Goal: Task Accomplishment & Management: Complete application form

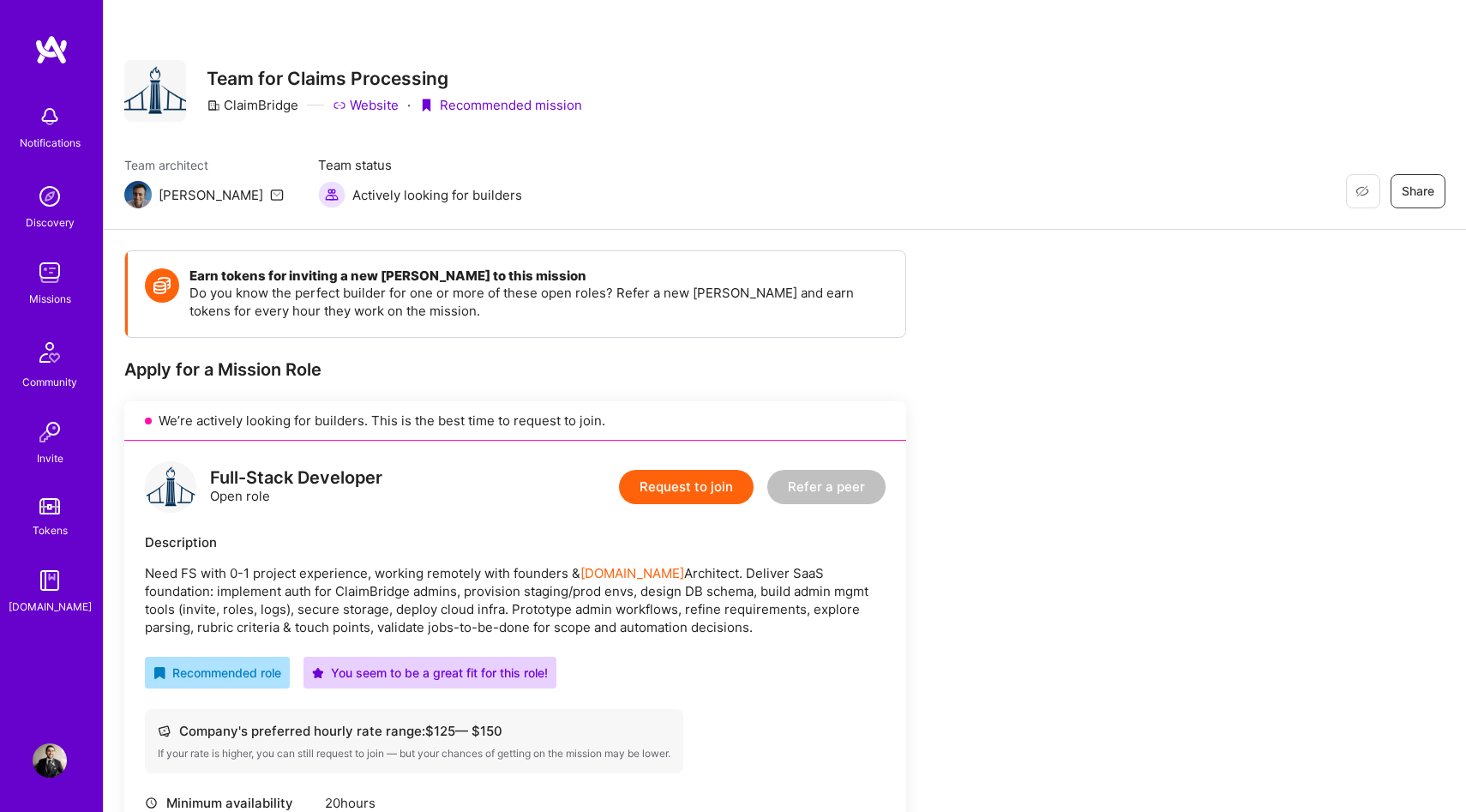
click at [690, 486] on button "Request to join" at bounding box center [686, 487] width 135 height 34
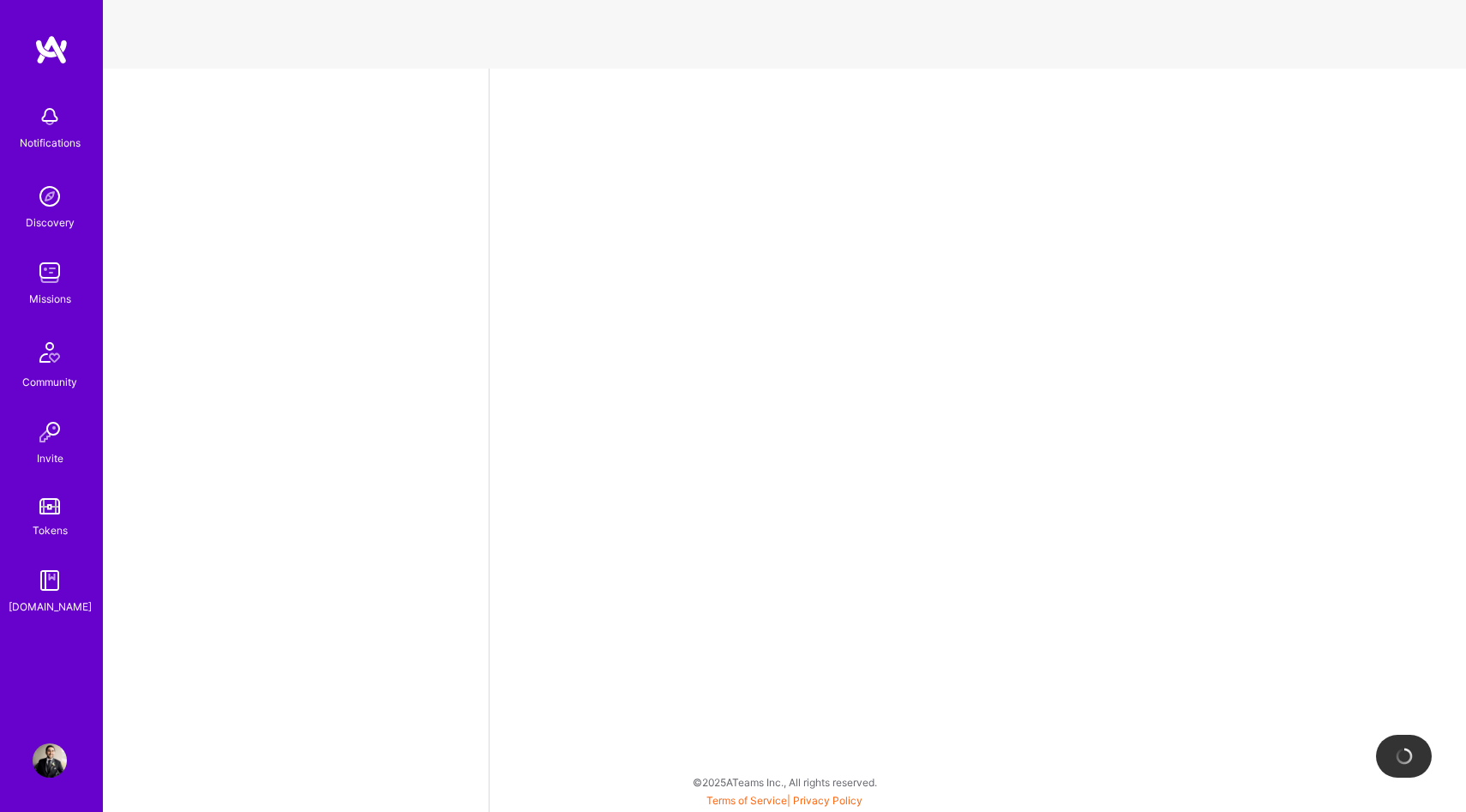
select select "US"
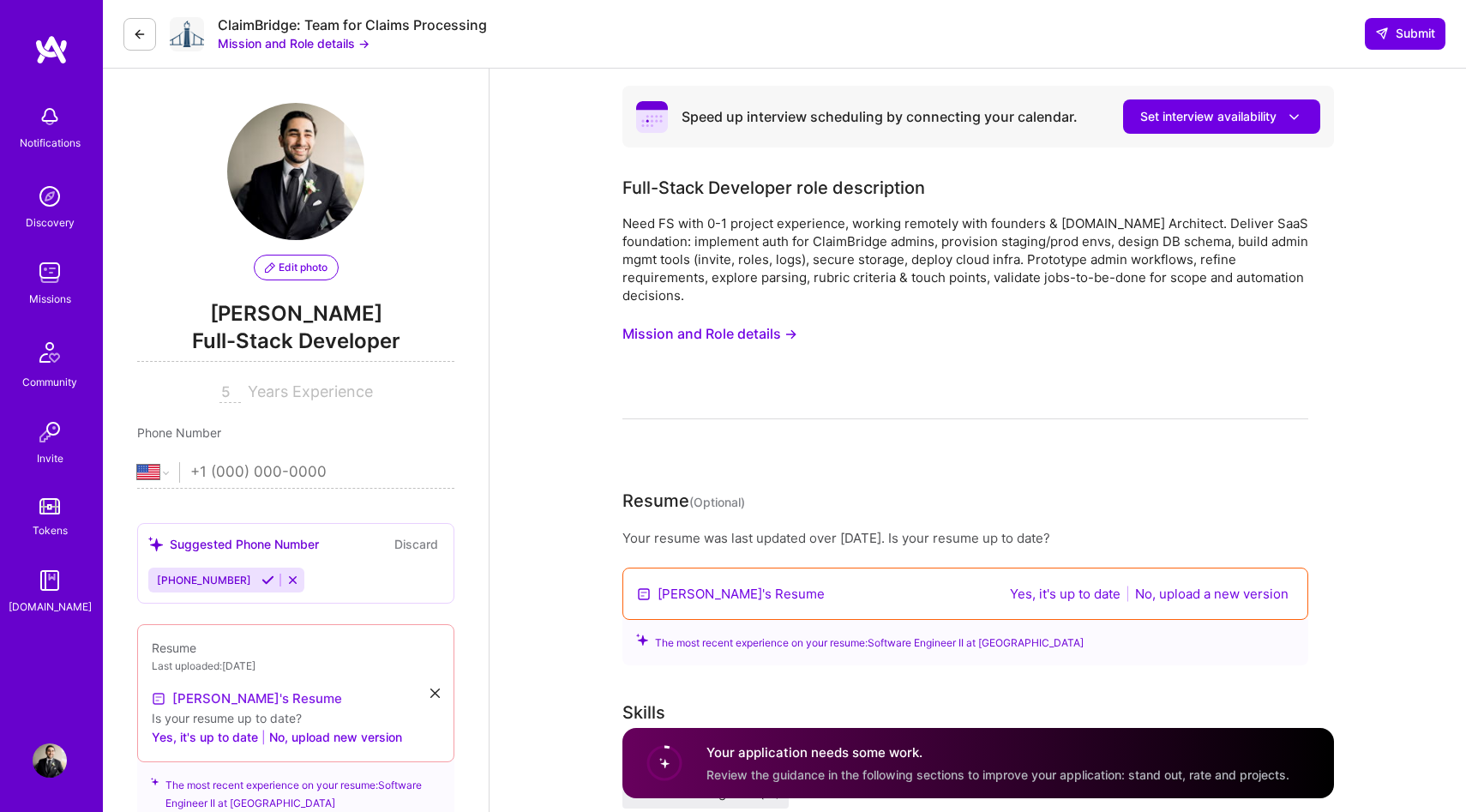
click at [220, 698] on link "[PERSON_NAME]'s Resume" at bounding box center [246, 698] width 190 height 21
click at [1195, 597] on button "No, upload a new version" at bounding box center [1212, 593] width 164 height 20
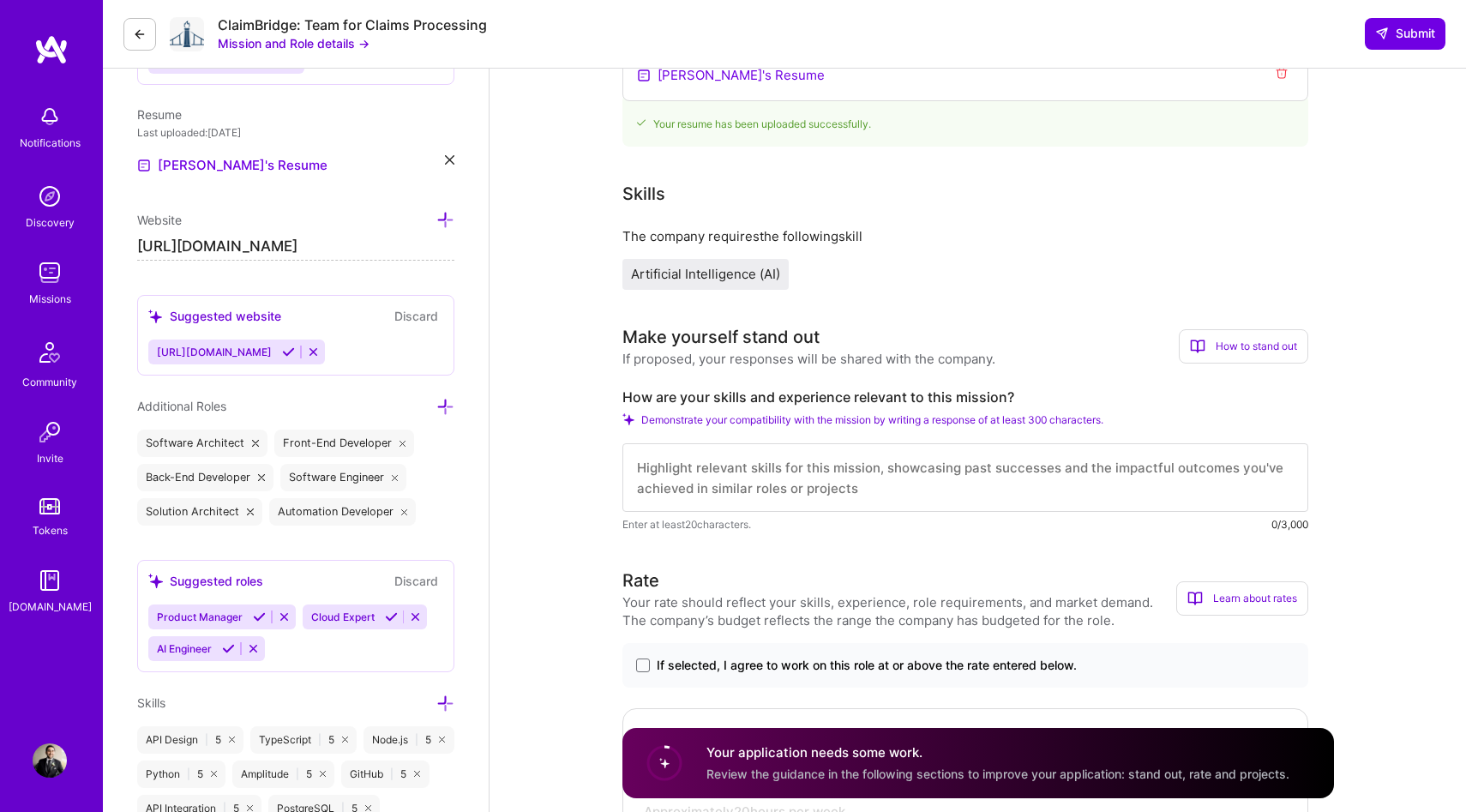
scroll to position [521, 0]
click at [805, 461] on textarea at bounding box center [965, 475] width 686 height 69
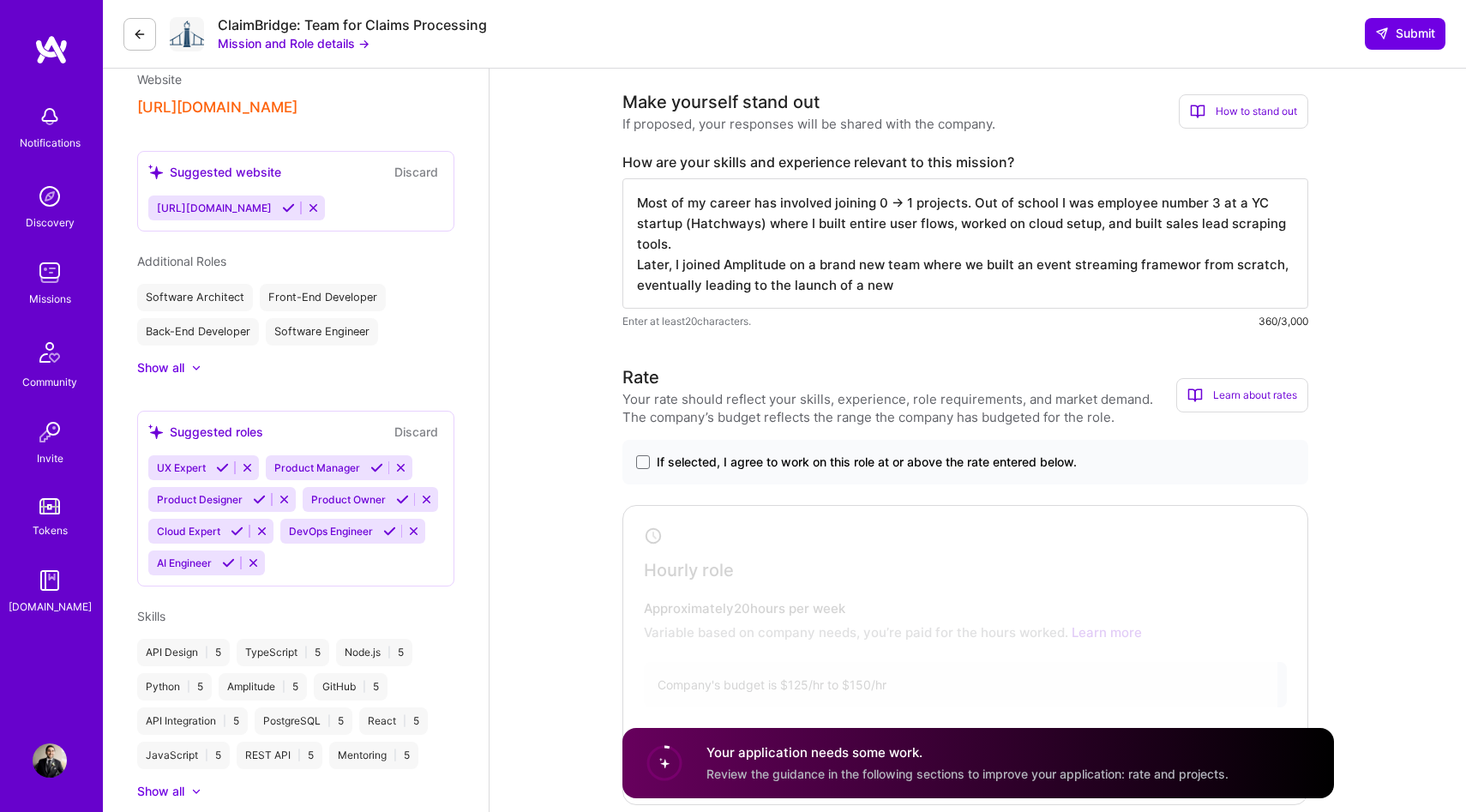
scroll to position [384, 0]
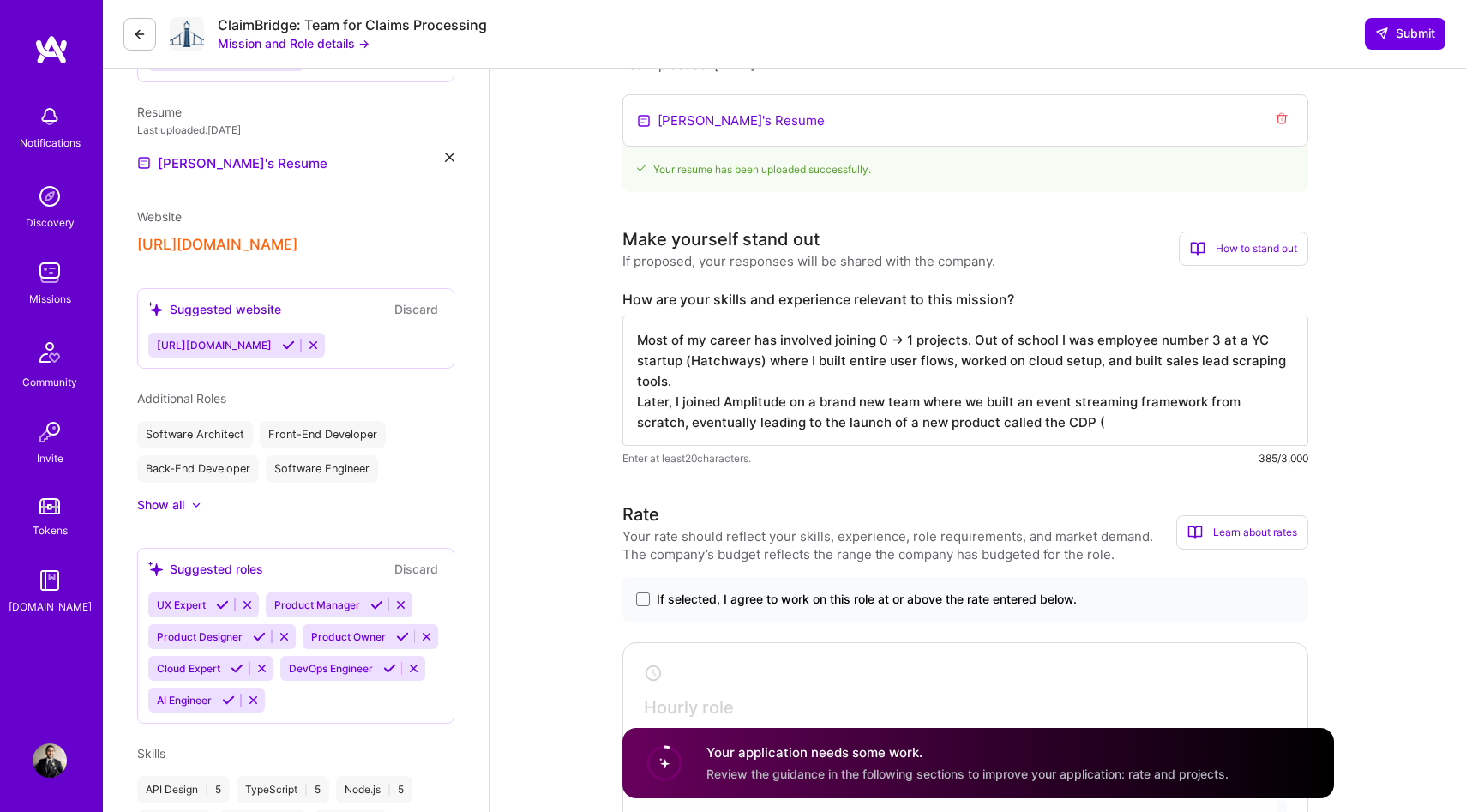
paste textarea "[URL][DOMAIN_NAME]"
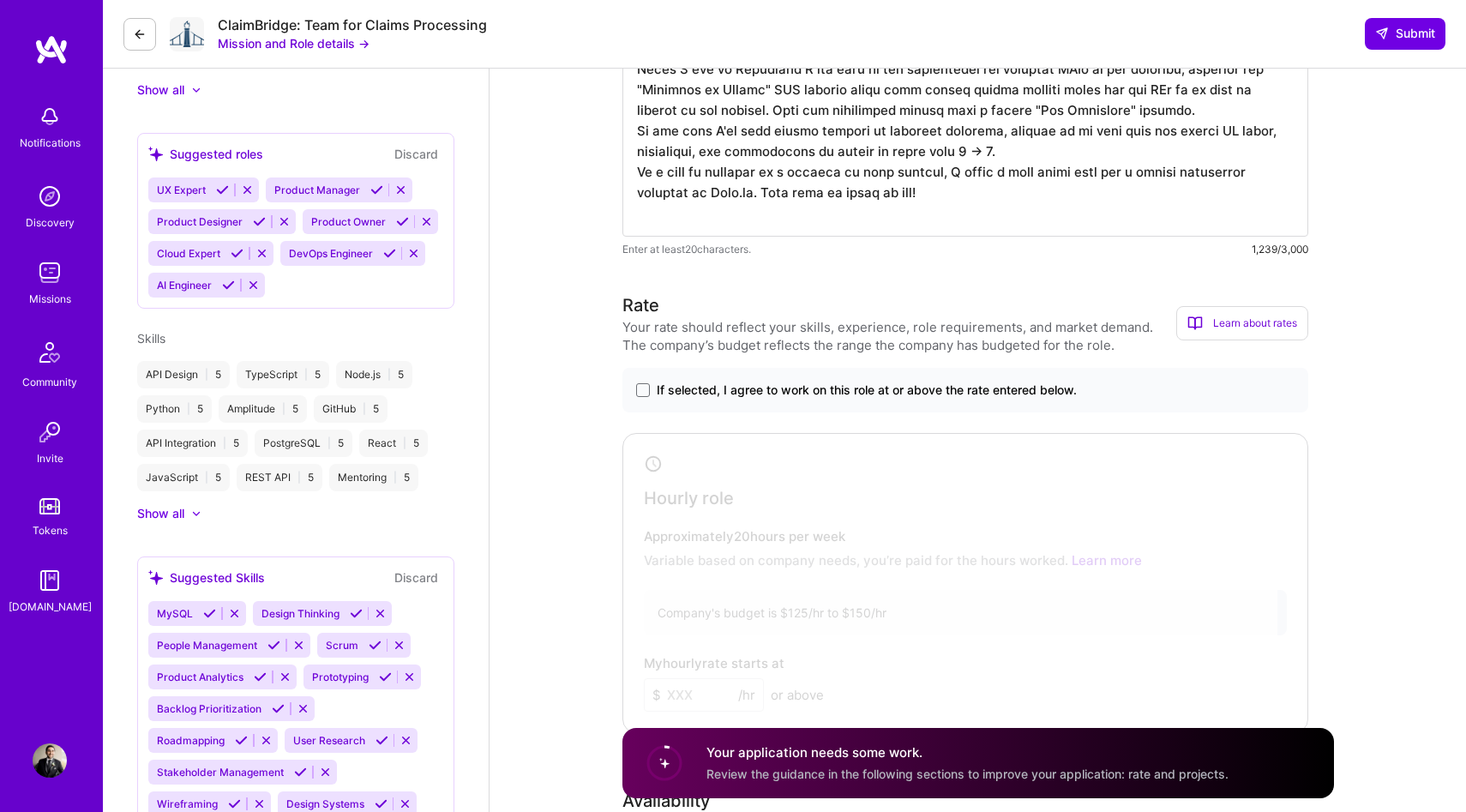
scroll to position [818, 0]
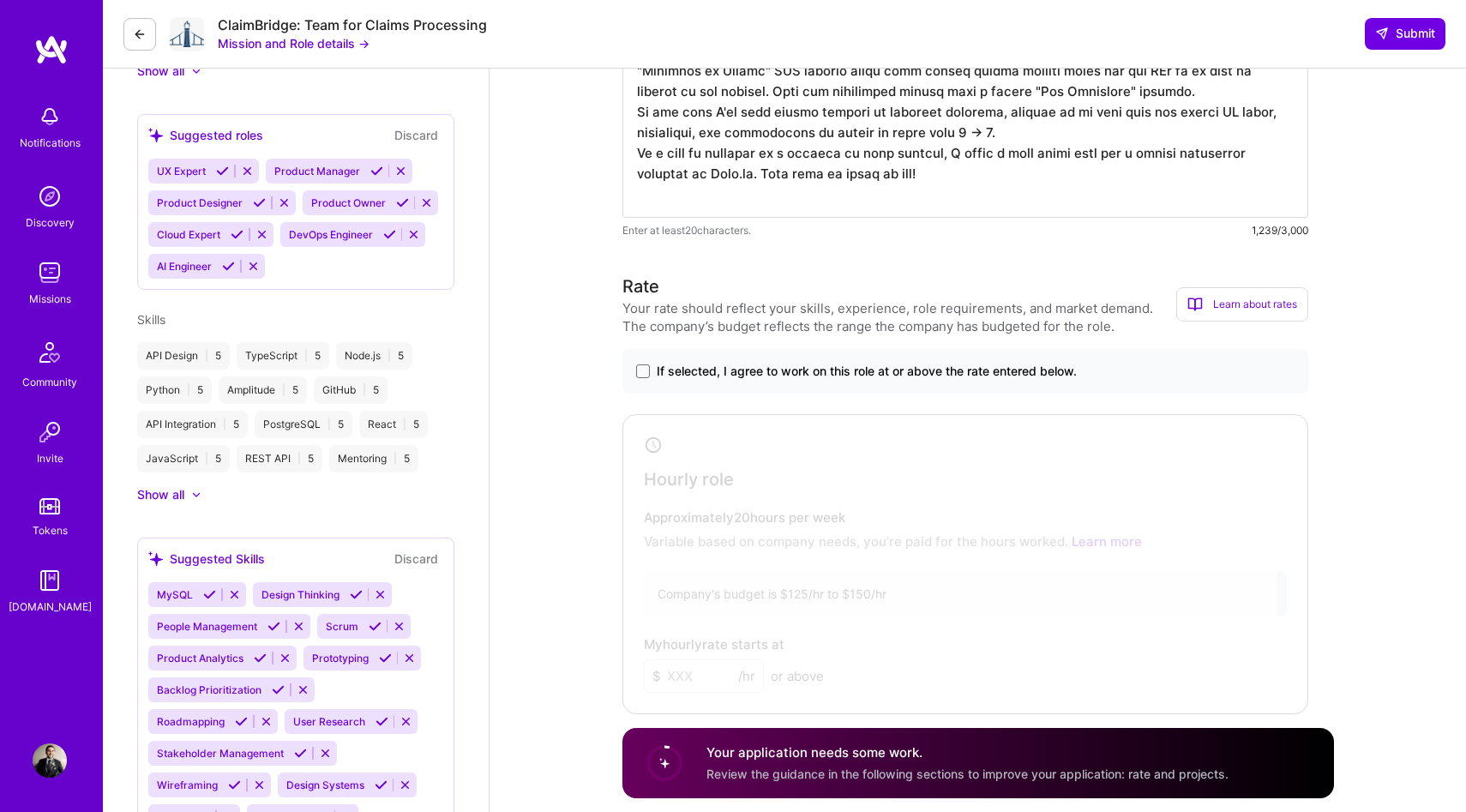
type textarea "Most of my career has involved joining 0 -> 1 projects. Out of school I was emp…"
click at [736, 363] on span "If selected, I agree to work on this role at or above the rate entered below." at bounding box center [867, 371] width 420 height 17
click at [0, 0] on input "If selected, I agree to work on this role at or above the rate entered below." at bounding box center [0, 0] width 0 height 0
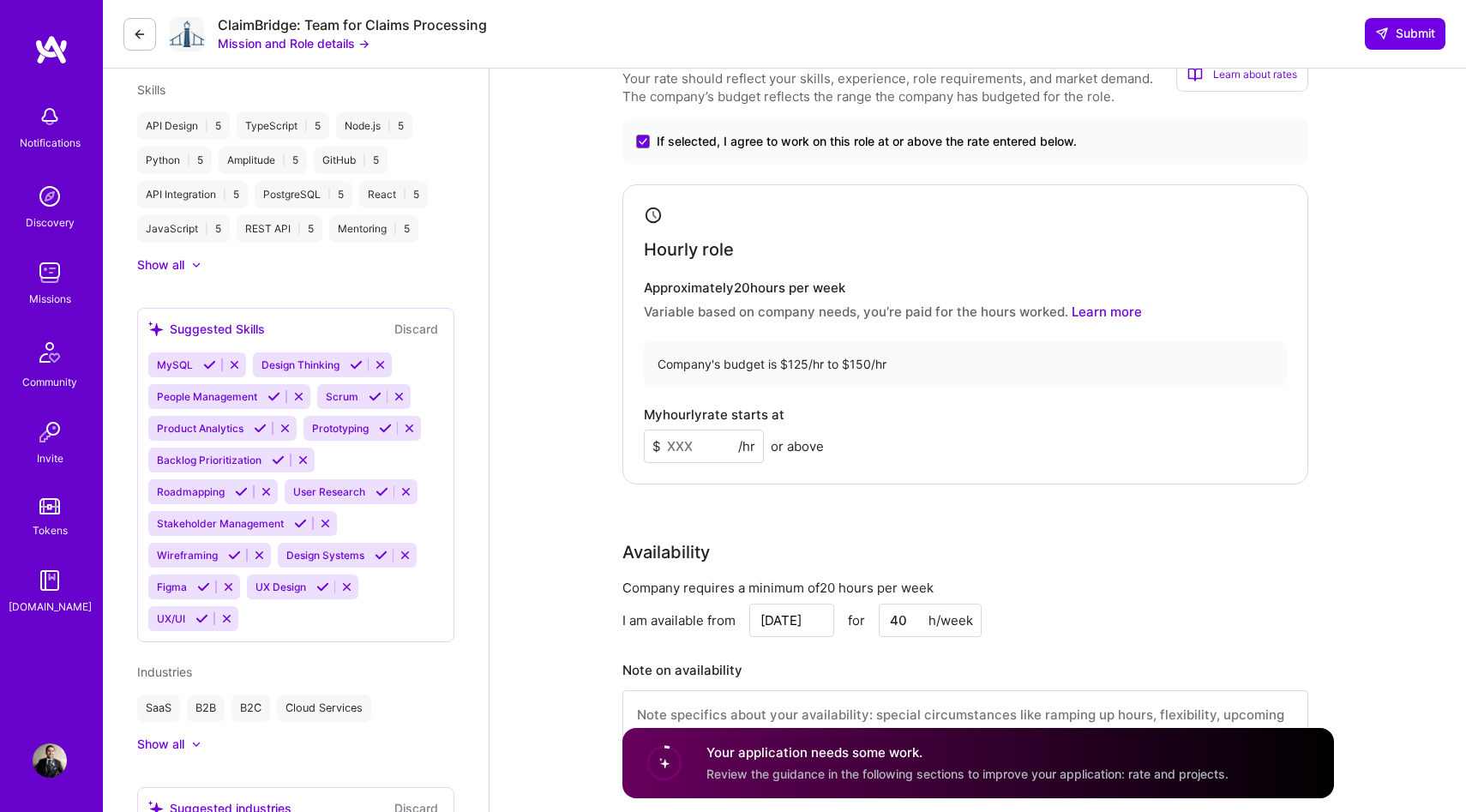
scroll to position [1051, 0]
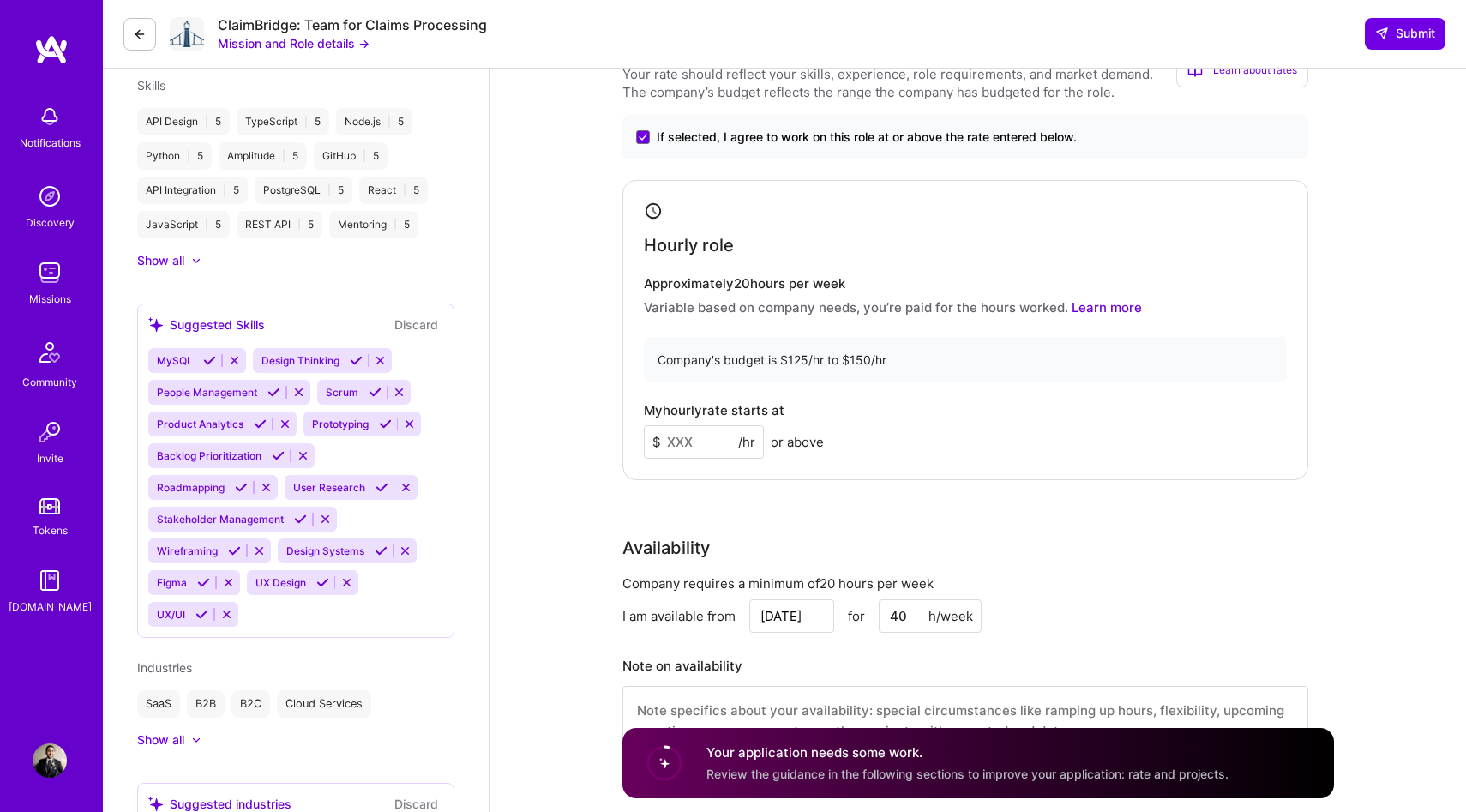
click at [706, 437] on input at bounding box center [704, 441] width 120 height 34
type input "125"
click at [809, 447] on span "or above" at bounding box center [798, 441] width 53 height 18
click at [805, 487] on div "Rate Your rate should reflect your skills, experience, role requirements, and m…" at bounding box center [978, 408] width 712 height 738
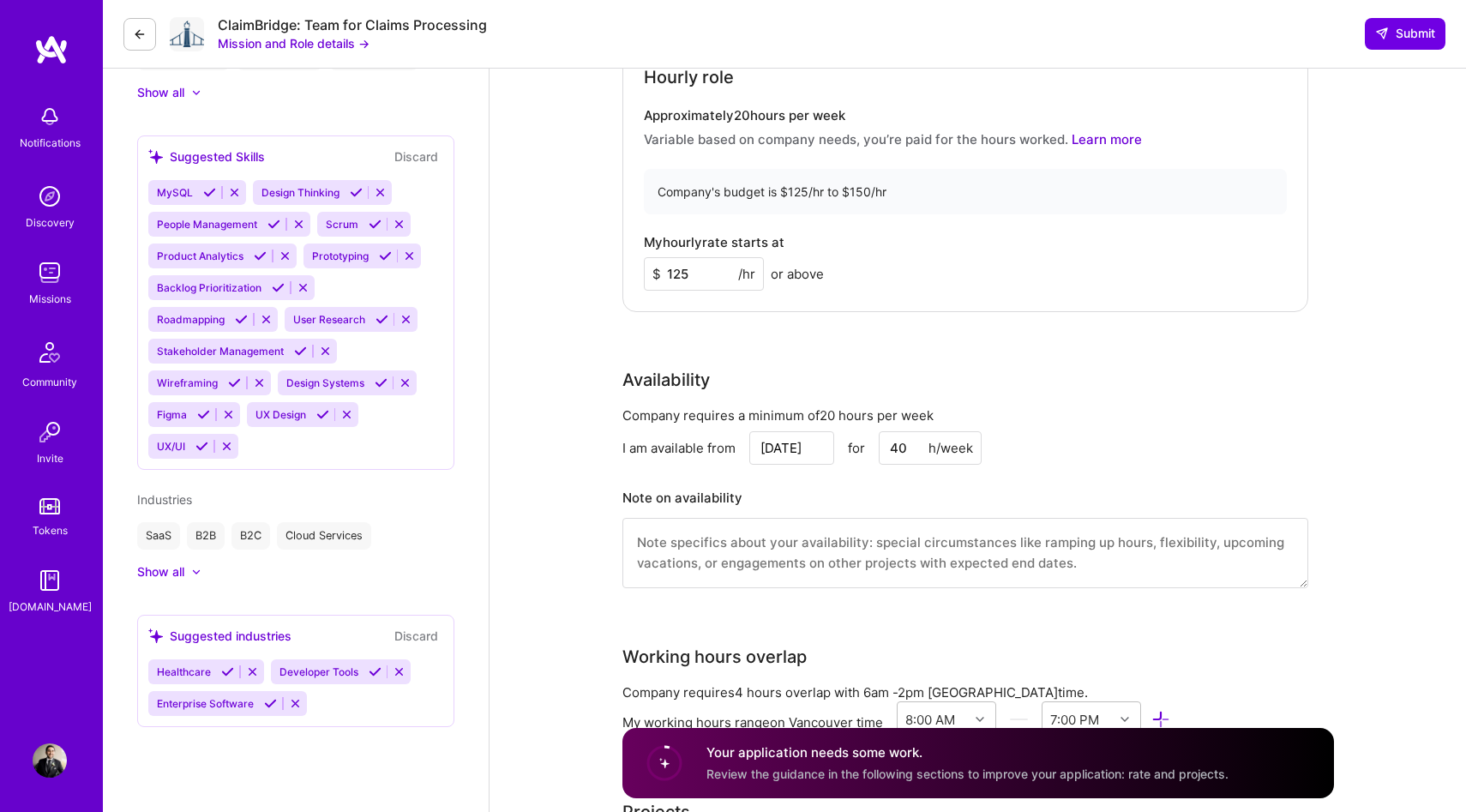
scroll to position [1220, 0]
click at [798, 453] on input "[DATE]" at bounding box center [792, 447] width 85 height 34
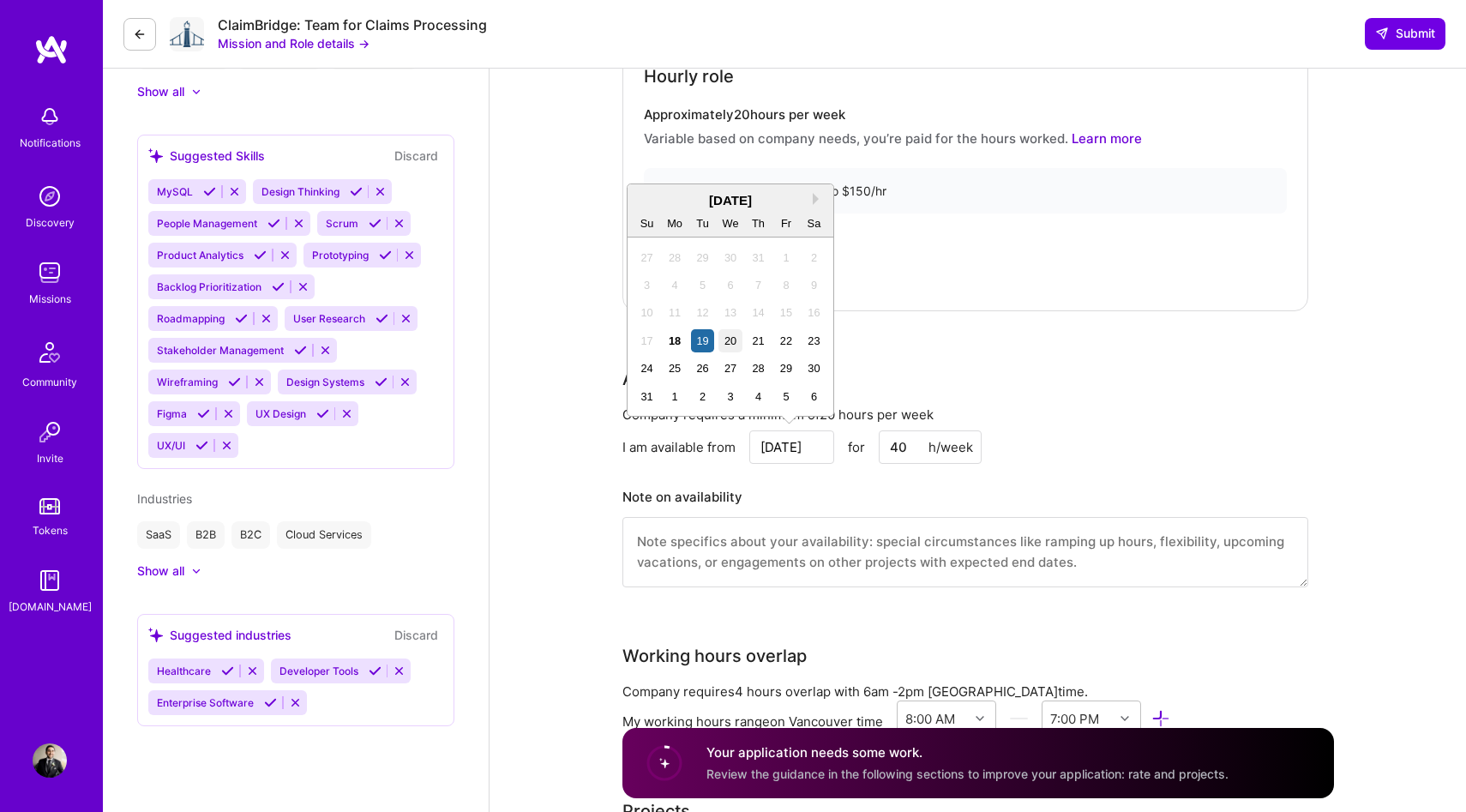
click at [733, 345] on div "20" at bounding box center [730, 340] width 23 height 23
click at [788, 438] on input "[DATE]" at bounding box center [792, 447] width 85 height 34
click at [765, 342] on div "21" at bounding box center [757, 340] width 23 height 23
click at [765, 439] on input "[DATE]" at bounding box center [792, 447] width 85 height 34
click at [733, 346] on div "20" at bounding box center [730, 340] width 23 height 23
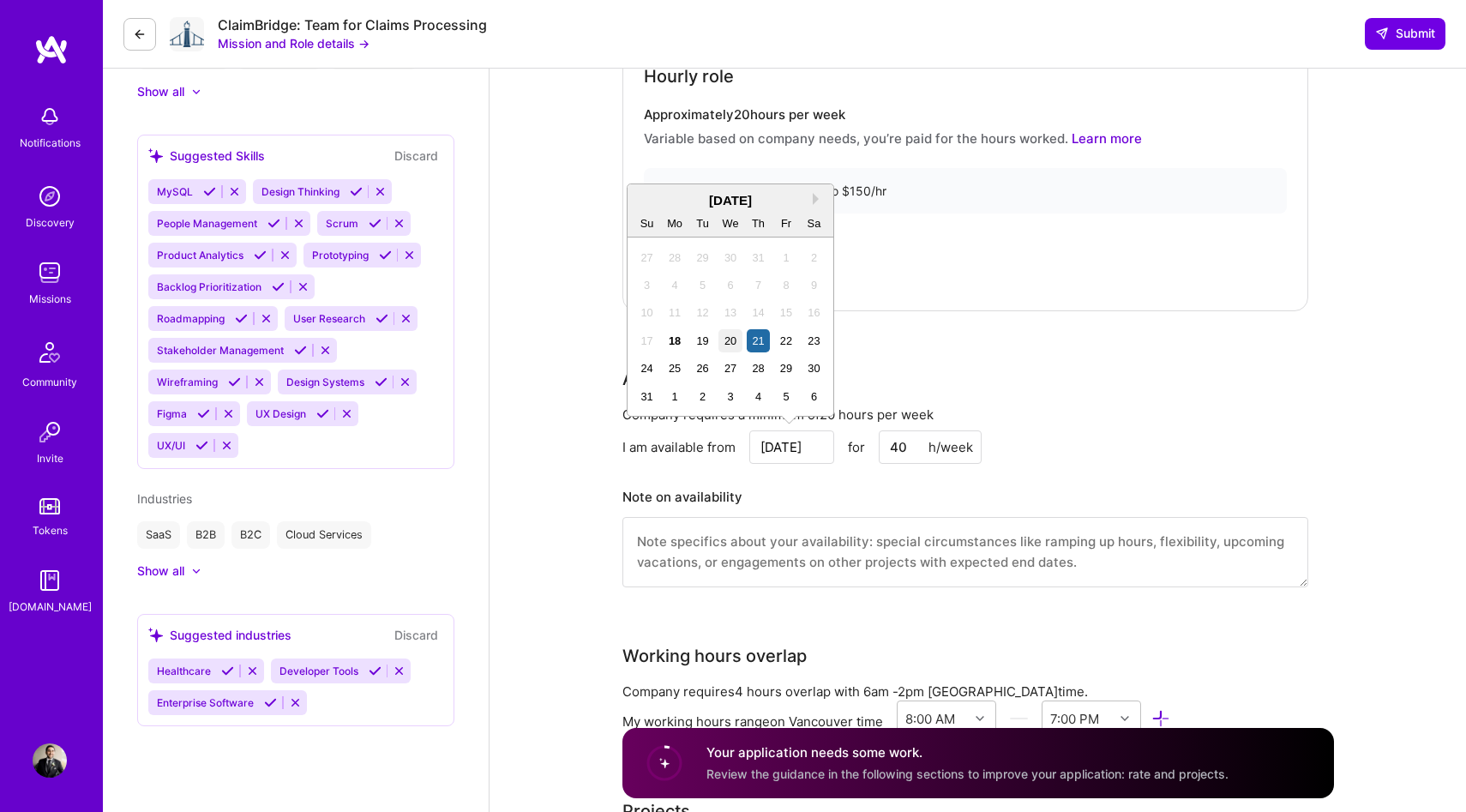
type input "[DATE]"
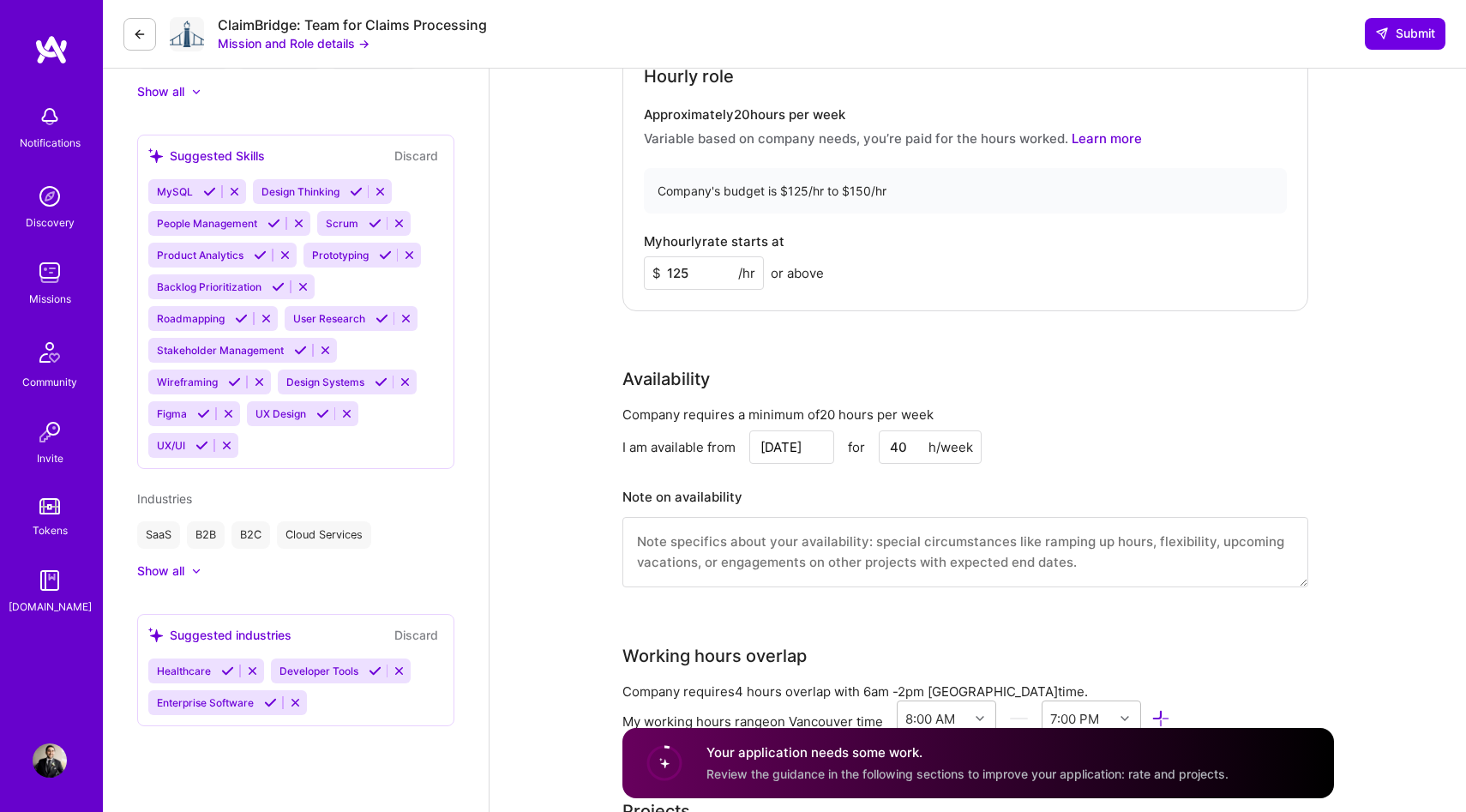
click at [911, 446] on input "40" at bounding box center [930, 447] width 103 height 34
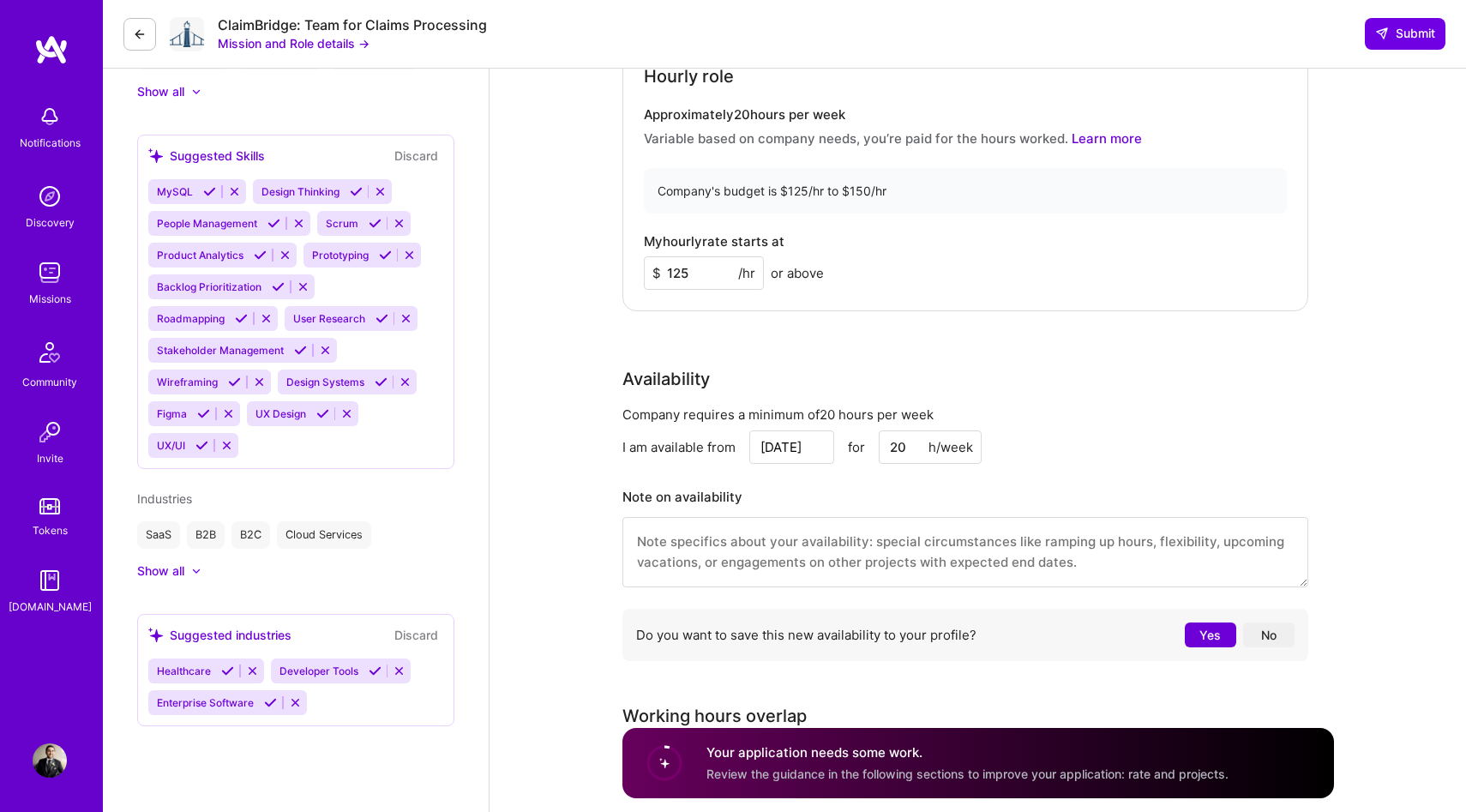
type input "20"
click at [901, 515] on div "Note on availability" at bounding box center [965, 535] width 686 height 102
click at [902, 550] on textarea at bounding box center [965, 551] width 686 height 70
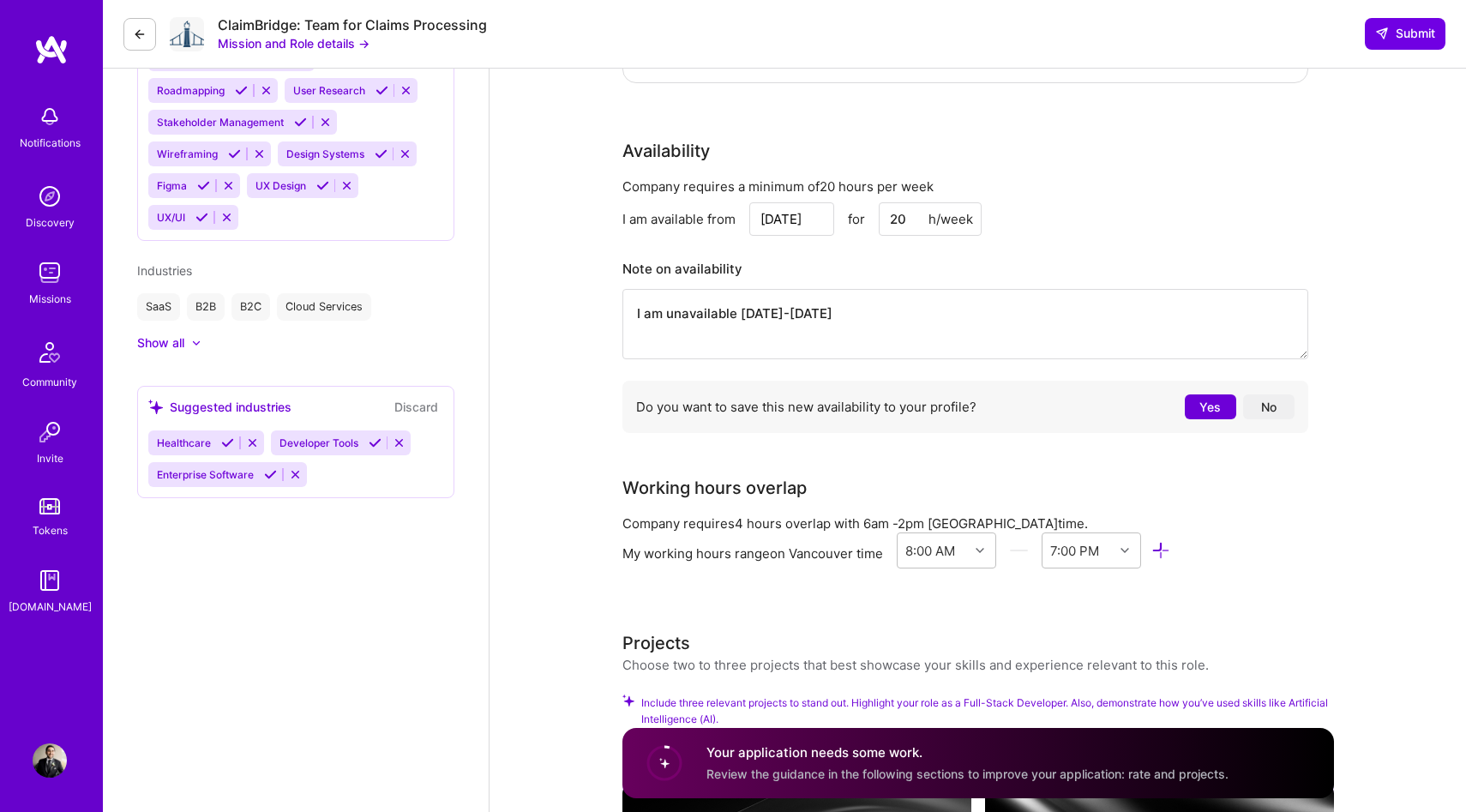
scroll to position [1456, 0]
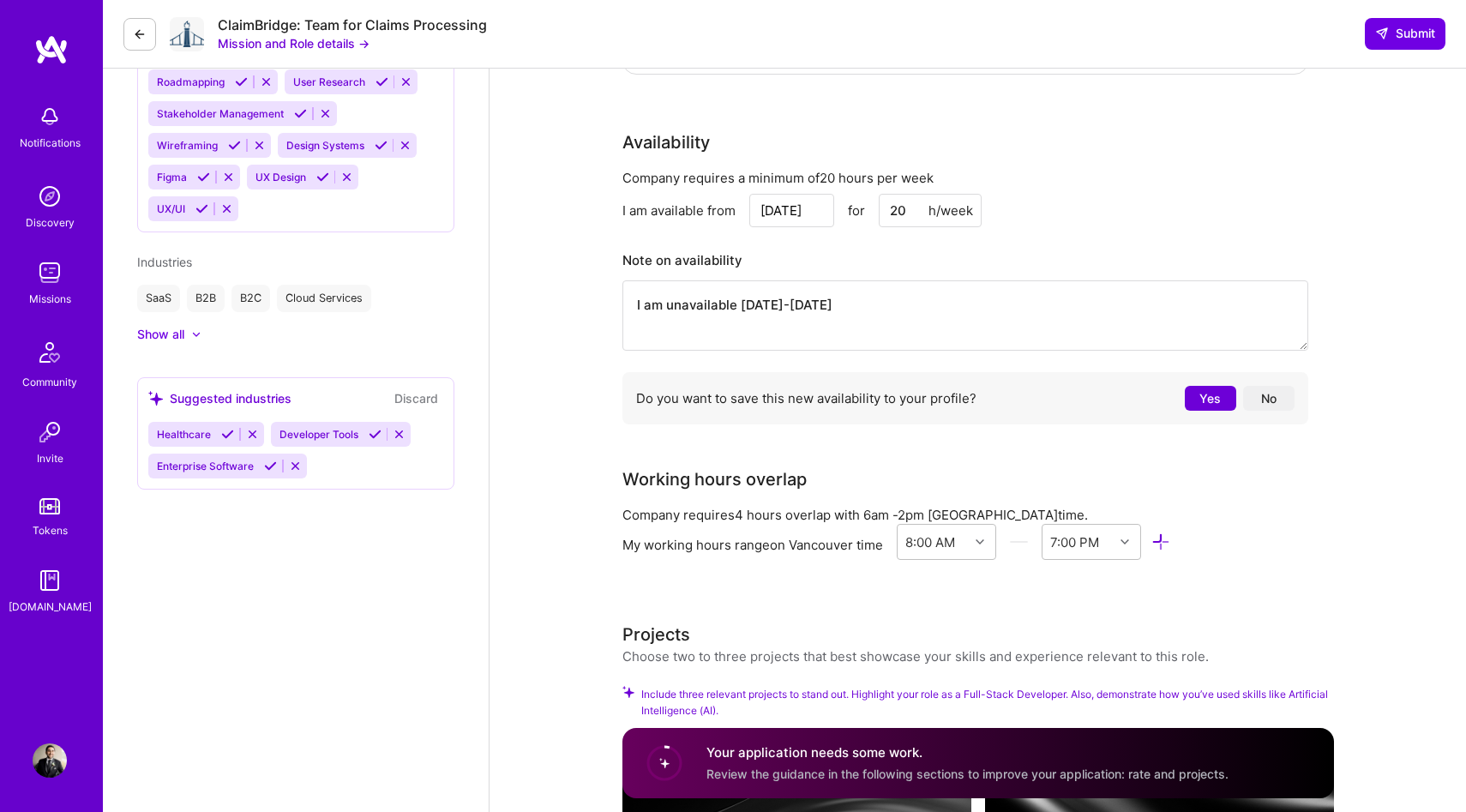
type textarea "I am unavailable [DATE]-[DATE]"
click at [1261, 404] on button "No" at bounding box center [1269, 397] width 51 height 25
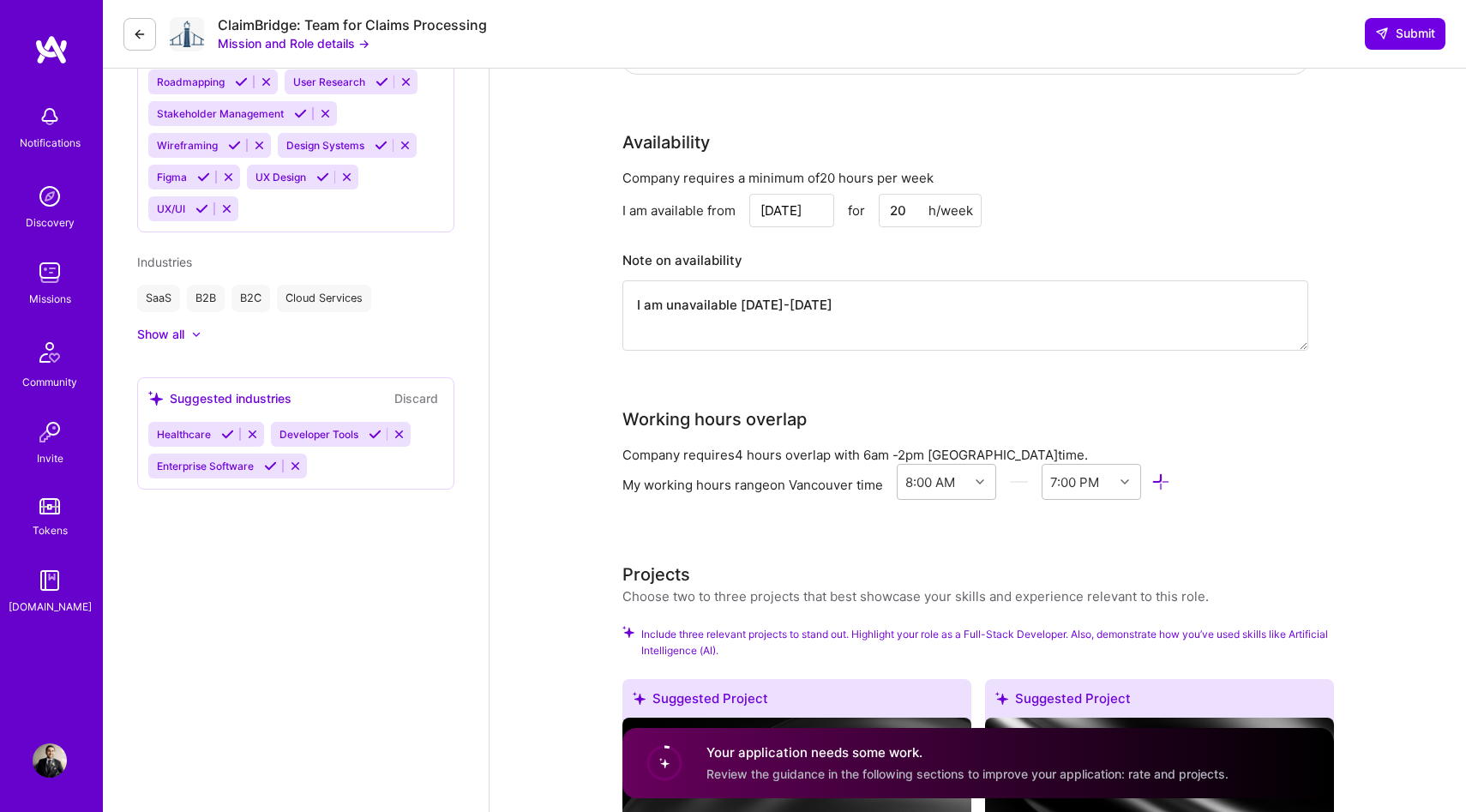
click at [983, 379] on div "Full-Stack Developer role description Need FS with 0-1 project experience, work…" at bounding box center [978, 144] width 712 height 3030
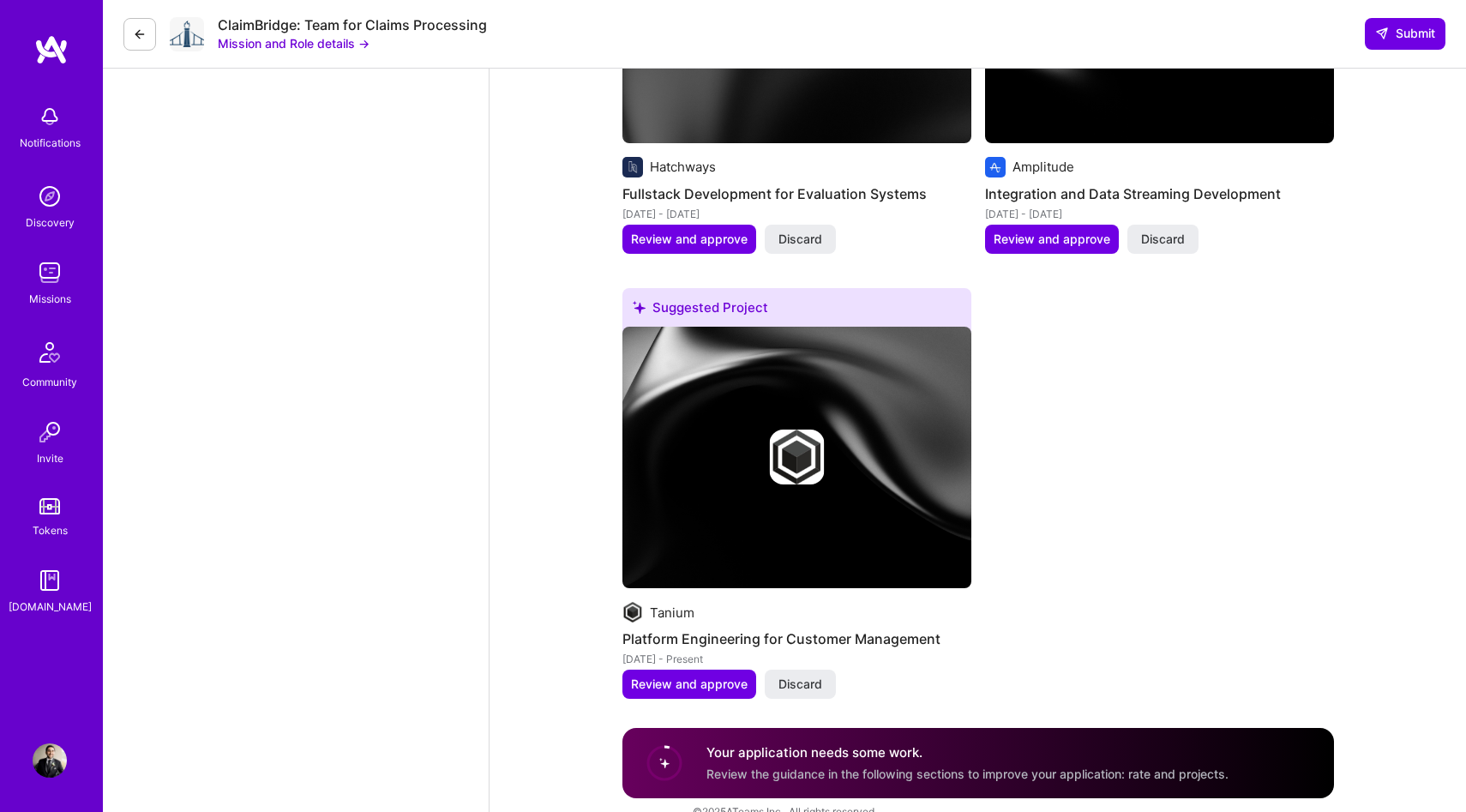
scroll to position [2322, 0]
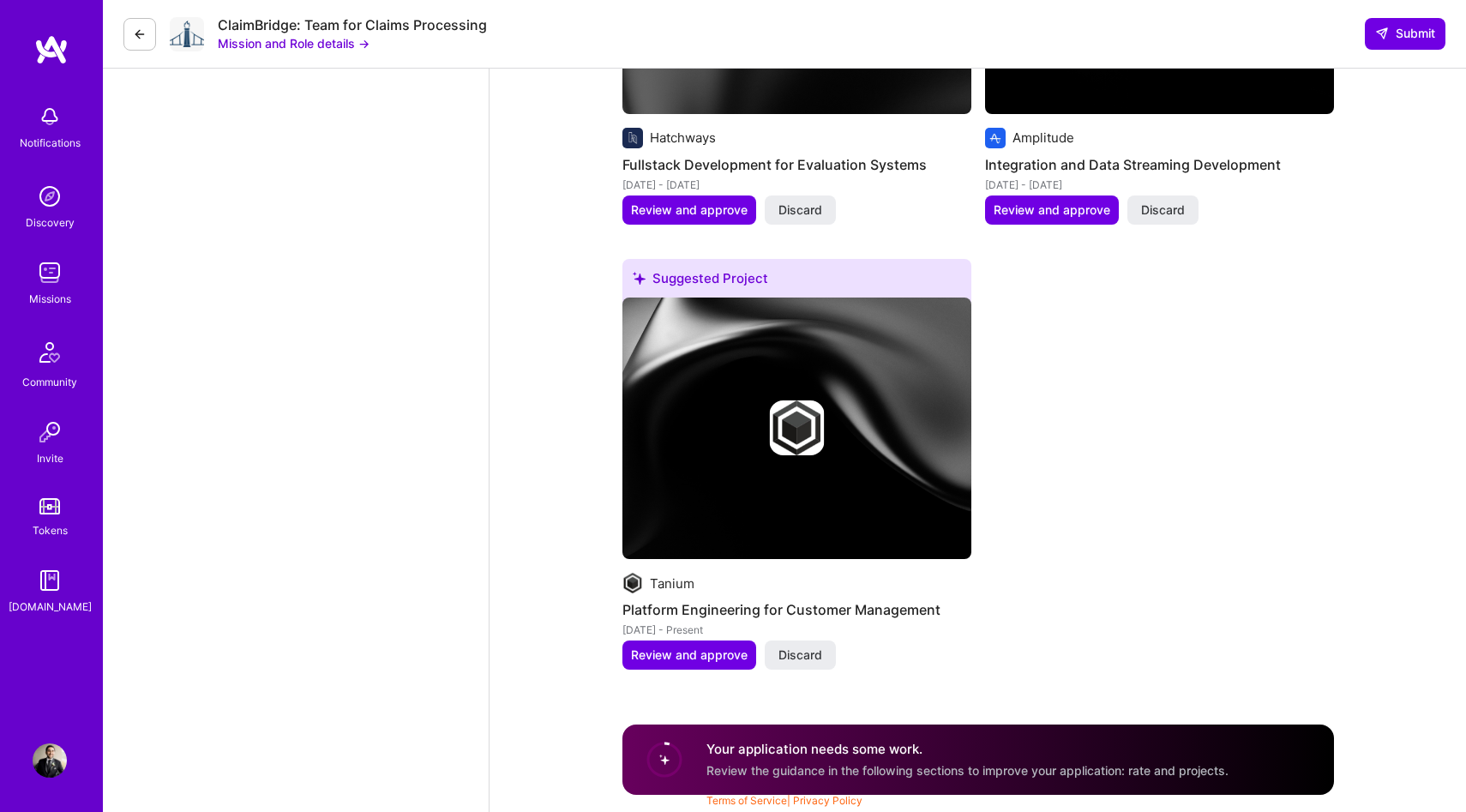
click at [655, 760] on circle at bounding box center [663, 759] width 33 height 33
click at [708, 612] on h4 "Platform Engineering for Customer Management" at bounding box center [797, 609] width 349 height 23
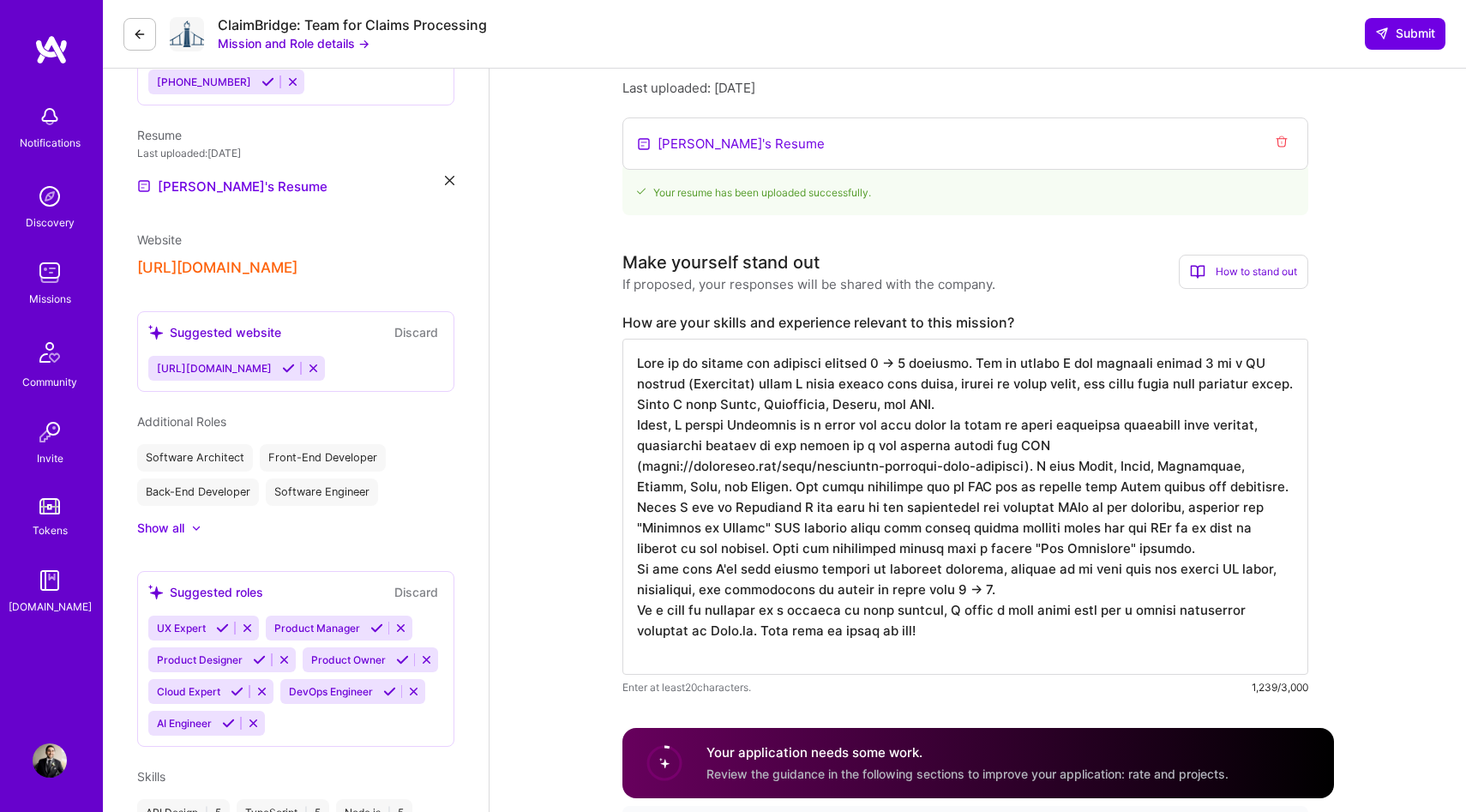
scroll to position [0, 0]
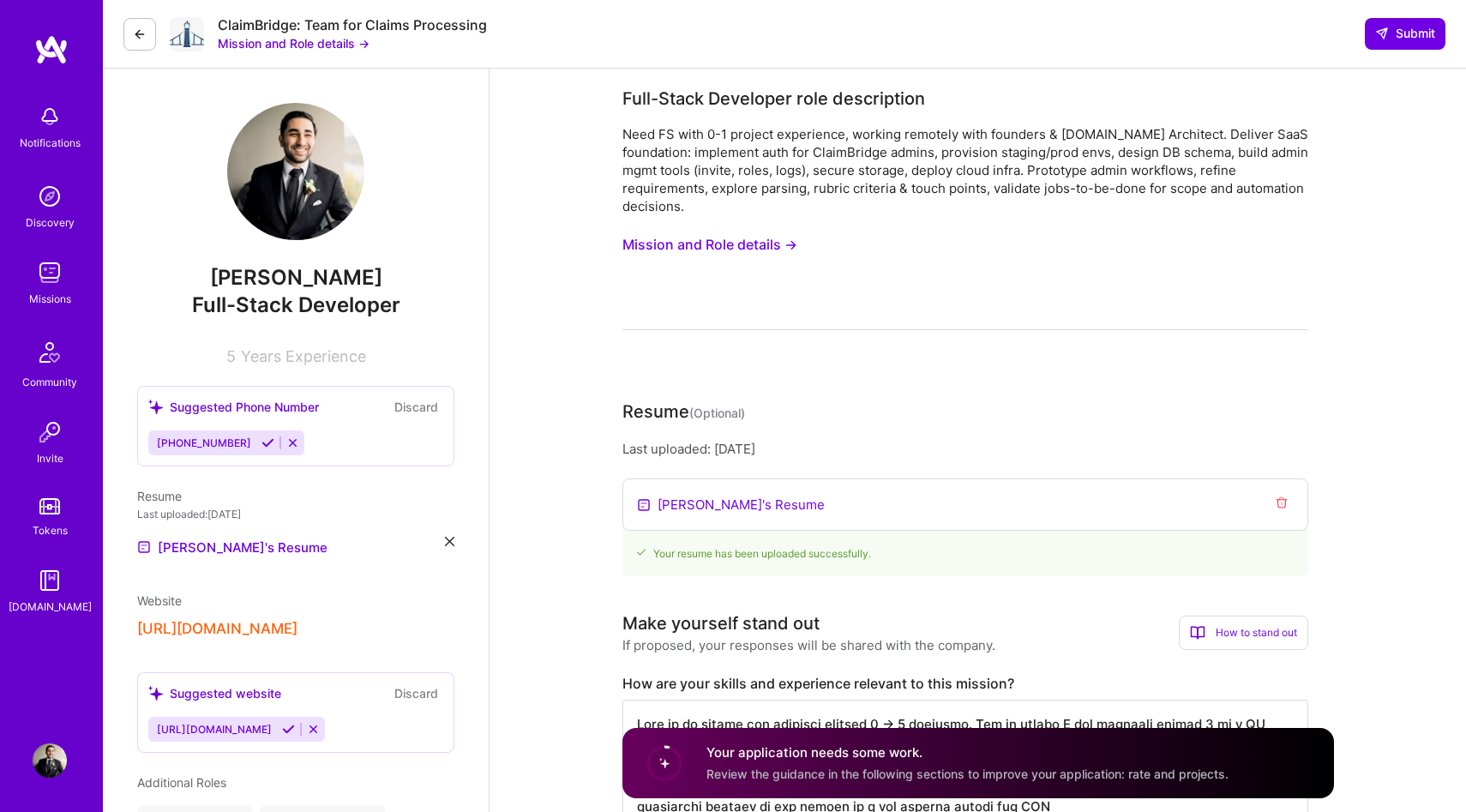
click at [53, 52] on img at bounding box center [51, 49] width 35 height 31
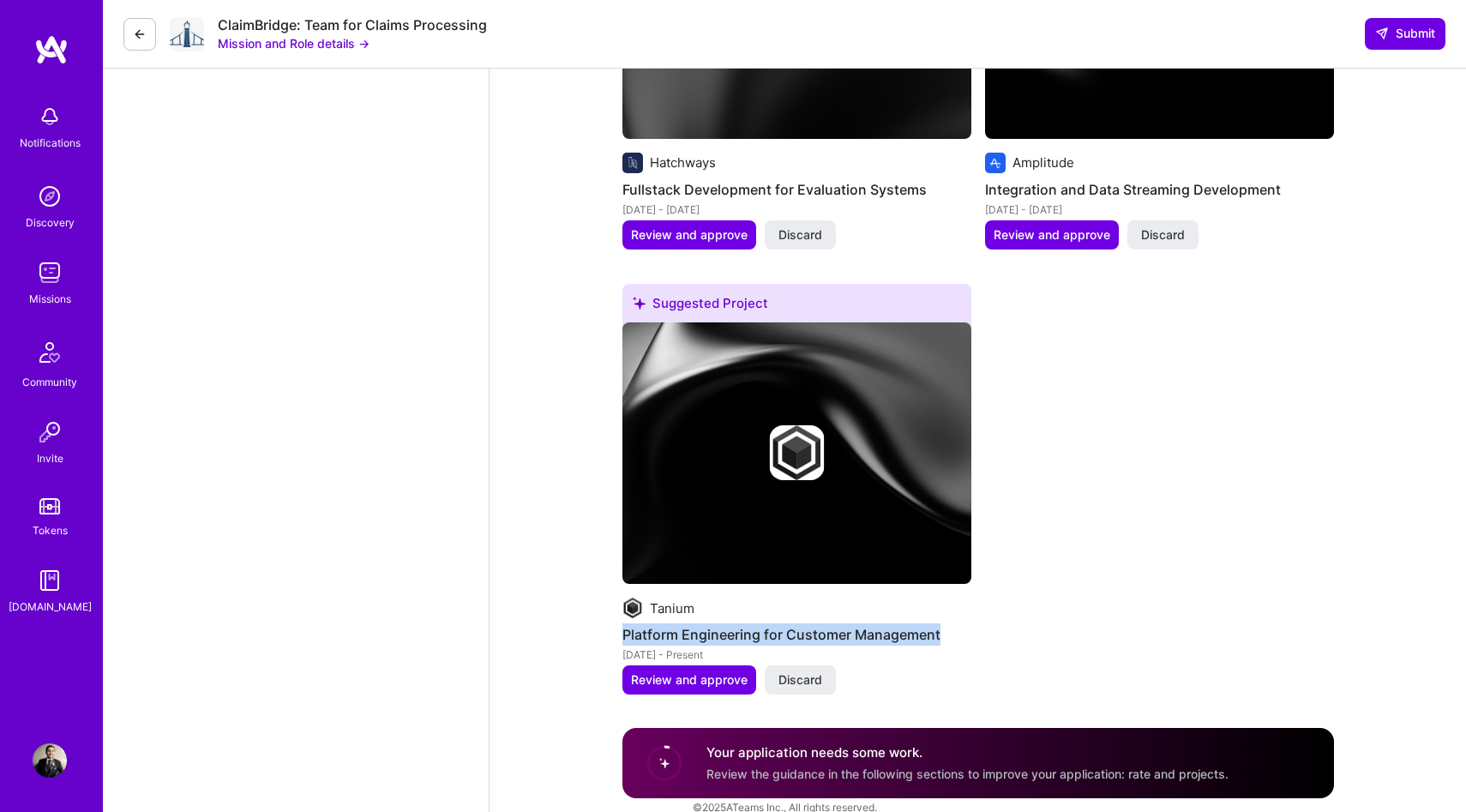
scroll to position [2322, 0]
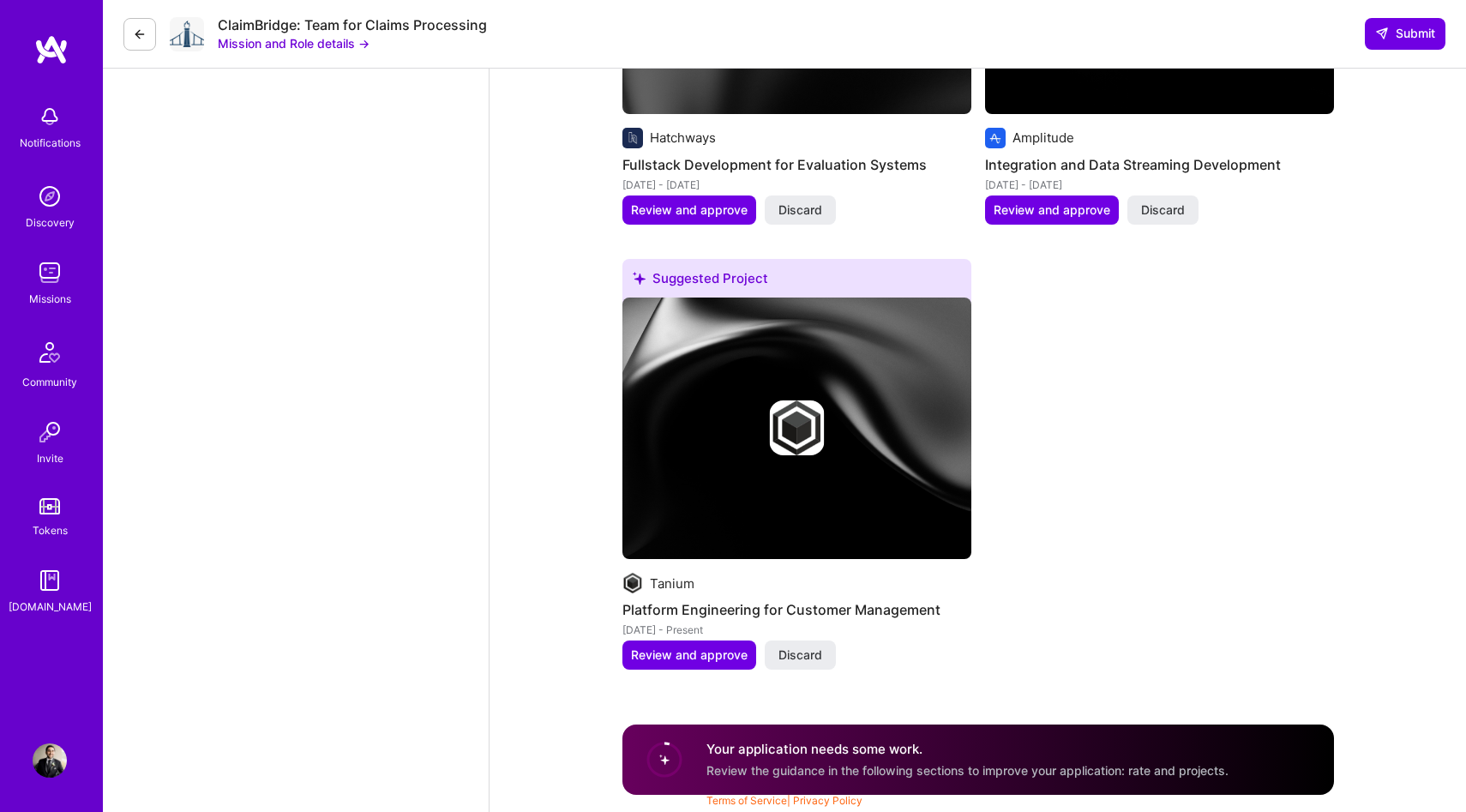
click at [876, 404] on div at bounding box center [797, 428] width 349 height 55
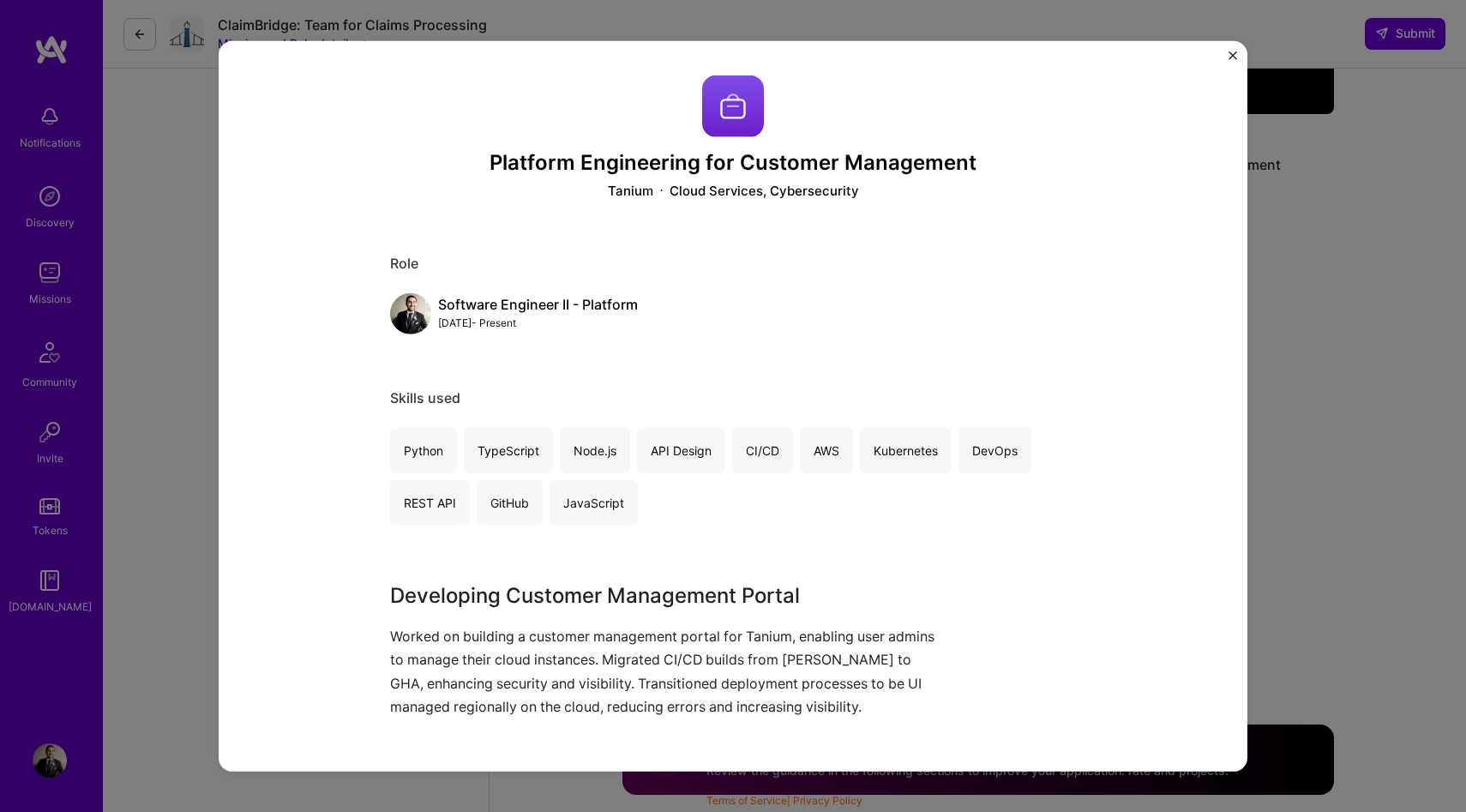
click at [1234, 54] on img "Close" at bounding box center [1232, 54] width 9 height 9
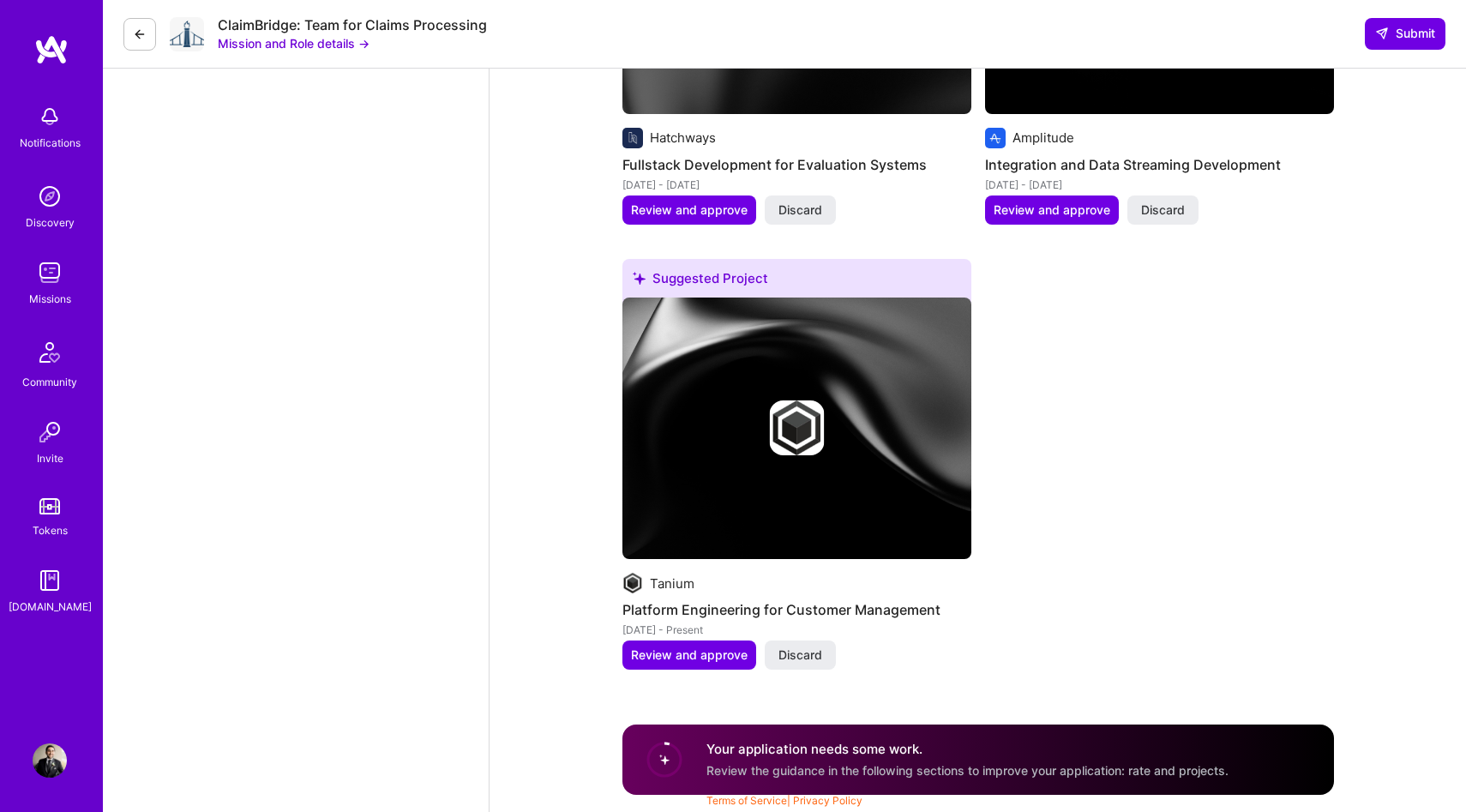
click at [836, 428] on div at bounding box center [797, 428] width 349 height 55
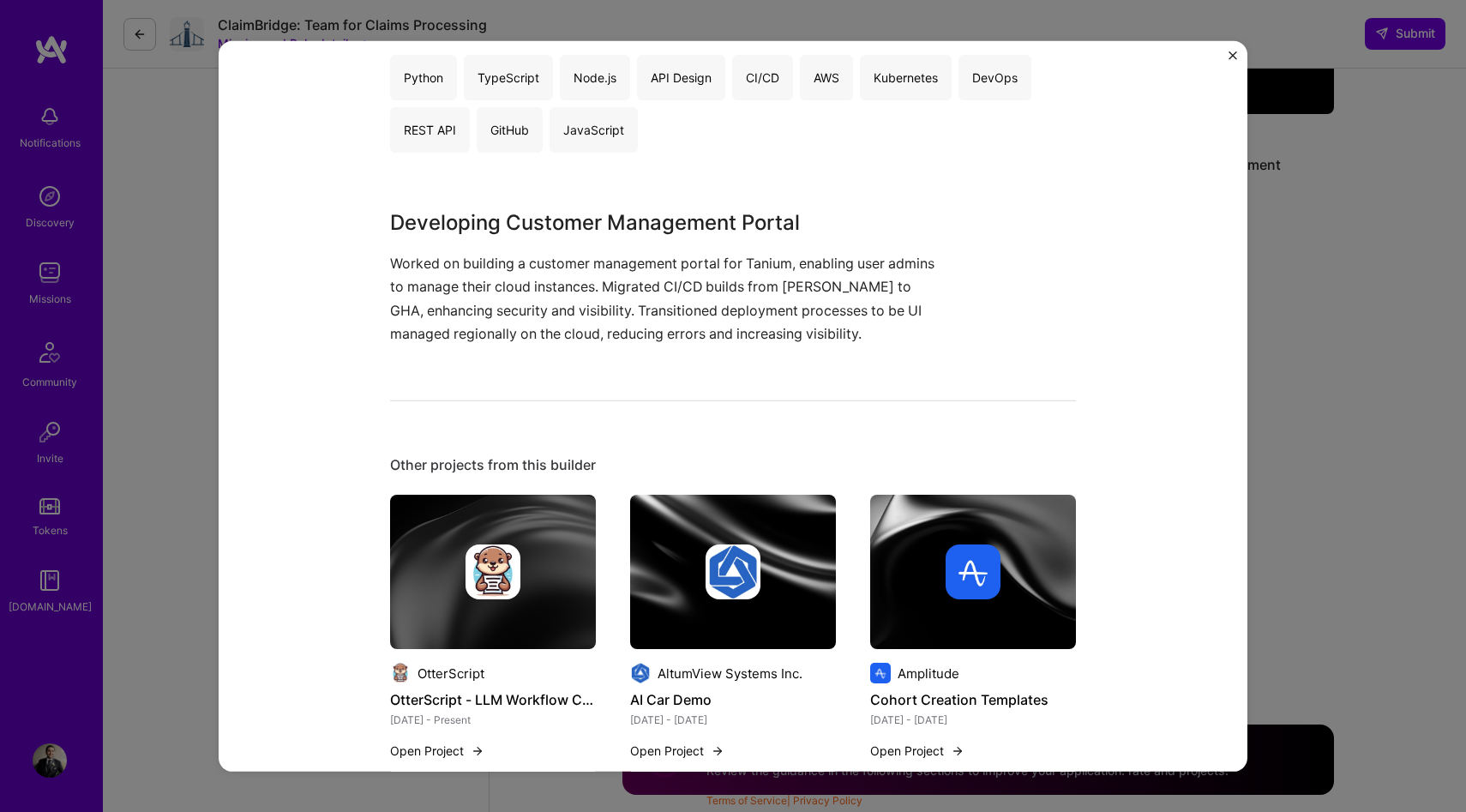
scroll to position [378, 0]
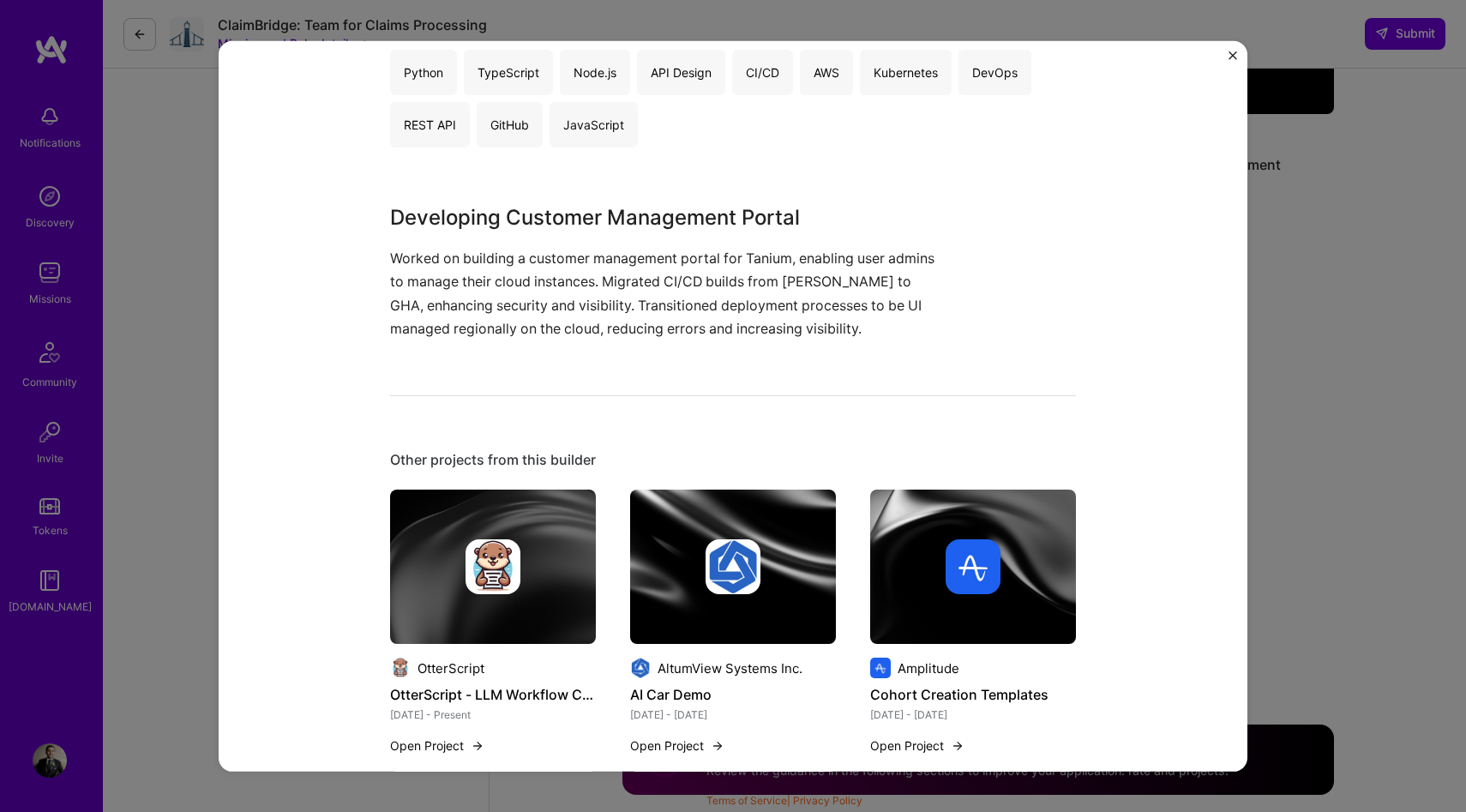
click at [1459, 276] on div "Platform Engineering for Customer Management Tanium Cloud Services, Cybersecuri…" at bounding box center [733, 406] width 1466 height 812
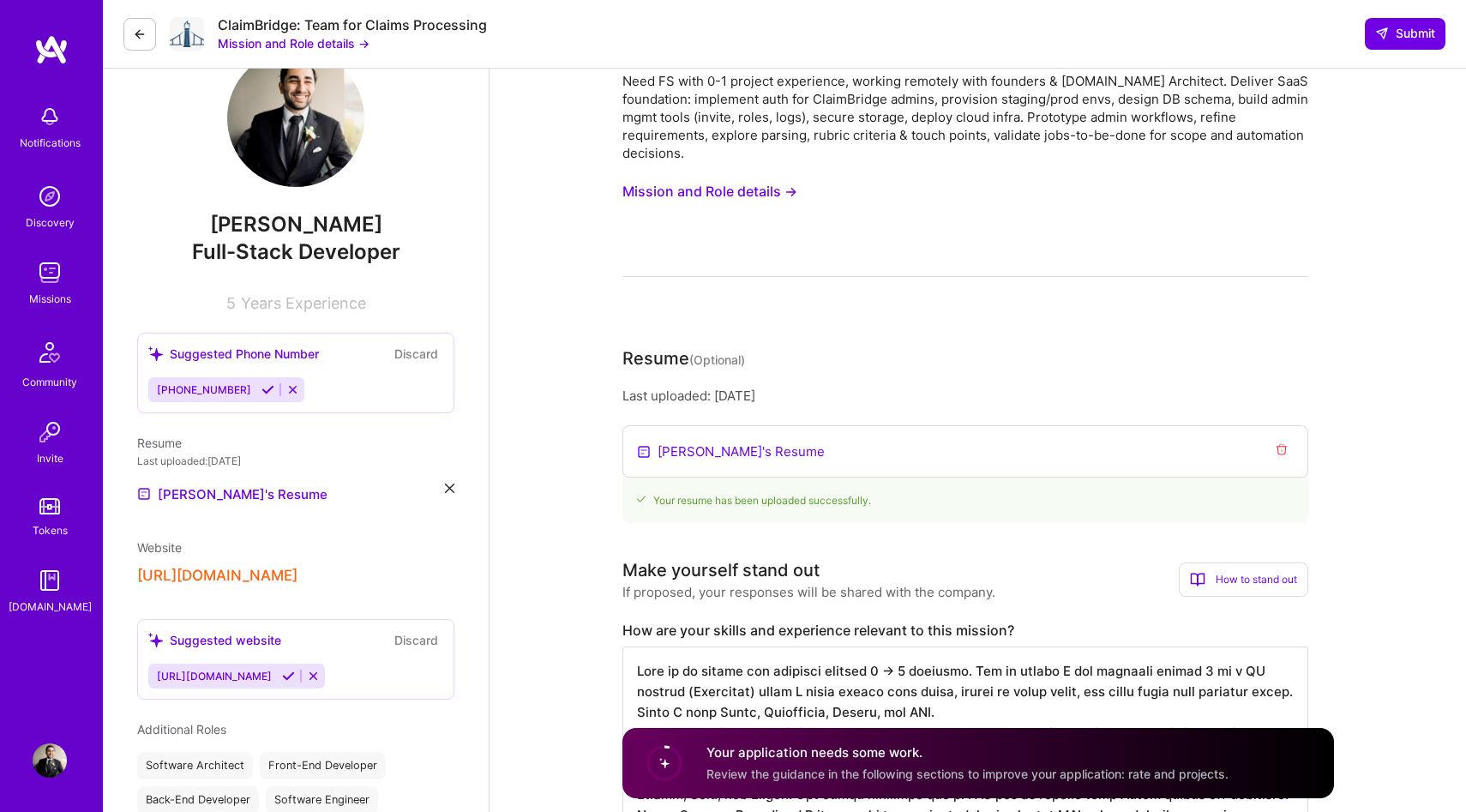
scroll to position [25, 0]
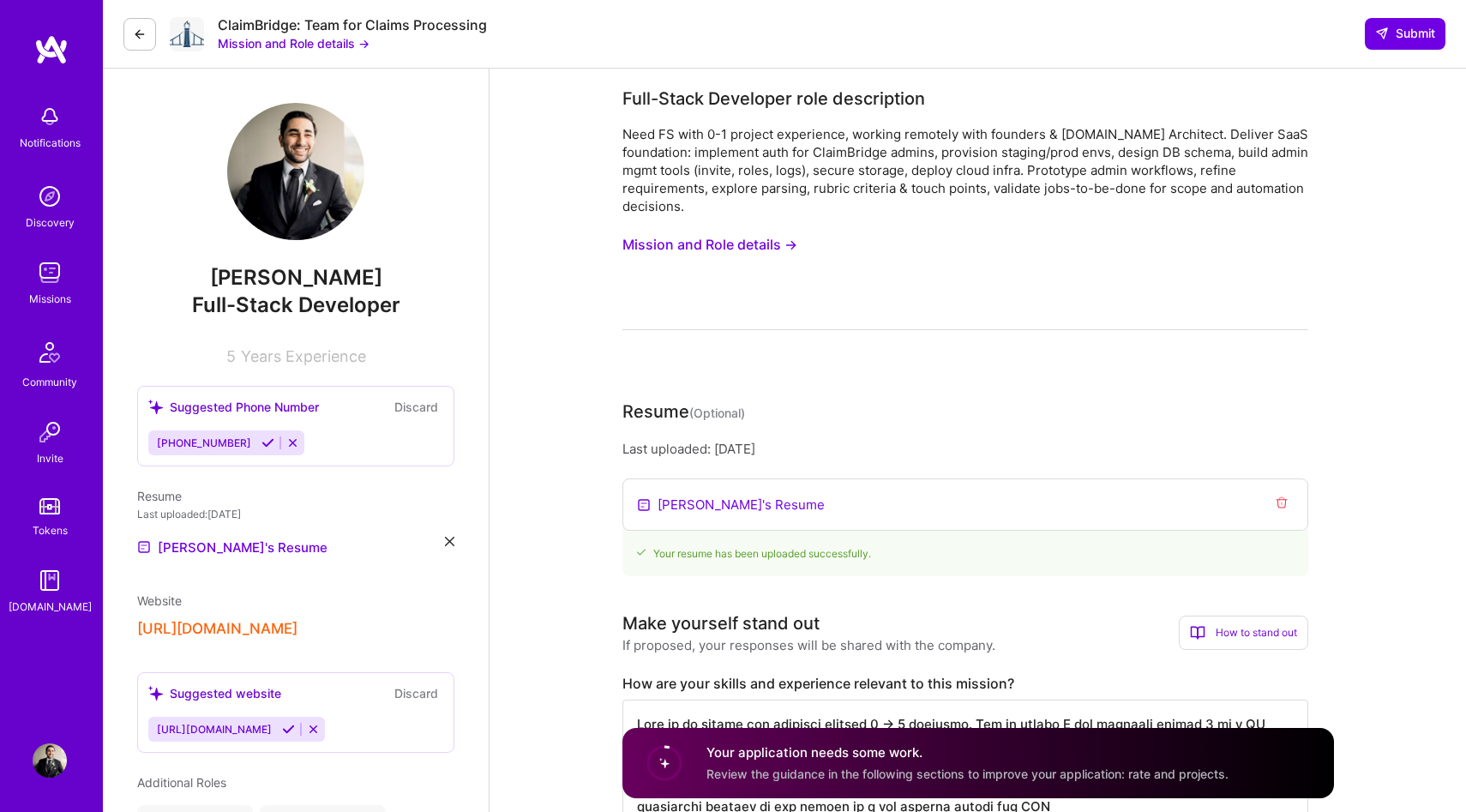
click at [262, 56] on div "ClaimBridge: Team for Claims Processing Mission and Role details → Submit" at bounding box center [784, 34] width 1363 height 69
click at [262, 42] on button "Mission and Role details →" at bounding box center [294, 43] width 152 height 18
click at [63, 51] on img at bounding box center [51, 49] width 35 height 31
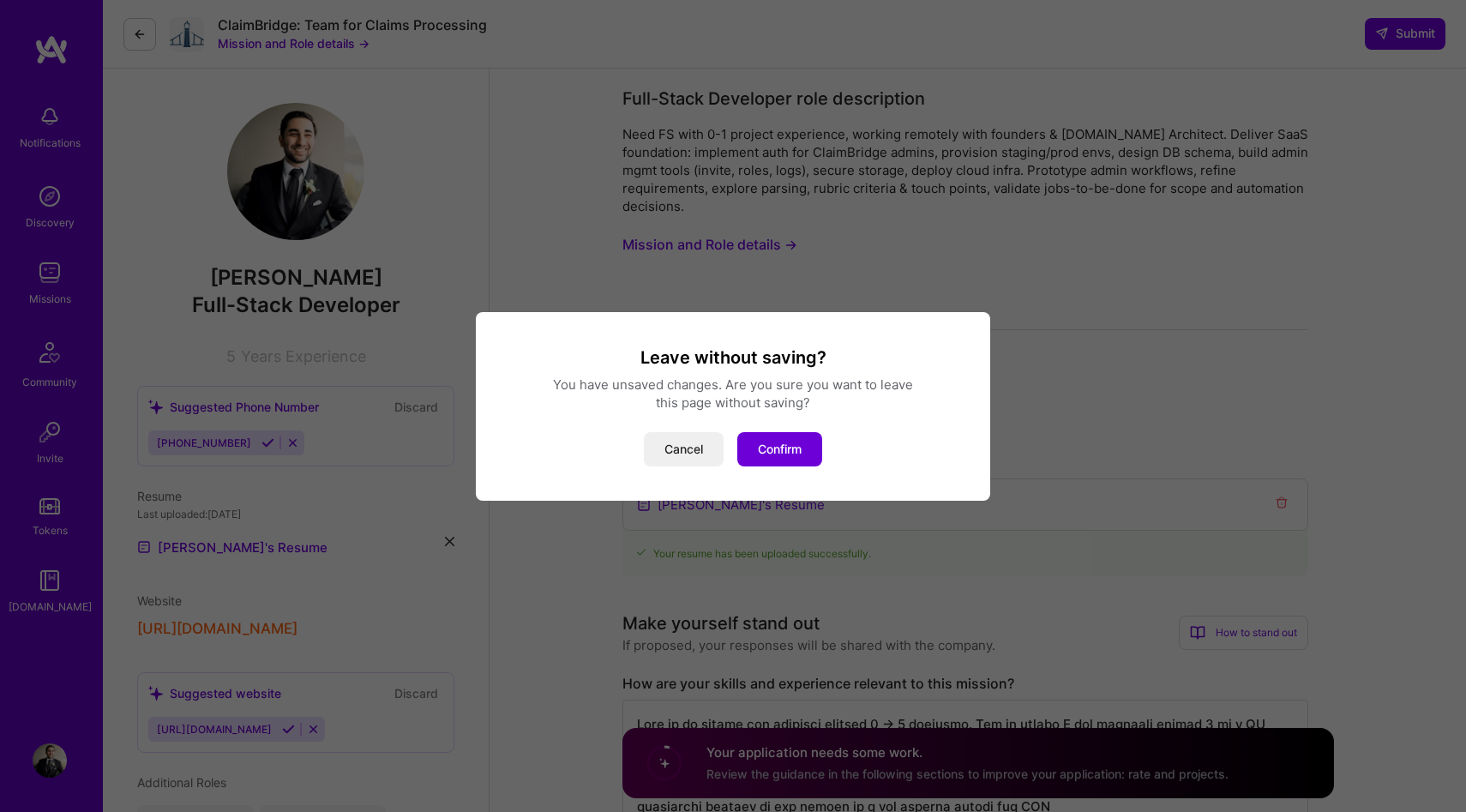
drag, startPoint x: 796, startPoint y: 443, endPoint x: 807, endPoint y: 298, distance: 145.4
click at [807, 298] on div "Leave without saving? You have unsaved changes. Are you sure you want to leave …" at bounding box center [733, 406] width 1466 height 812
click at [788, 437] on button "Confirm" at bounding box center [780, 448] width 85 height 34
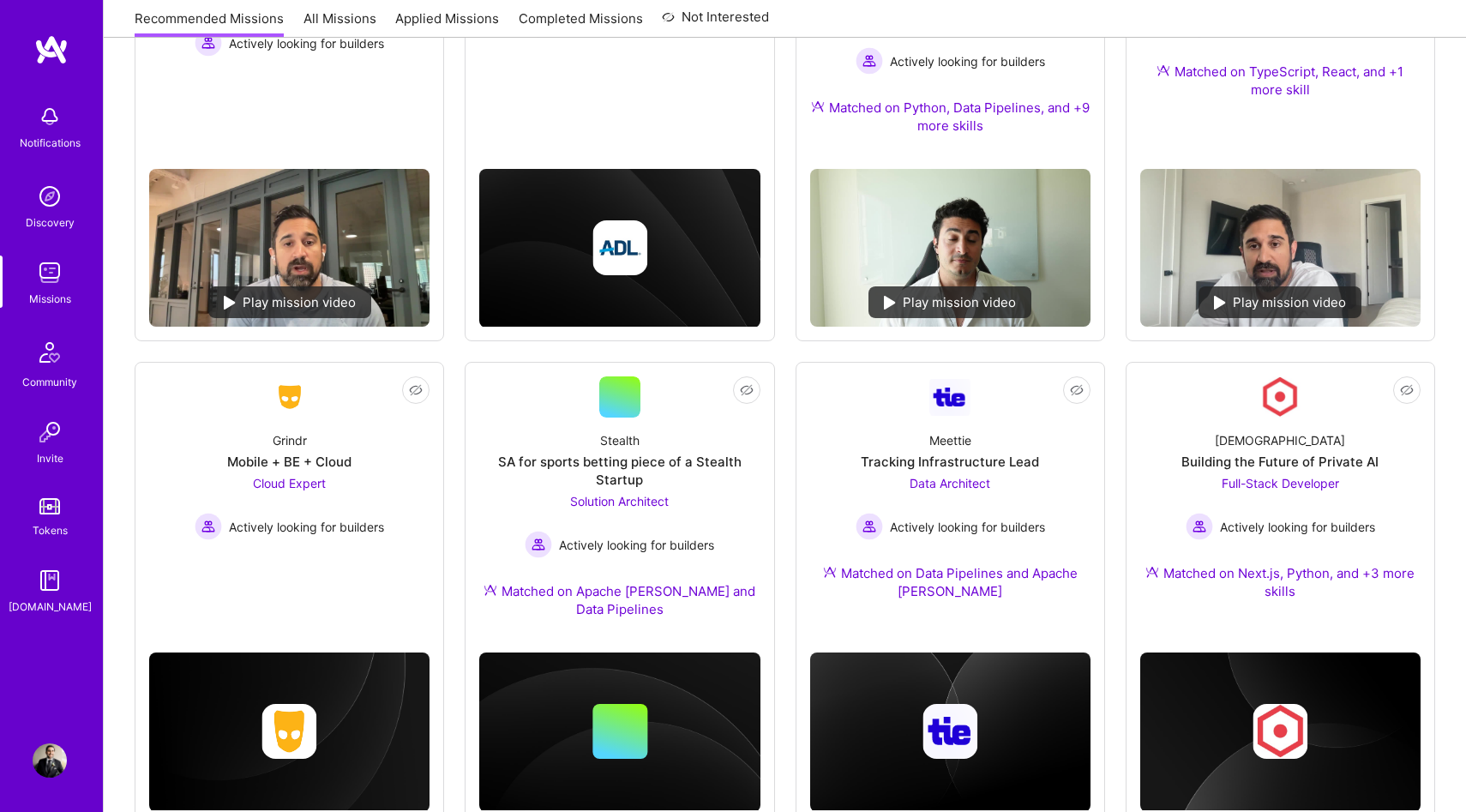
scroll to position [948, 0]
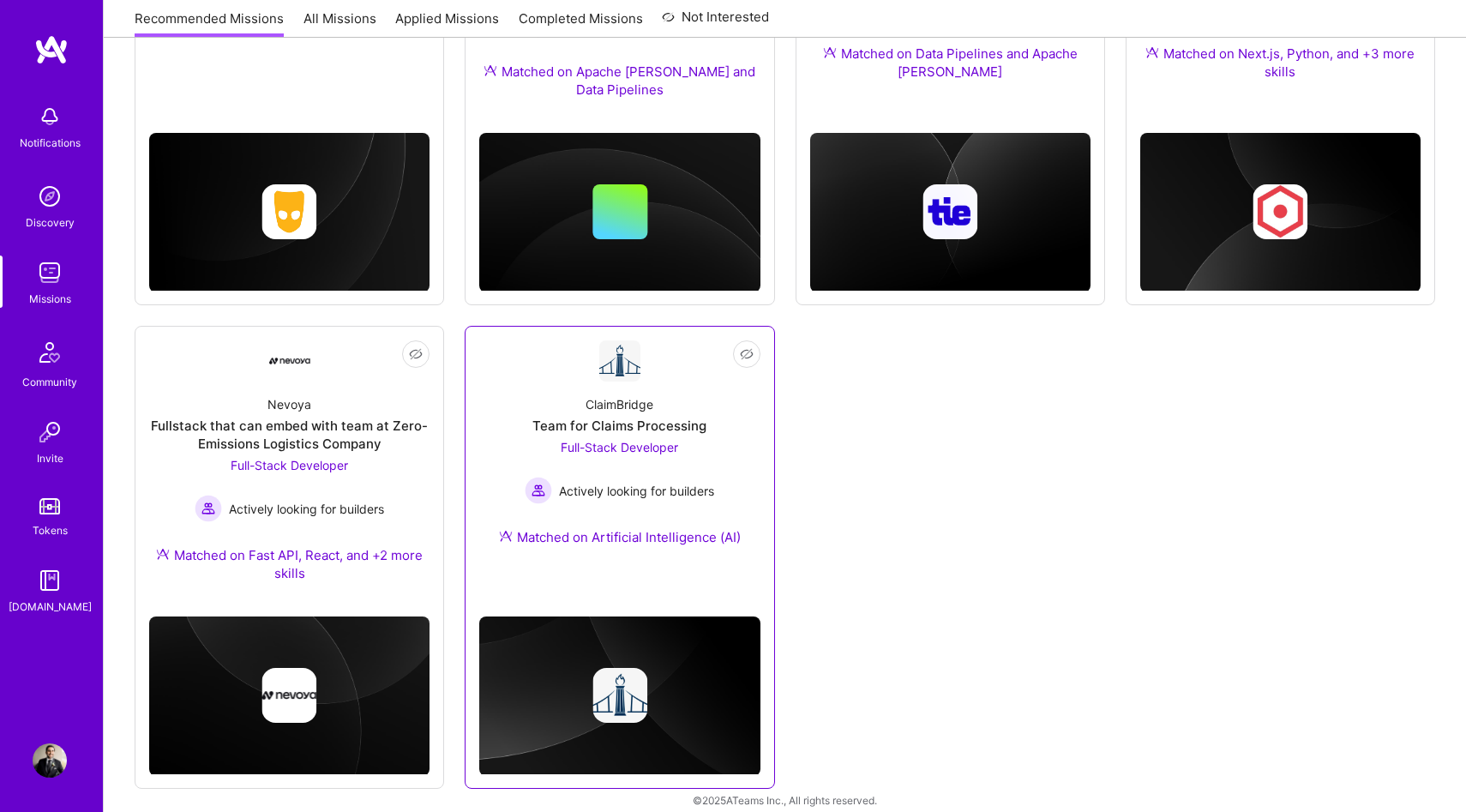
click at [700, 384] on div "ClaimBridge Team for Claims Processing Full-Stack Developer Actively looking fo…" at bounding box center [619, 474] width 280 height 185
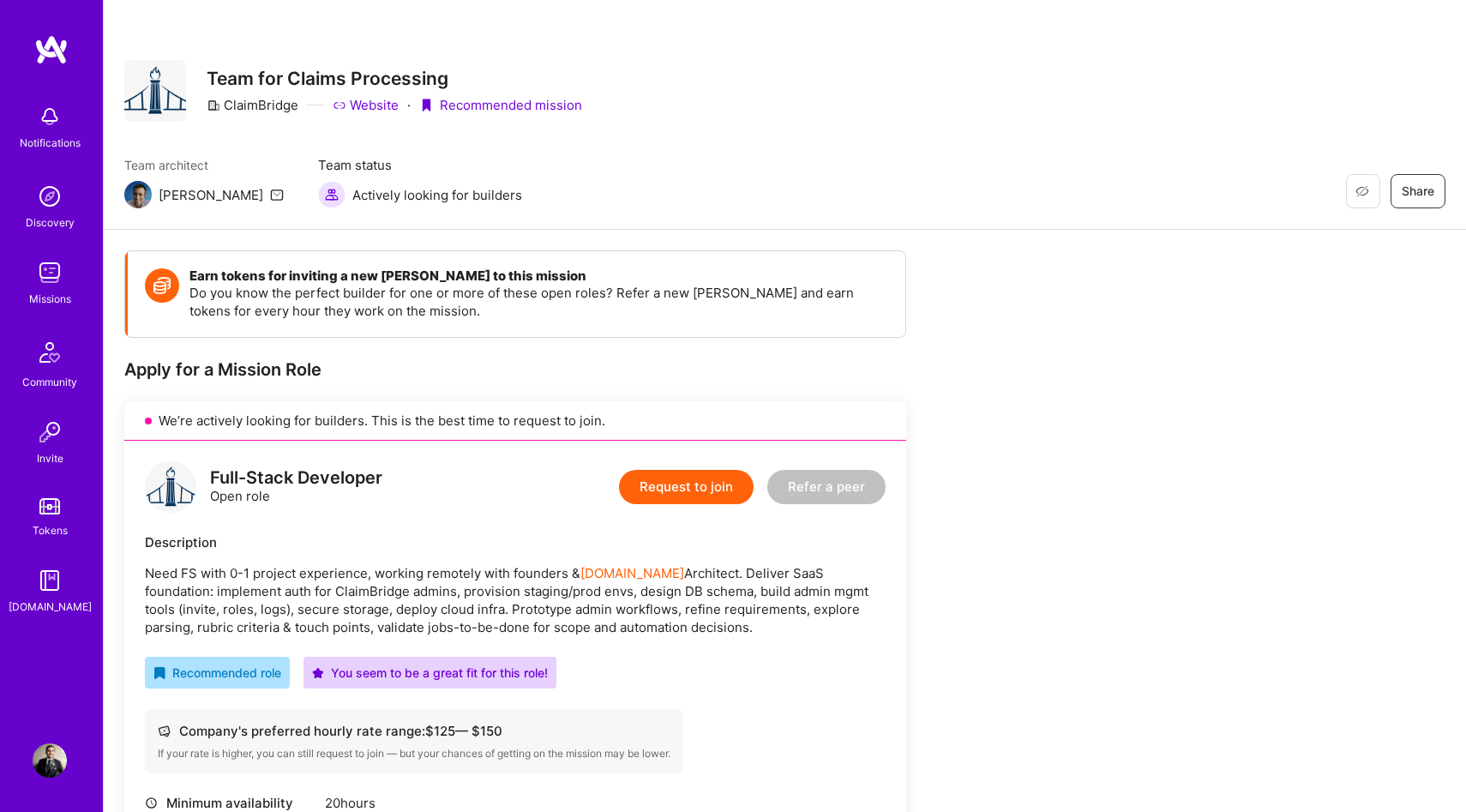
click at [696, 483] on button "Request to join" at bounding box center [686, 487] width 135 height 34
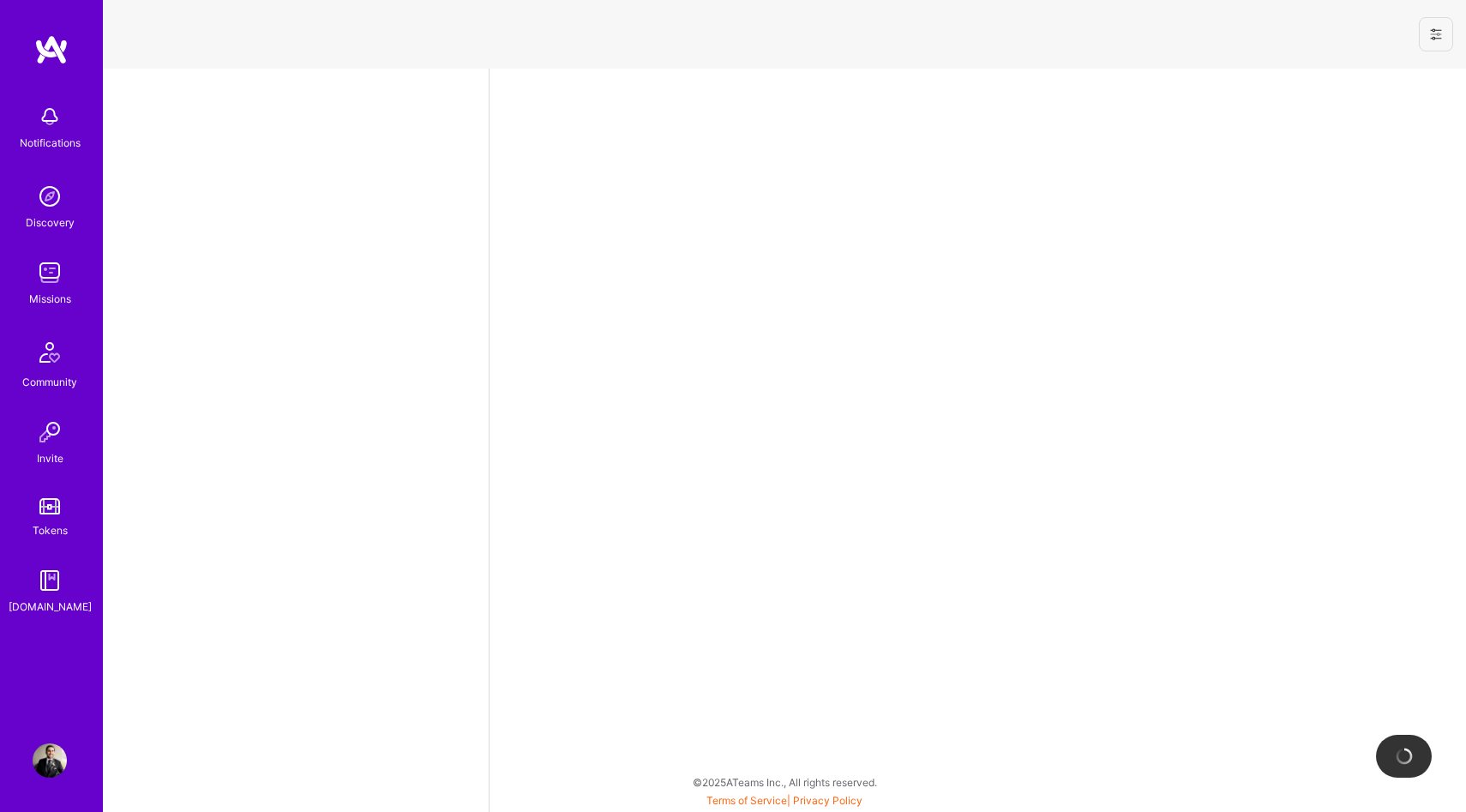
select select "US"
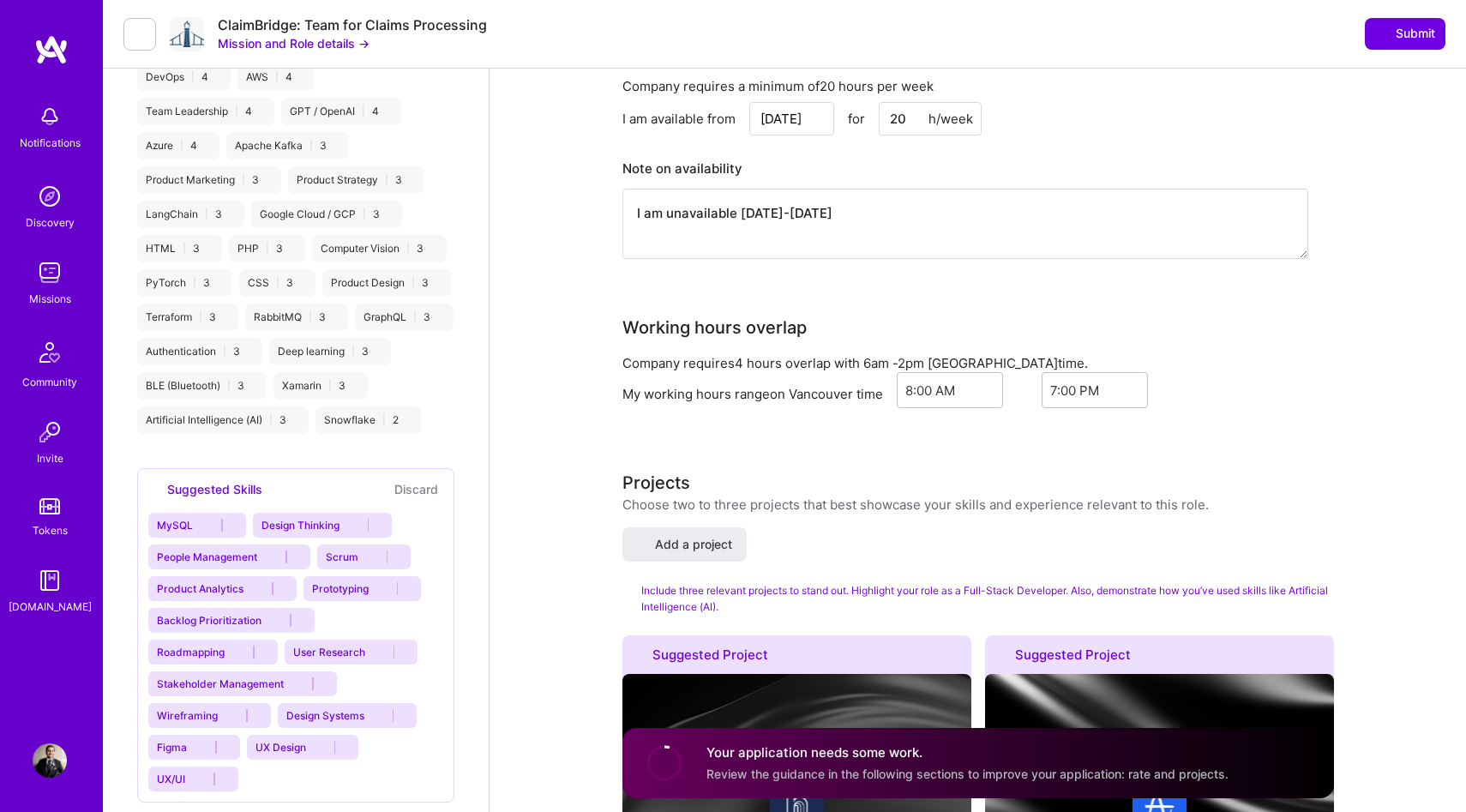
scroll to position [1564, 0]
click at [680, 551] on span "Add a project" at bounding box center [683, 542] width 96 height 17
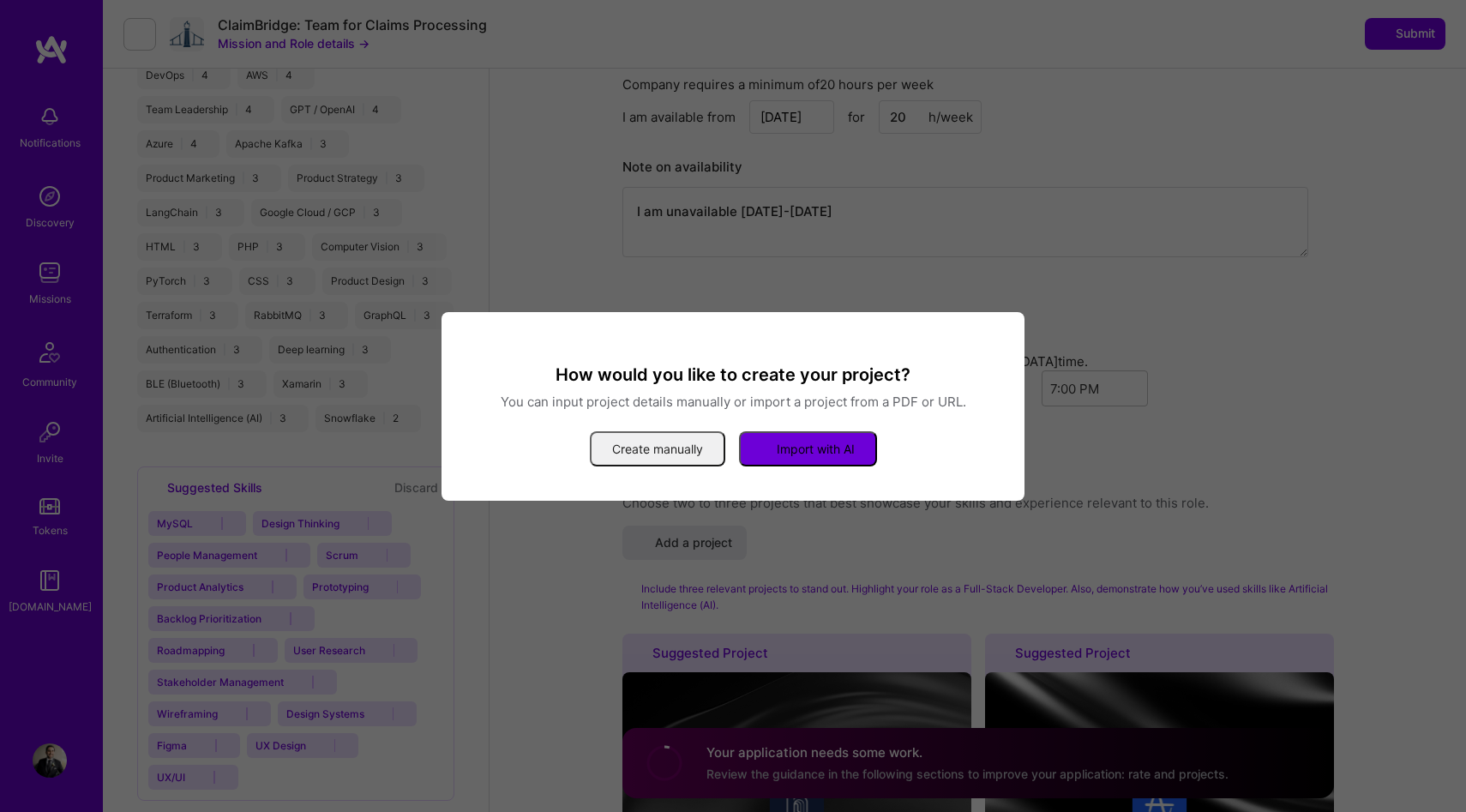
click at [685, 439] on button "Create manually" at bounding box center [657, 448] width 135 height 35
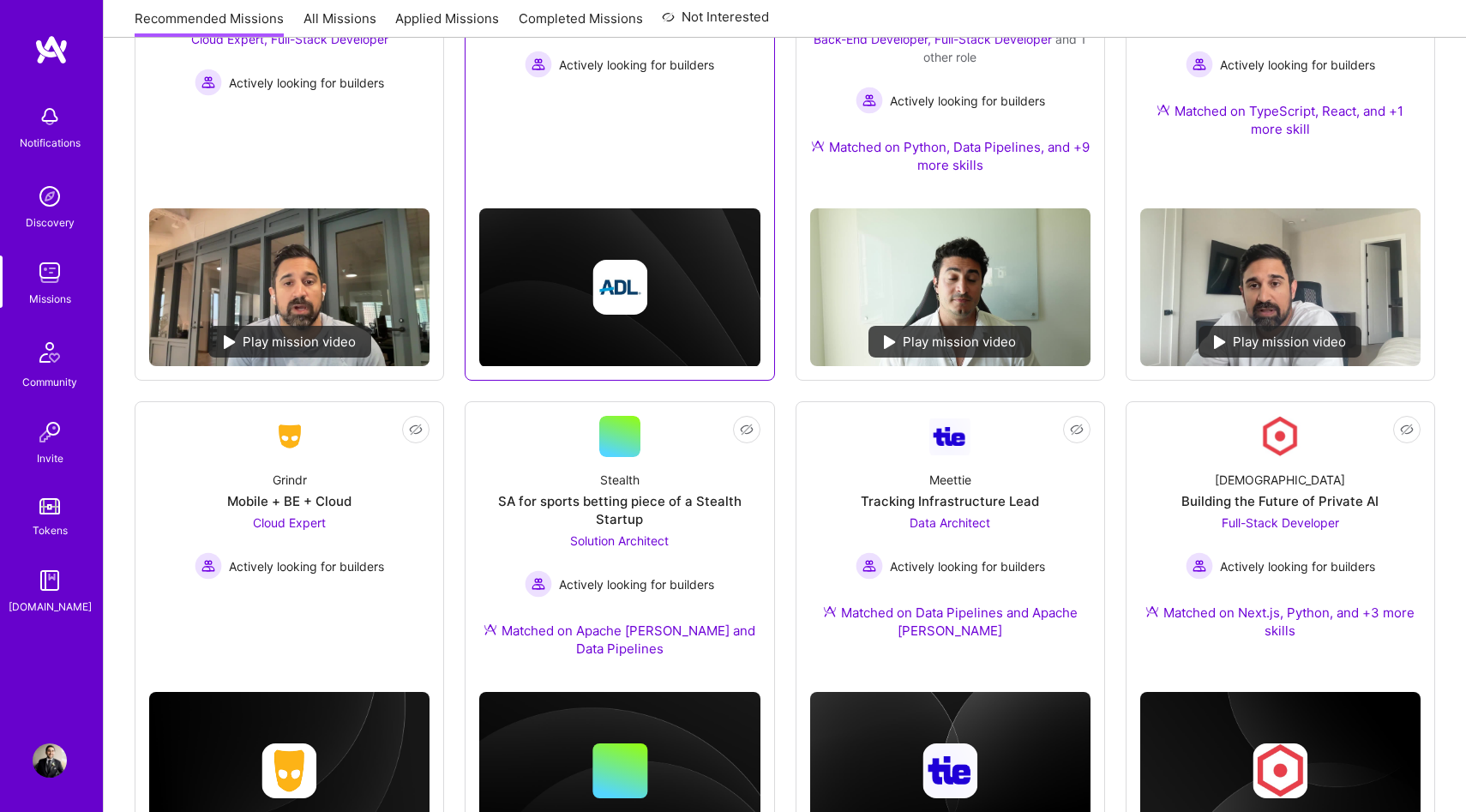
scroll to position [948, 0]
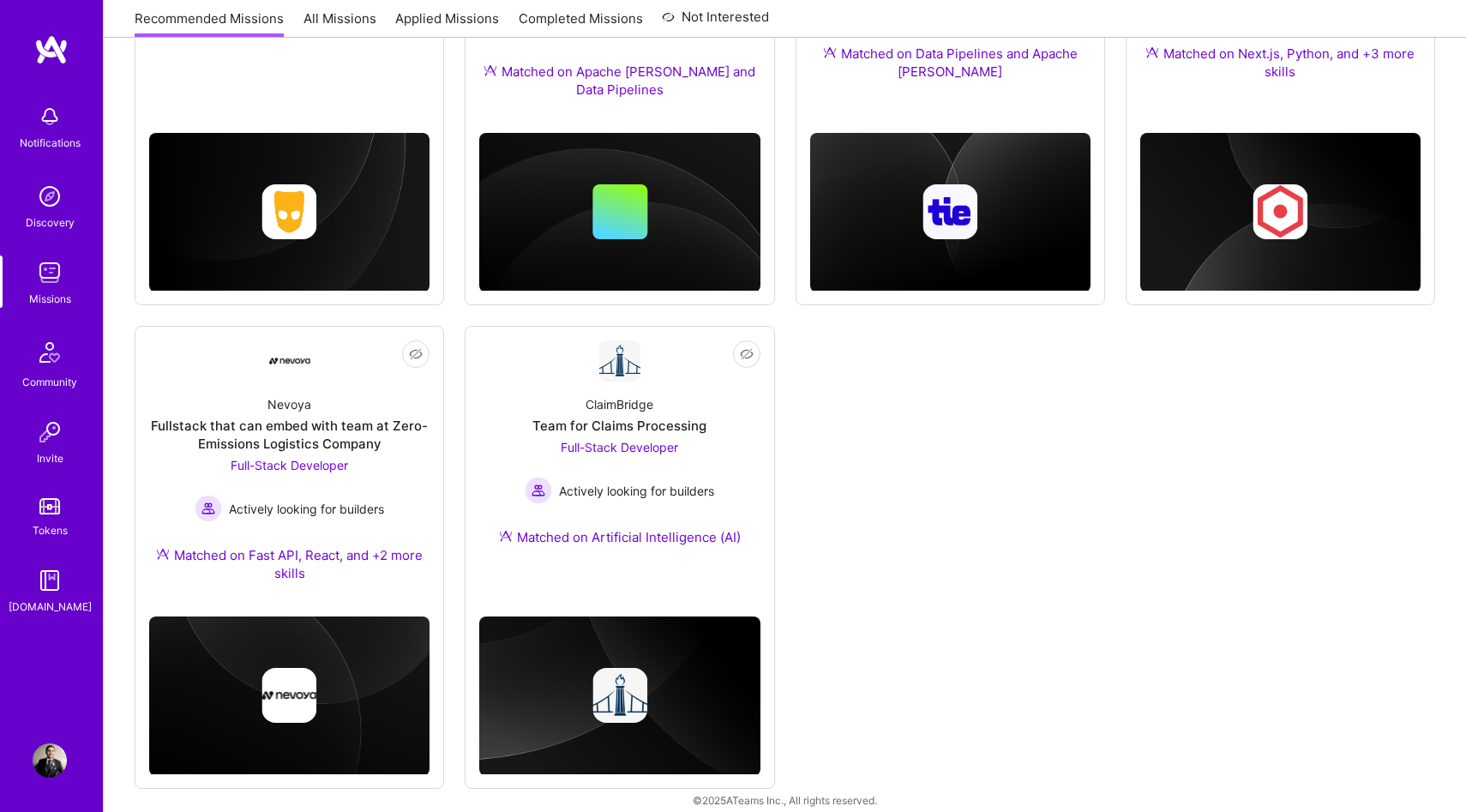
click at [52, 762] on img at bounding box center [49, 760] width 35 height 34
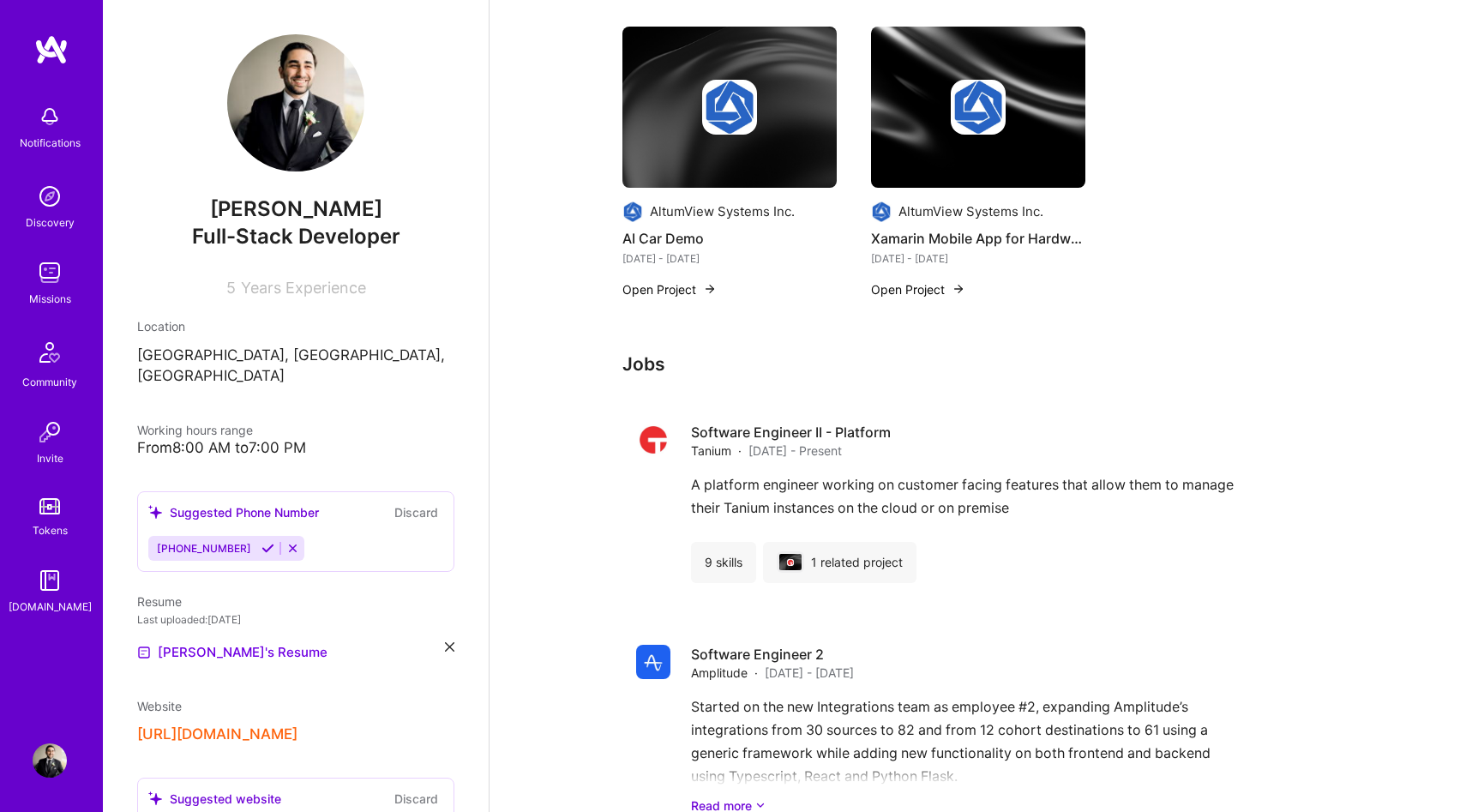
scroll to position [1836, 0]
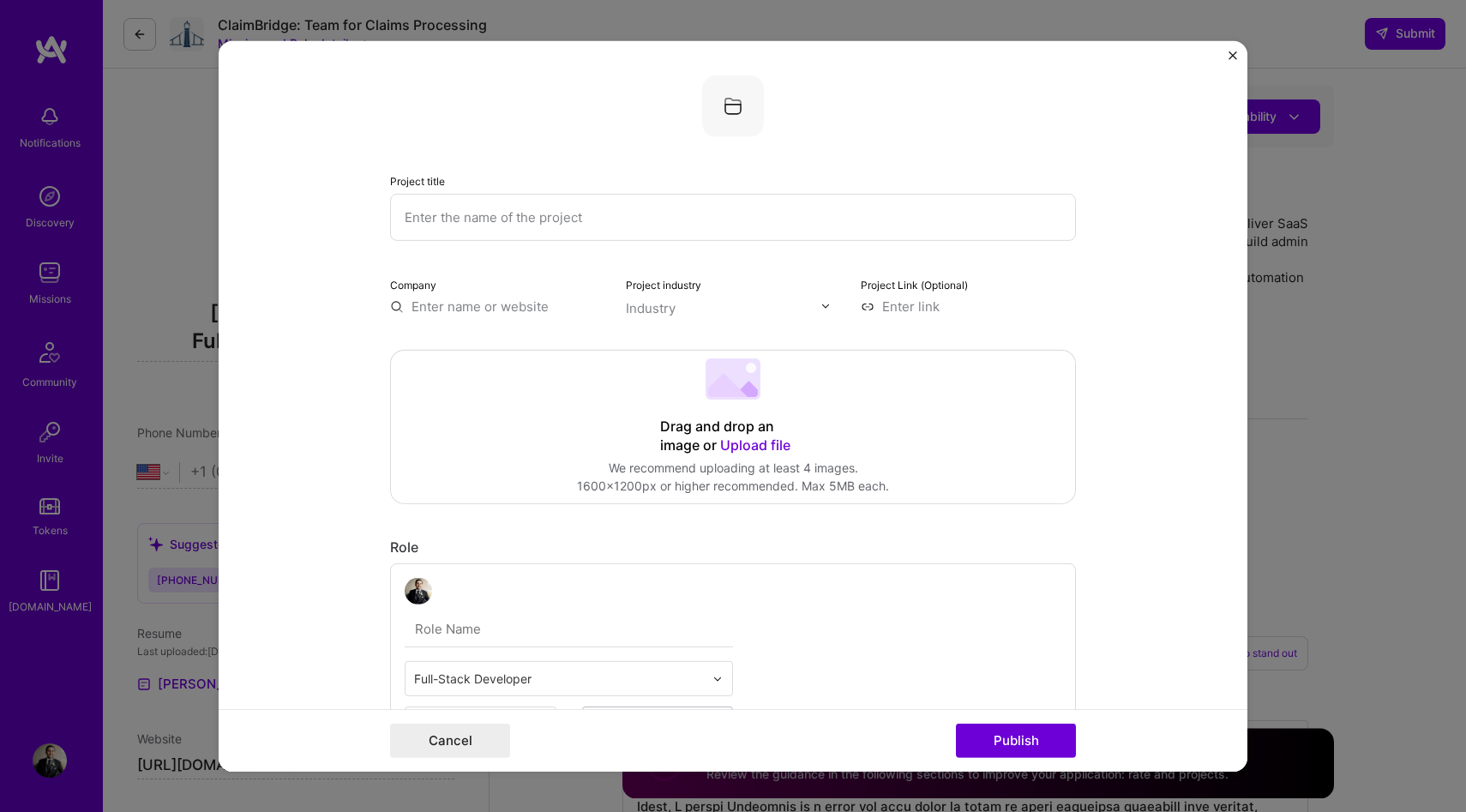
select select "US"
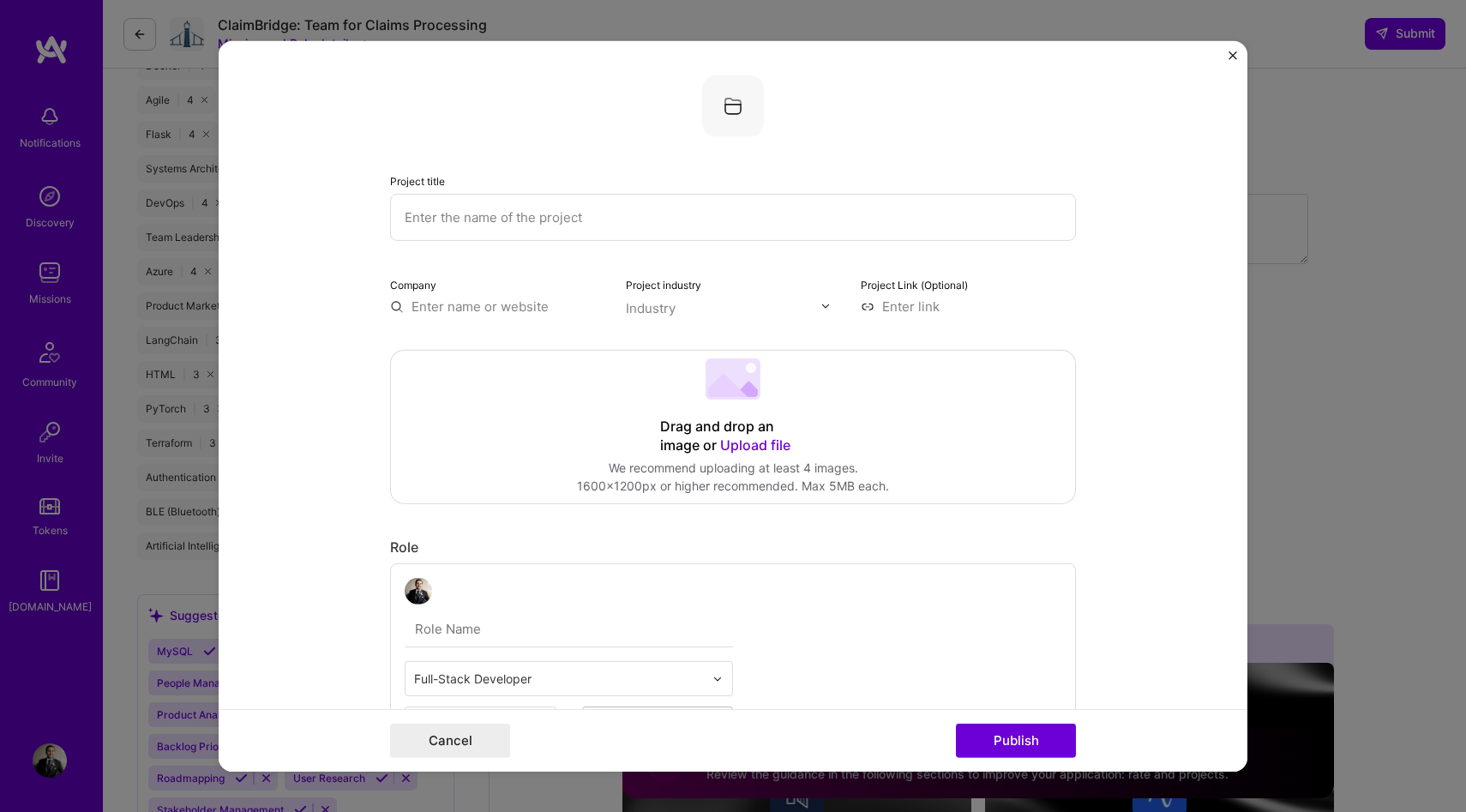
click at [703, 204] on input "text" at bounding box center [733, 217] width 686 height 47
type input "ClaimBridge"
click at [493, 305] on input "text" at bounding box center [498, 305] width 215 height 18
click at [494, 298] on input "Demo" at bounding box center [498, 305] width 215 height 18
type input "Demo"
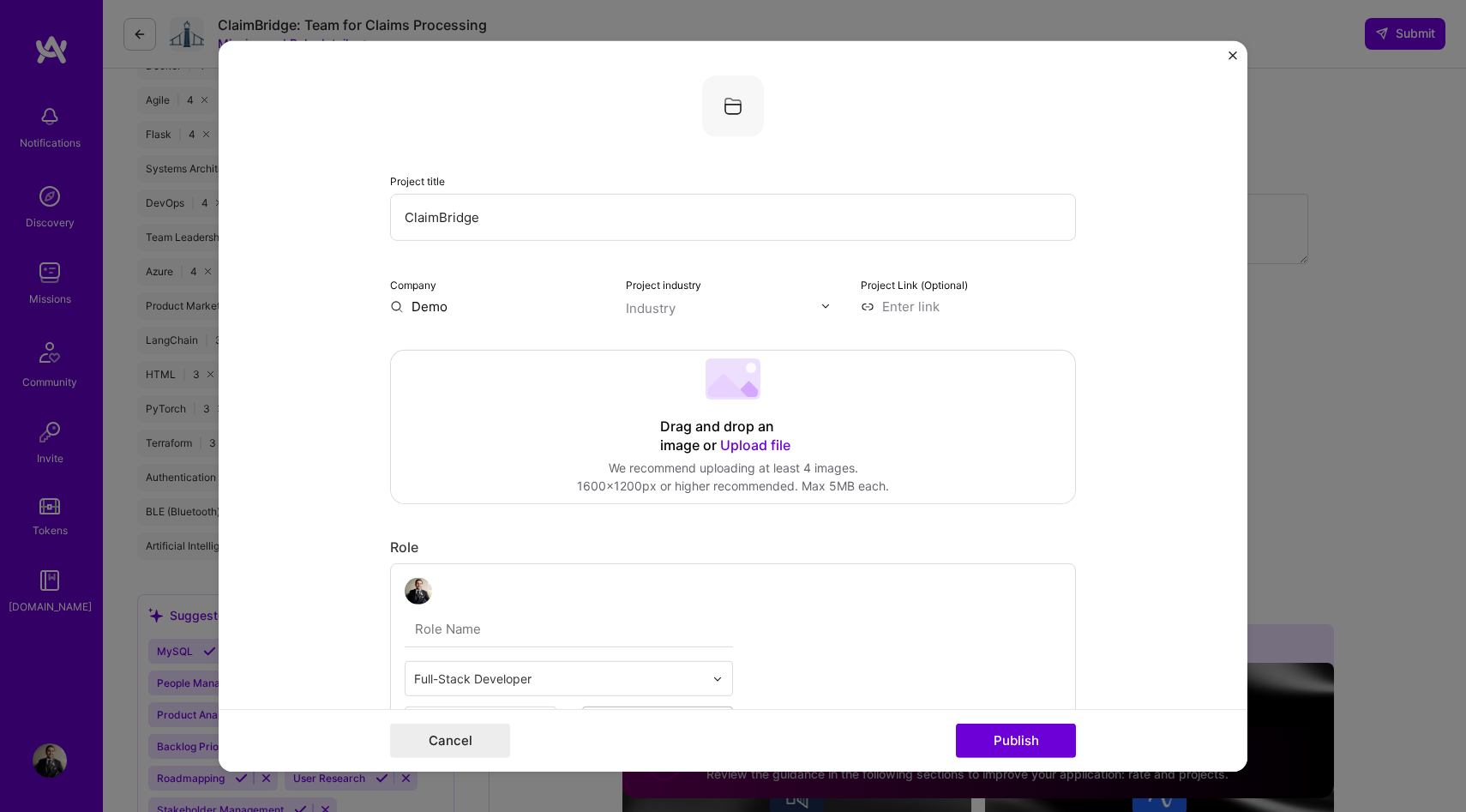
click at [724, 312] on input "text" at bounding box center [724, 307] width 195 height 18
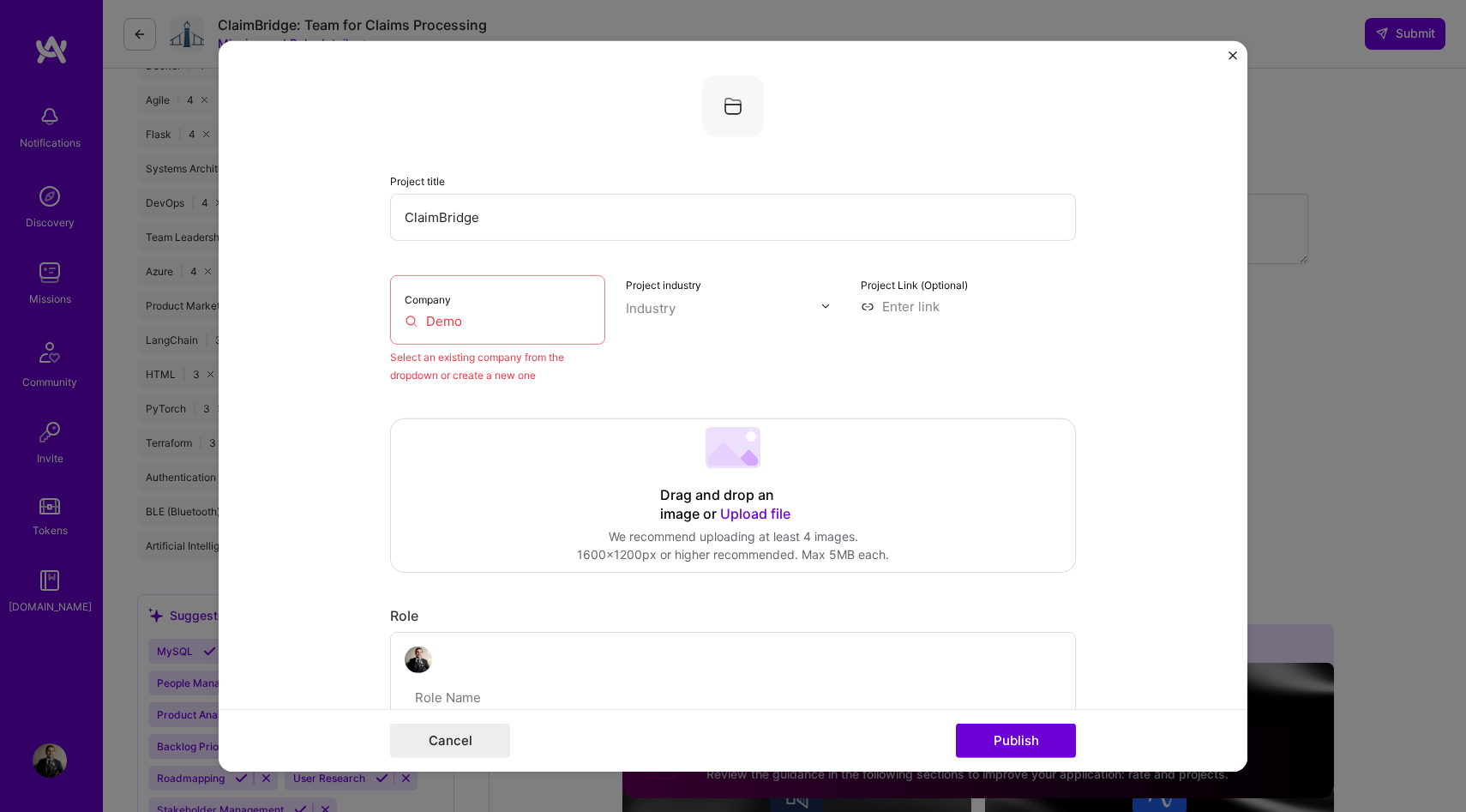
click at [510, 312] on input "Demo" at bounding box center [497, 320] width 186 height 18
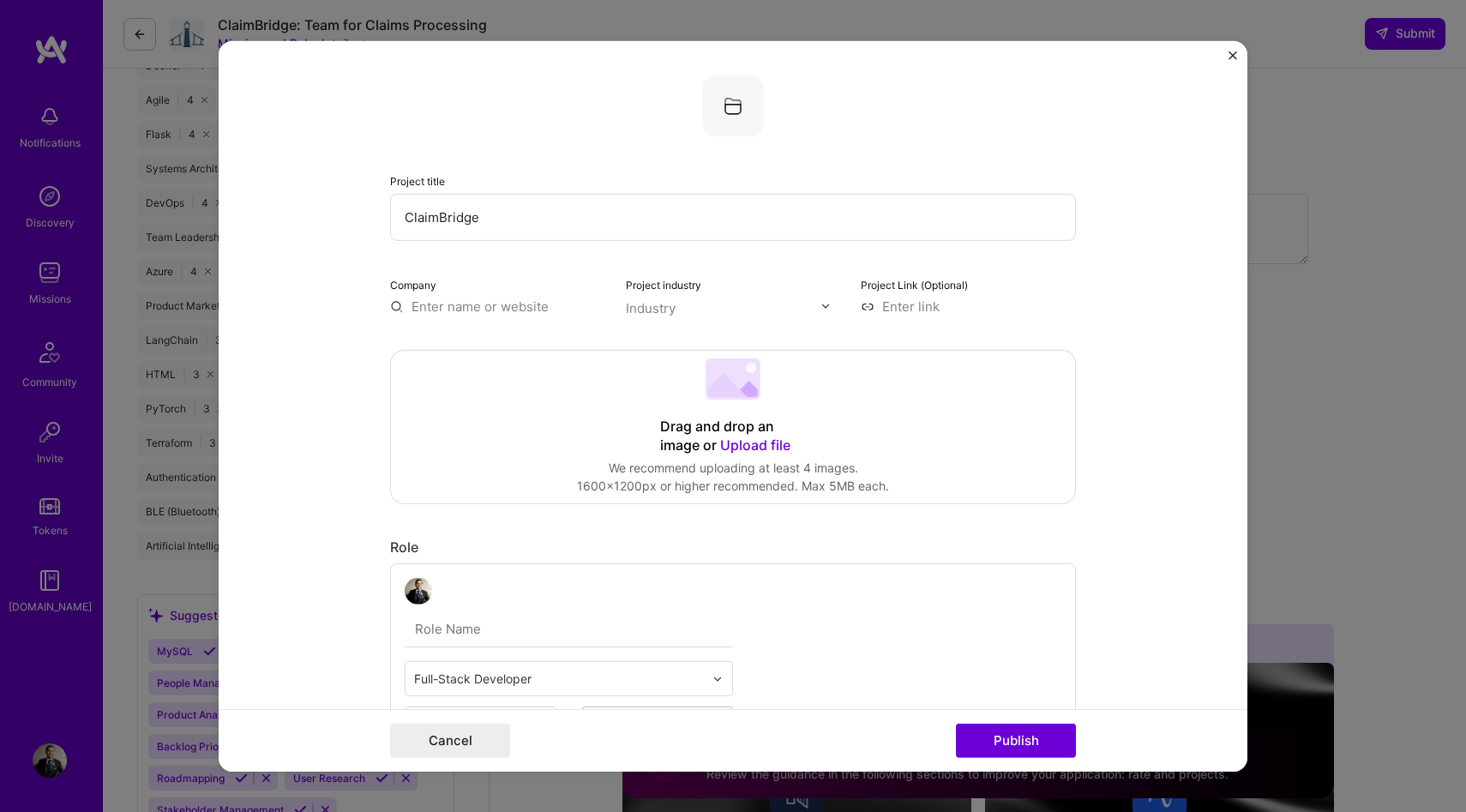
click at [723, 353] on div "Drag and drop an image or Upload file Upload file We recommend uploading at lea…" at bounding box center [733, 426] width 684 height 153
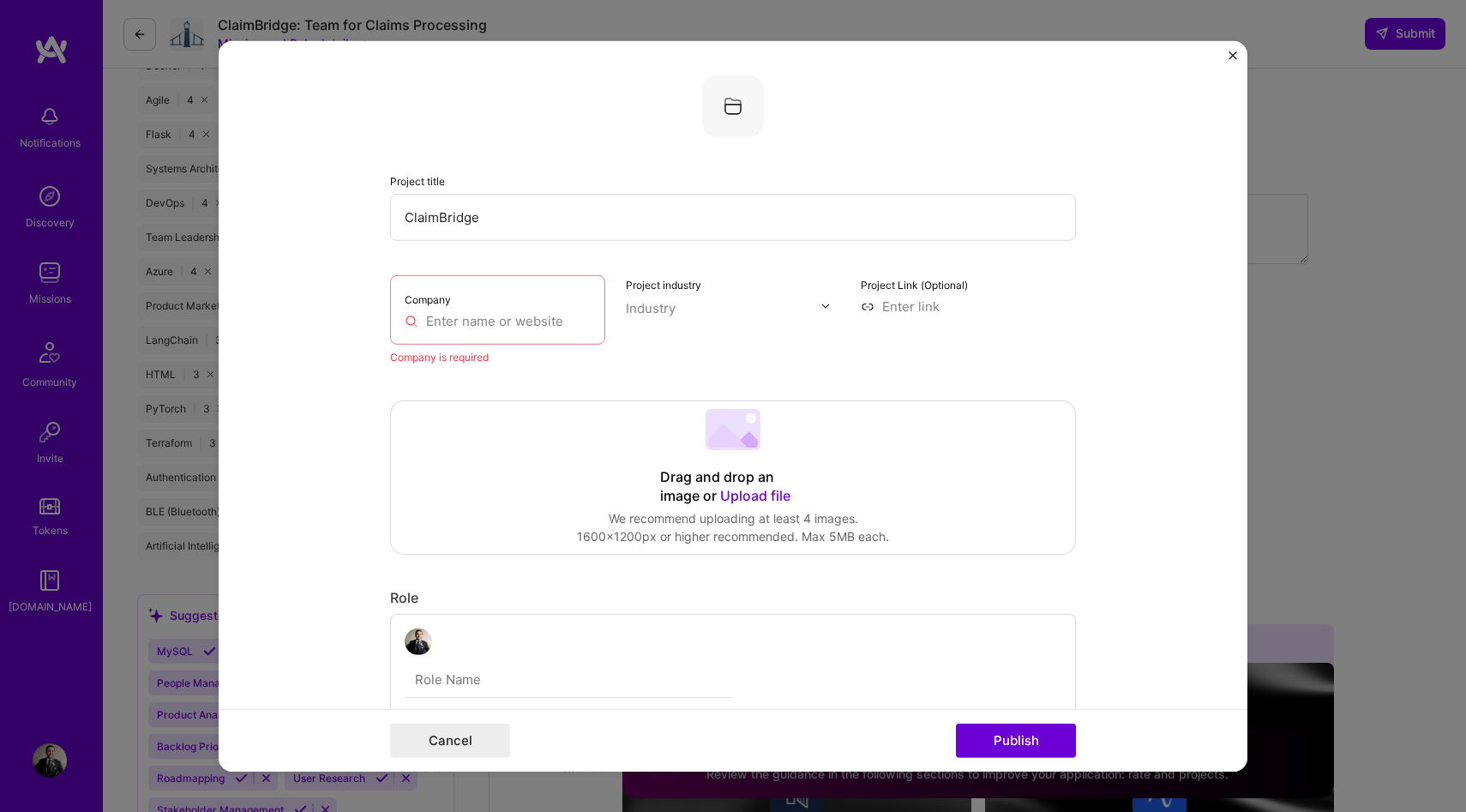
click at [495, 316] on input "text" at bounding box center [497, 320] width 186 height 18
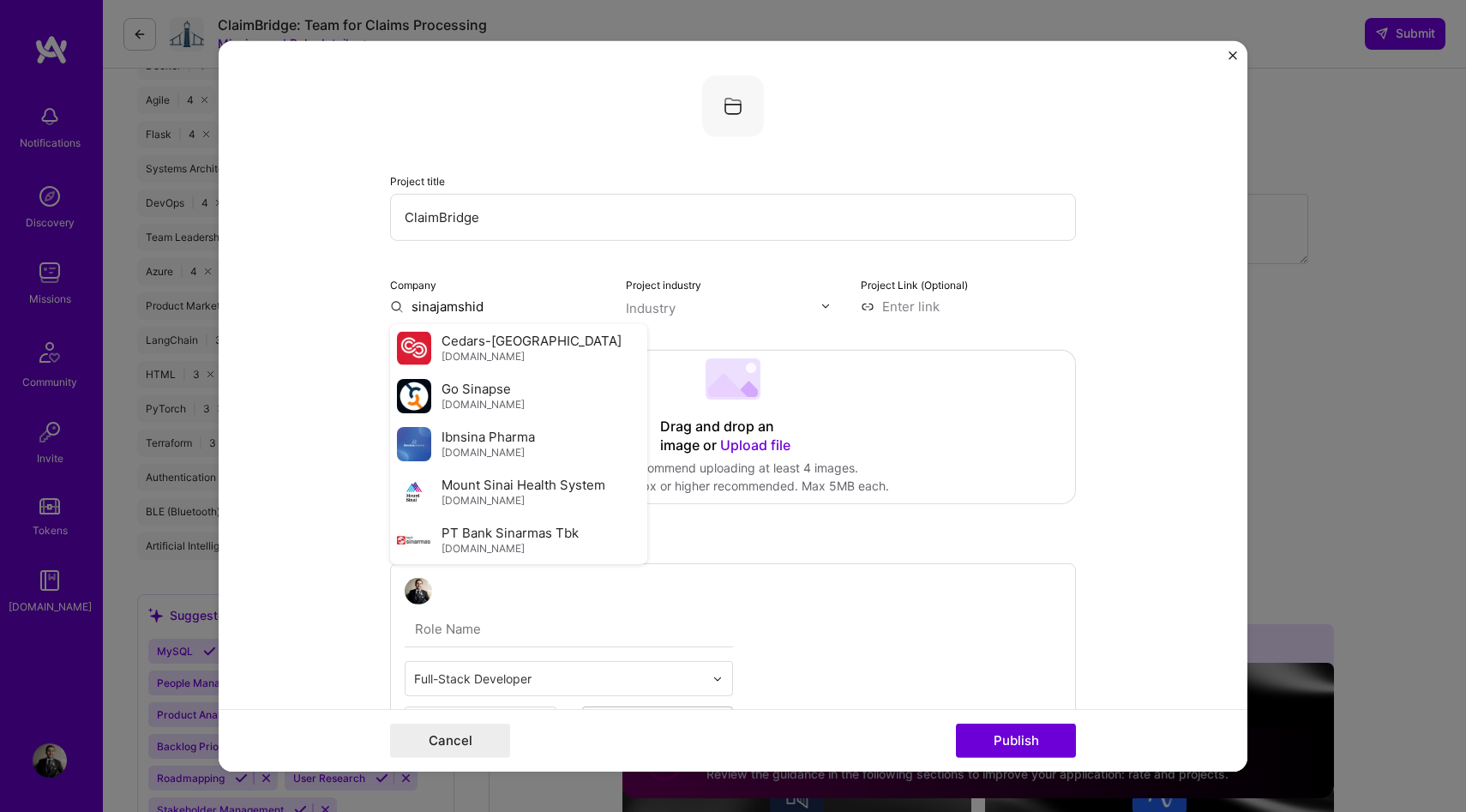
type input "sinajamshidi"
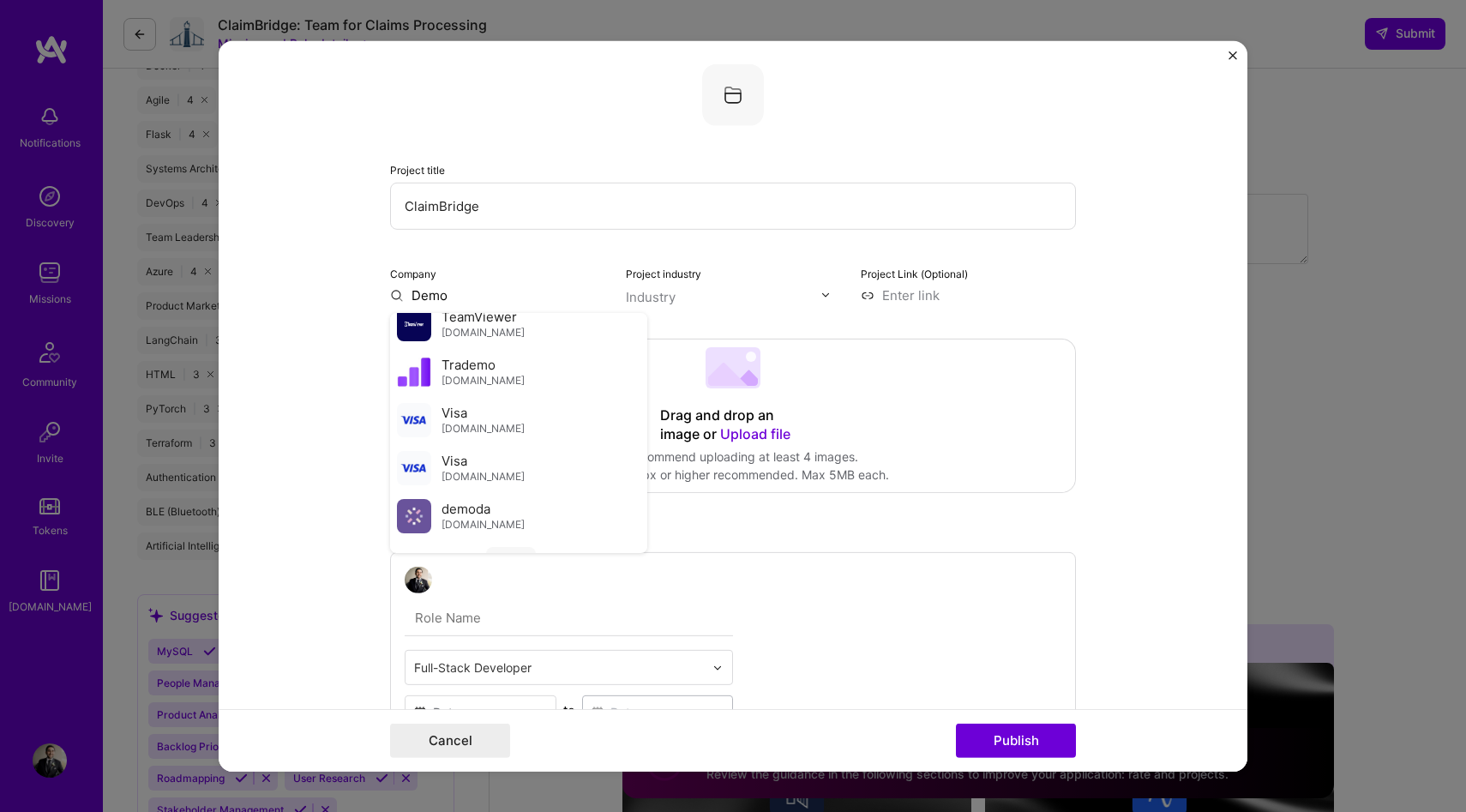
scroll to position [18, 0]
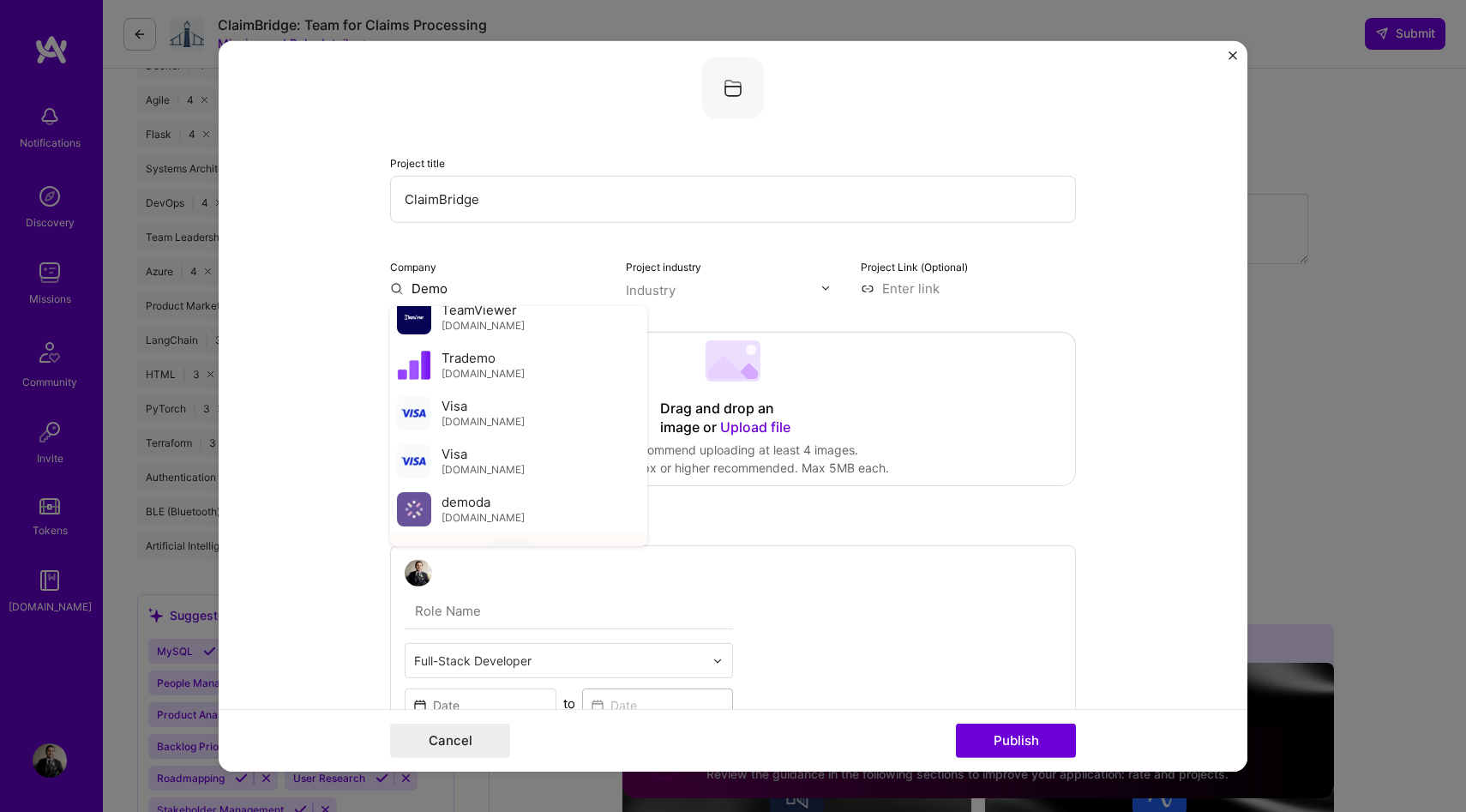
type input "Demo"
click at [507, 539] on div "Demo" at bounding box center [511, 554] width 49 height 30
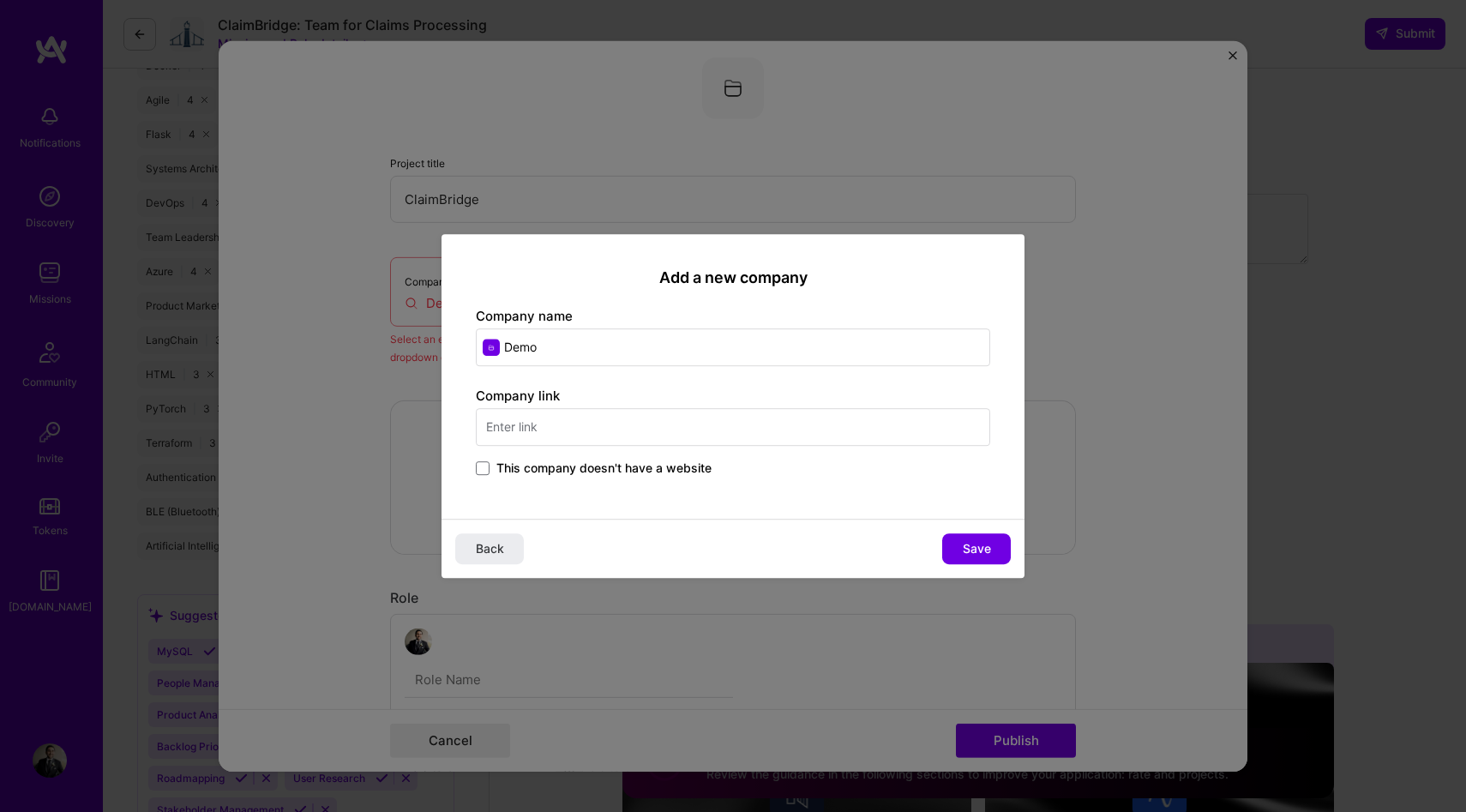
click at [611, 420] on input "text" at bounding box center [733, 427] width 515 height 37
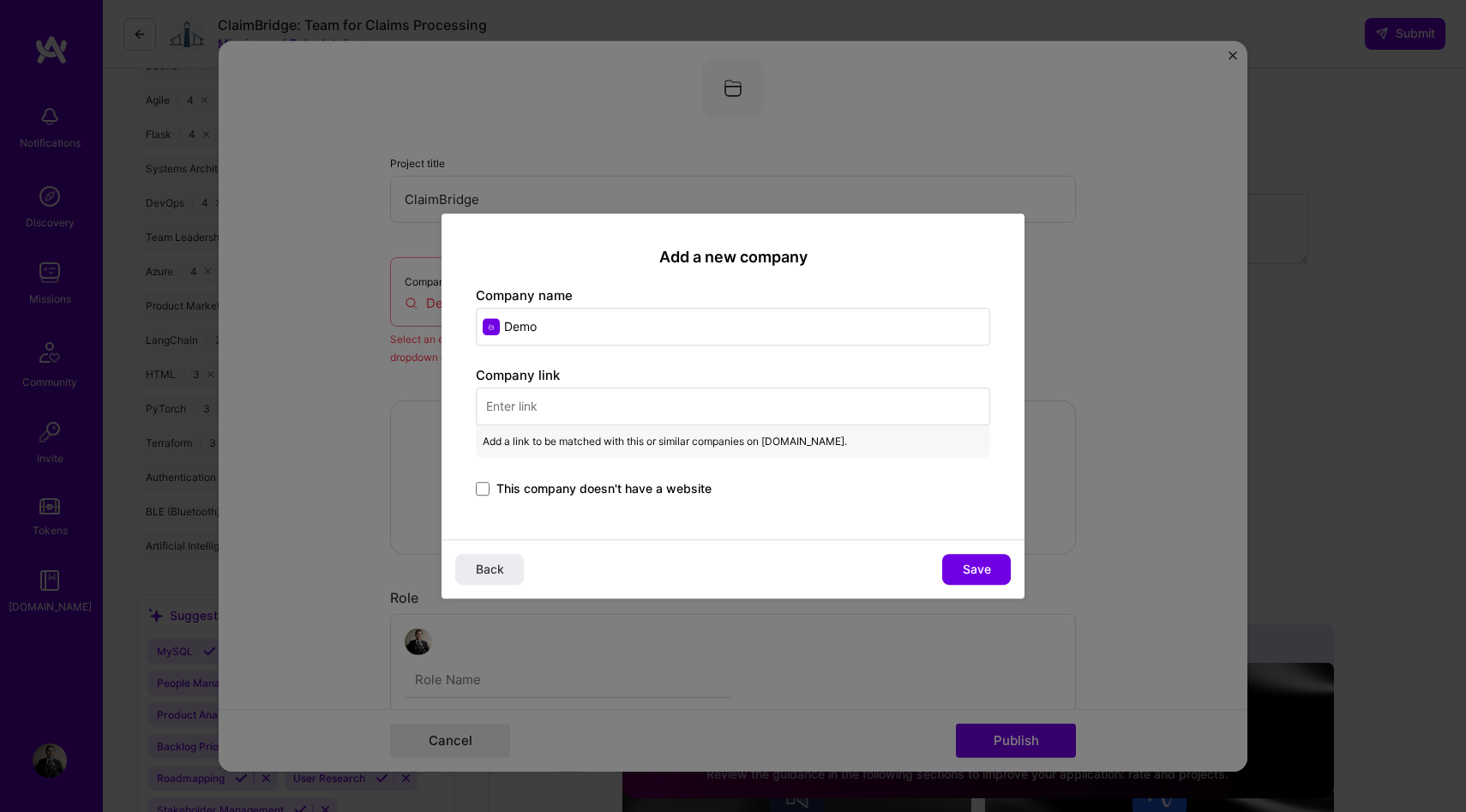
paste input "https://claims-demo-beta.vercel.app/"
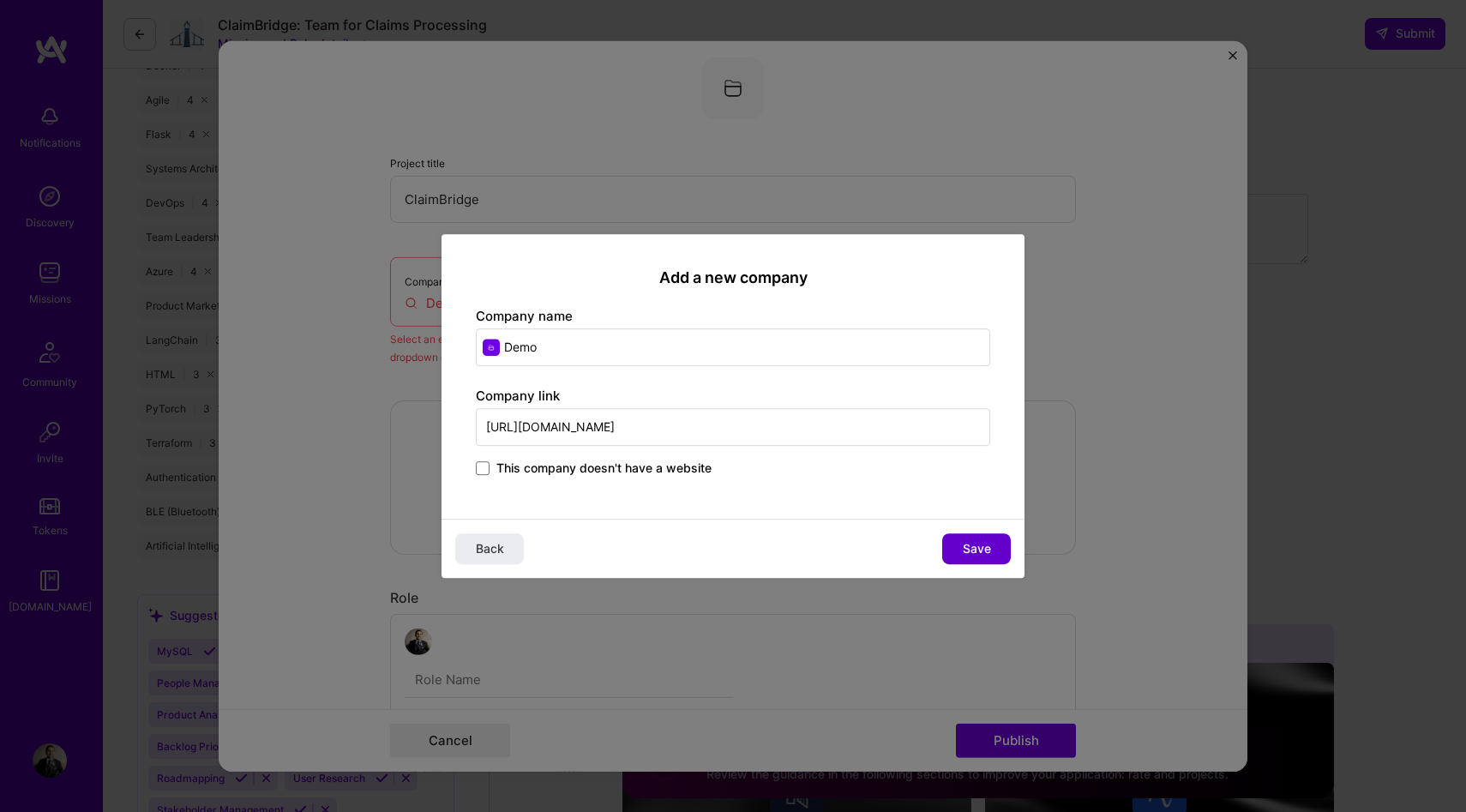
type input "https://claims-demo-beta.vercel.app/"
click at [974, 551] on span "Save" at bounding box center [977, 548] width 29 height 17
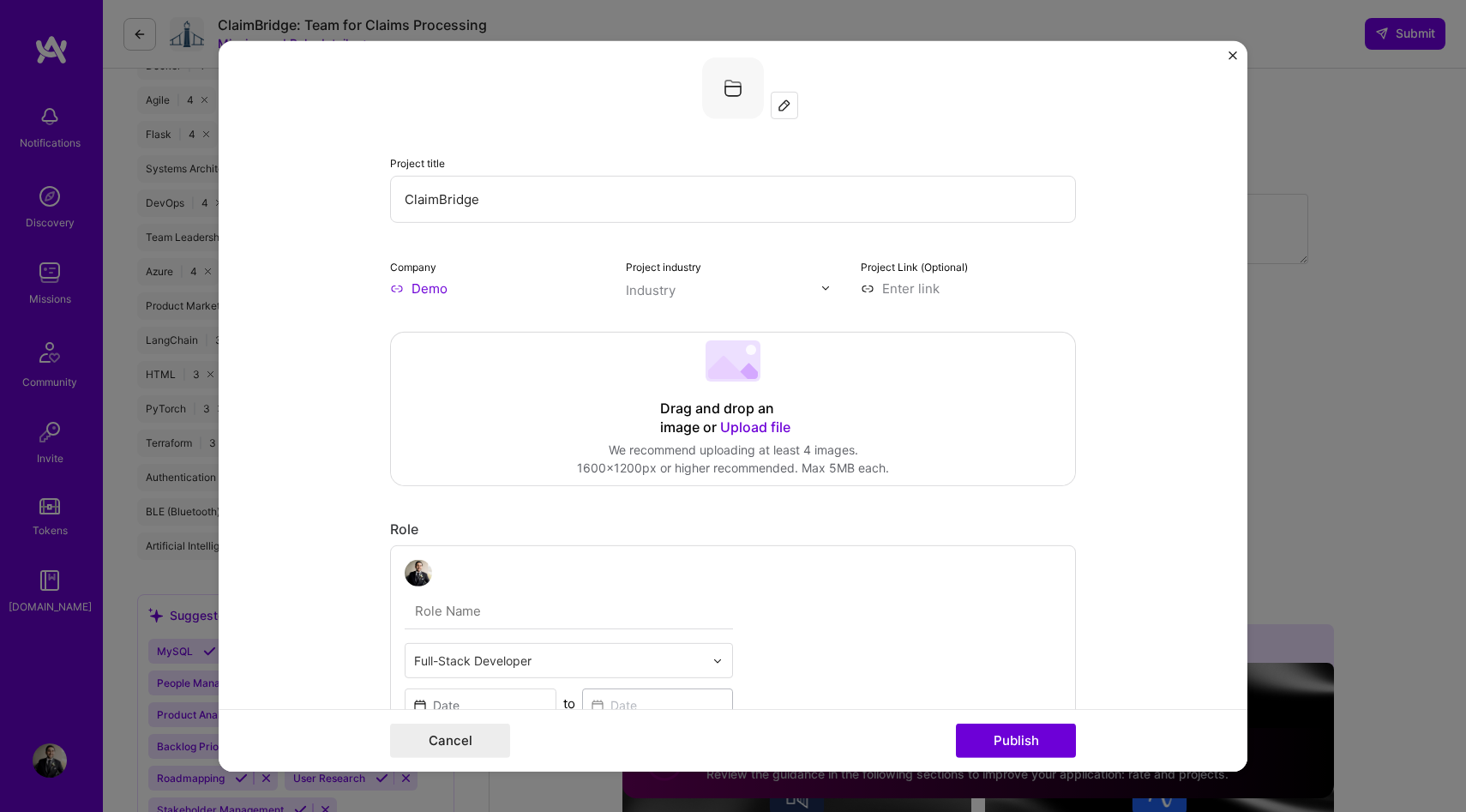
click at [665, 287] on div "Industry" at bounding box center [651, 289] width 49 height 18
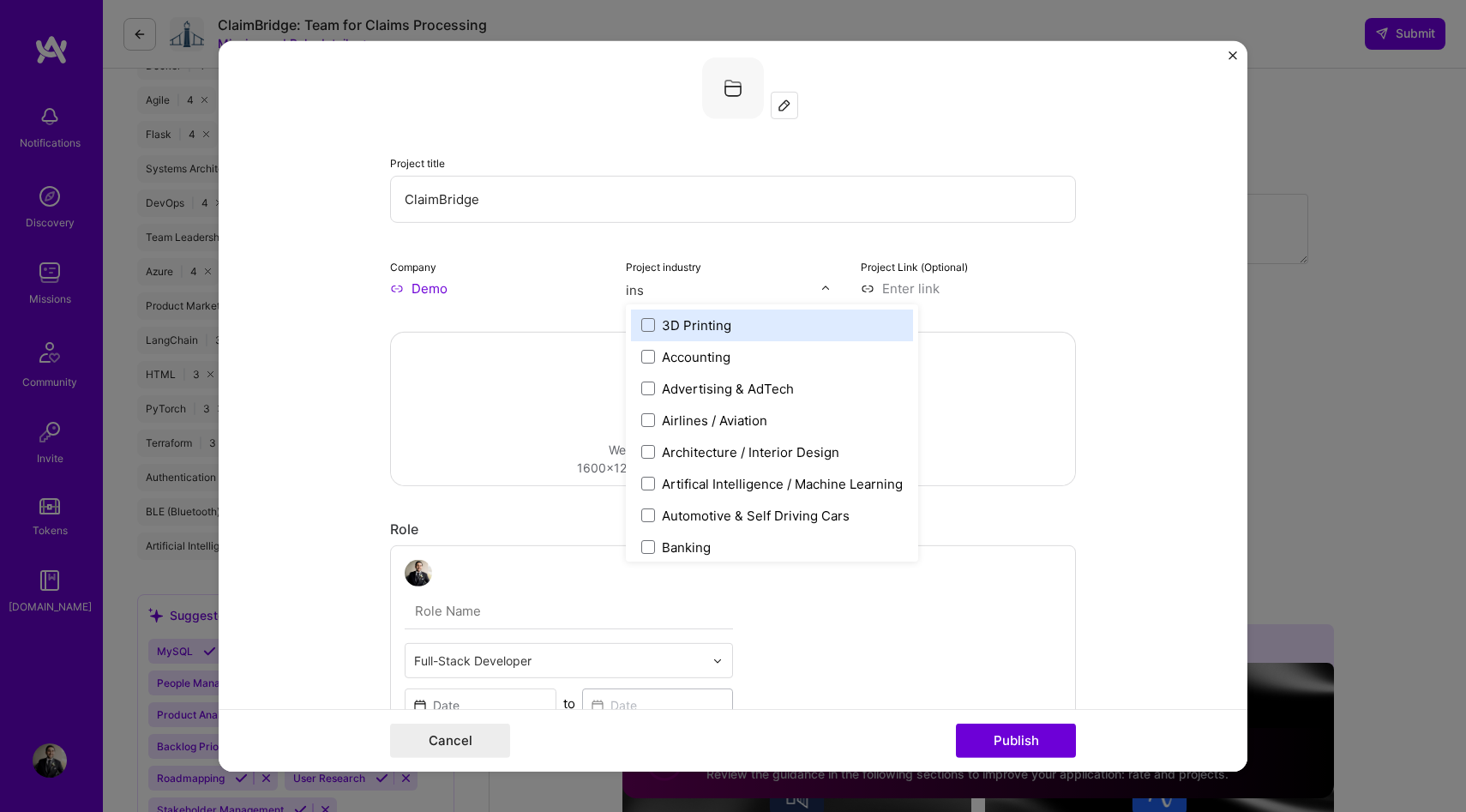
type input "insu"
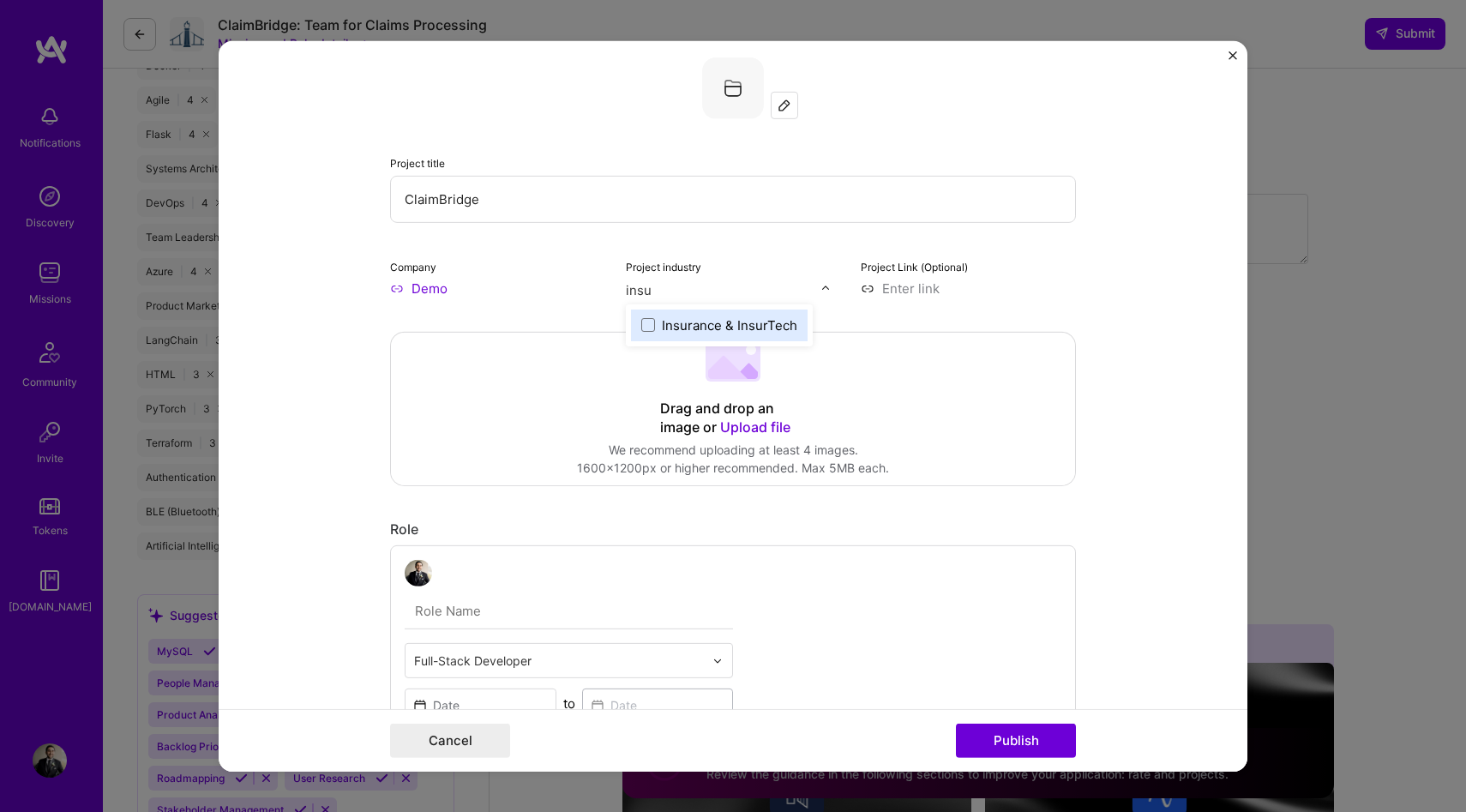
click at [688, 334] on div "Insurance & InsurTech" at bounding box center [719, 324] width 176 height 32
click at [951, 286] on input at bounding box center [968, 288] width 215 height 18
paste input "https://claims-demo-beta.vercel.app/"
type input "https://claims-demo-beta.vercel.app/"
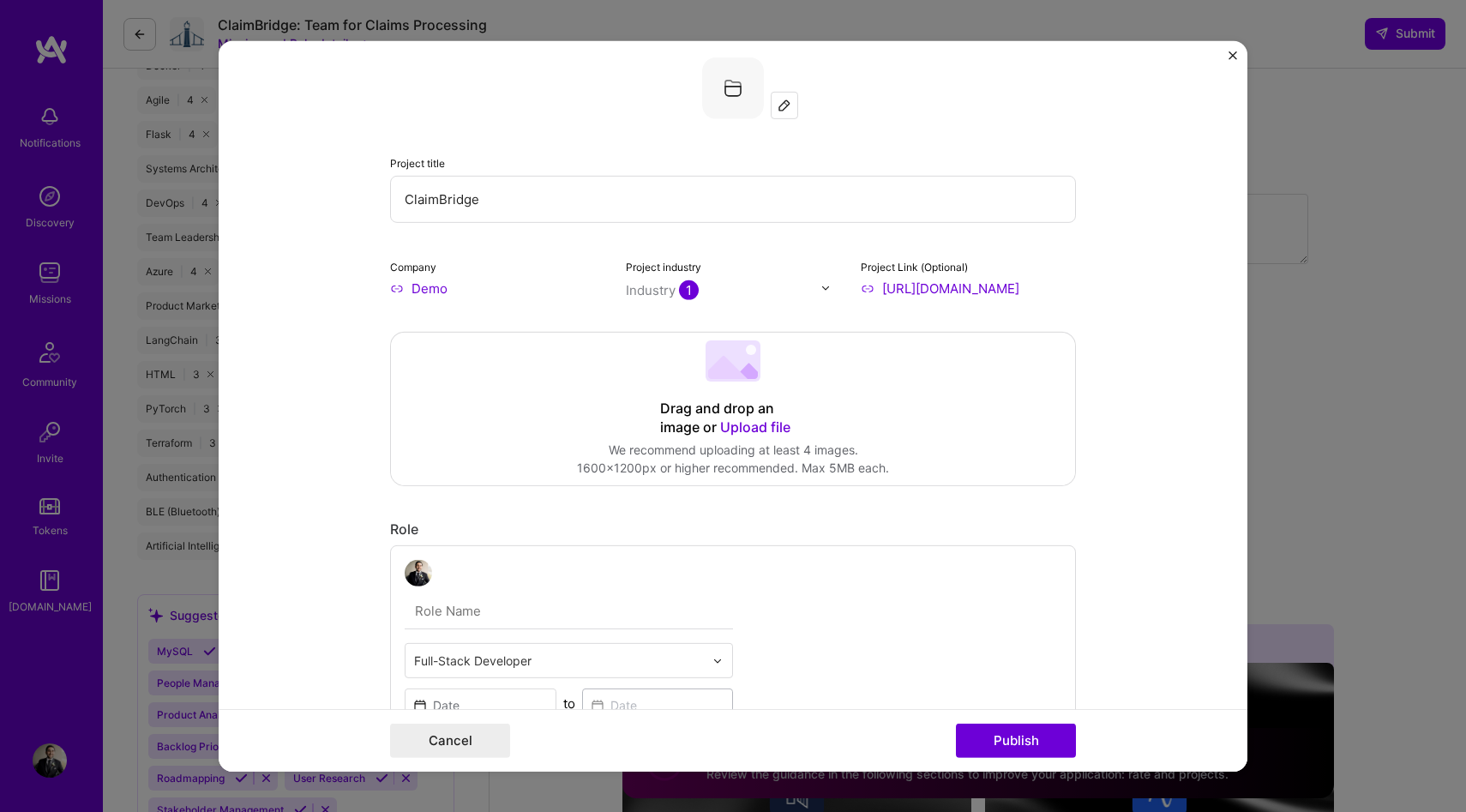
click at [963, 243] on div "Project title ClaimBridge Company Demo Project industry Industry 1 Project Link…" at bounding box center [733, 175] width 686 height 239
click at [916, 331] on div "Drag and drop an image or Upload file Upload file We recommend uploading at lea…" at bounding box center [733, 408] width 686 height 155
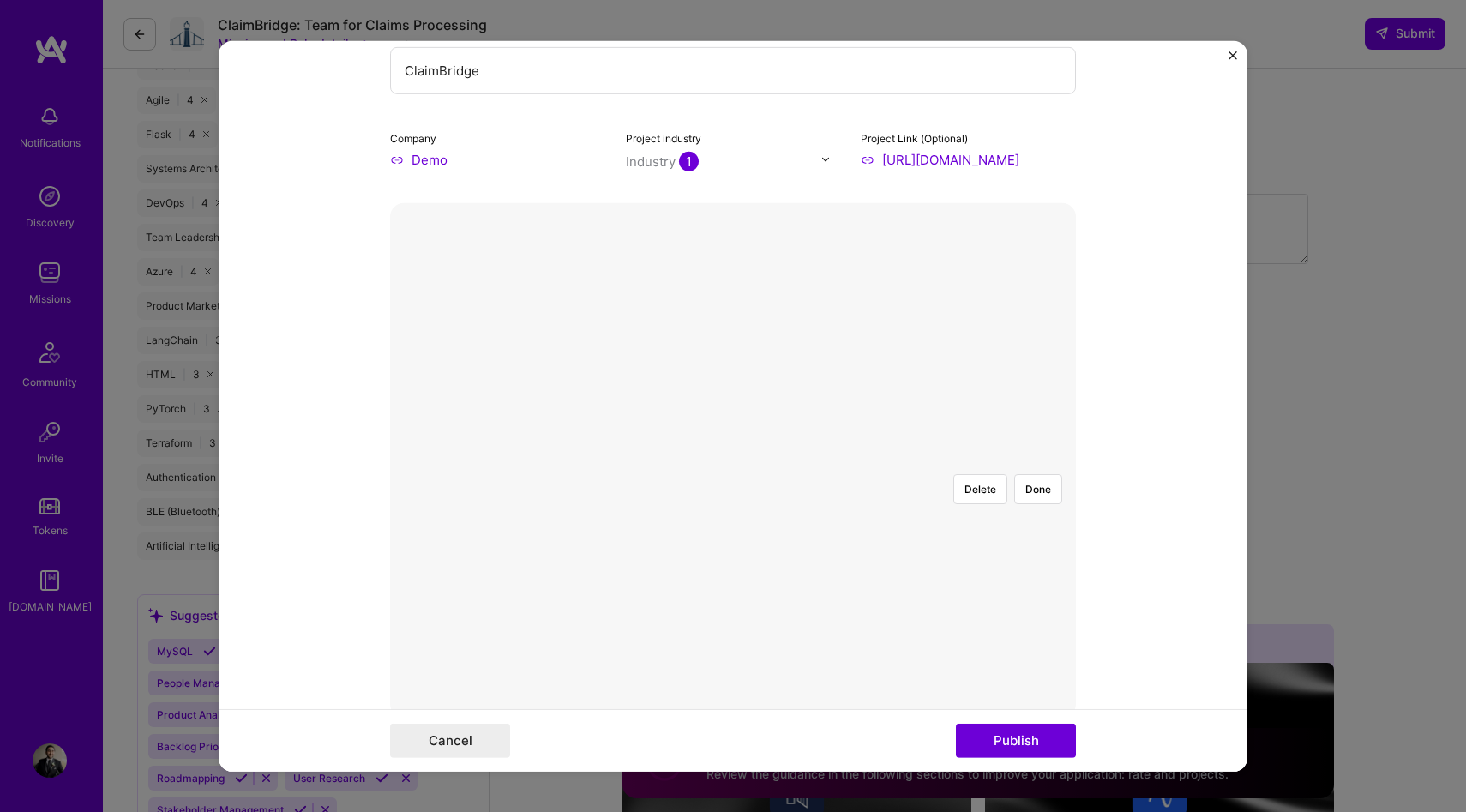
scroll to position [158, 0]
click at [733, 448] on div at bounding box center [892, 568] width 318 height 239
click at [1041, 462] on button "Done" at bounding box center [1038, 477] width 48 height 30
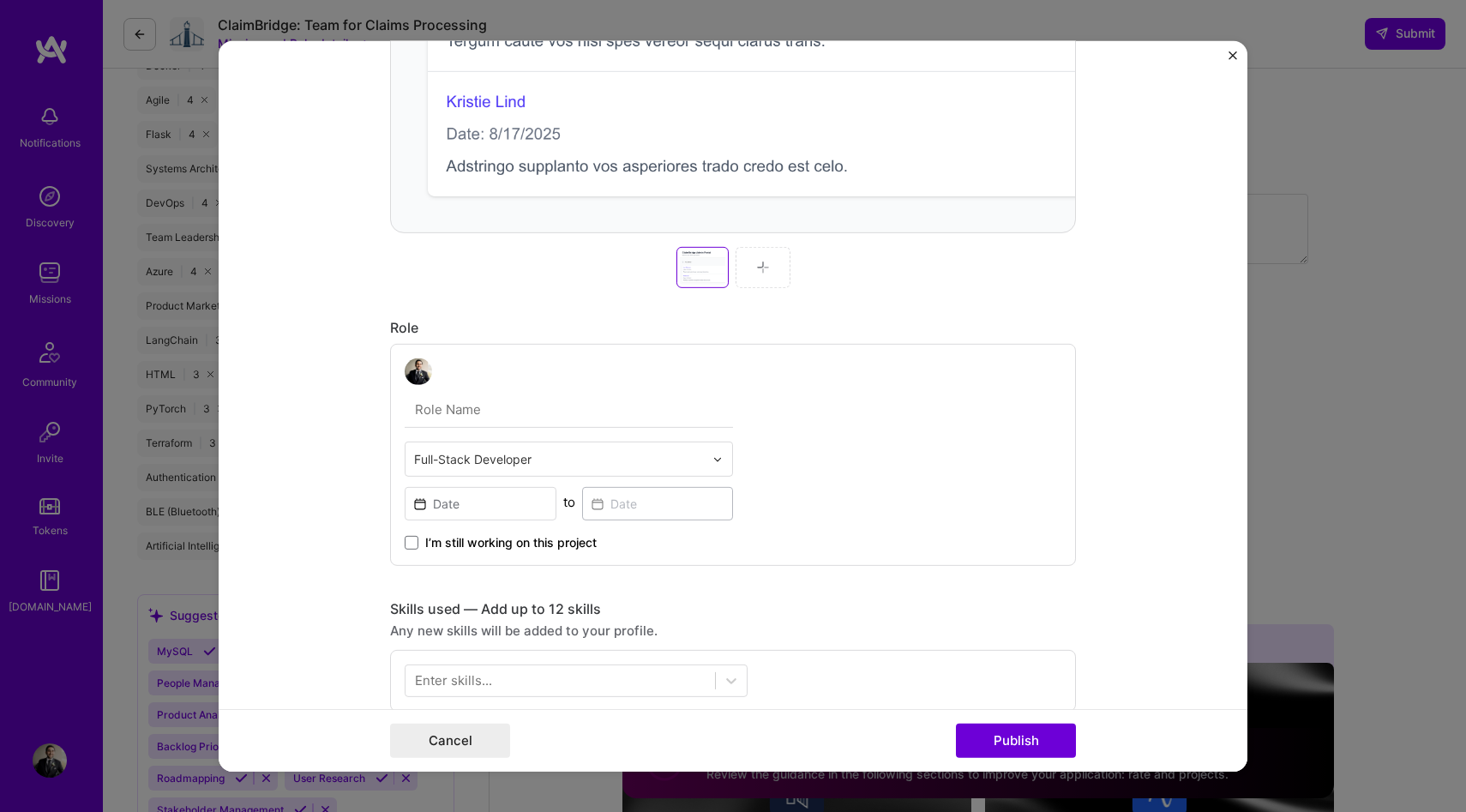
scroll to position [636, 0]
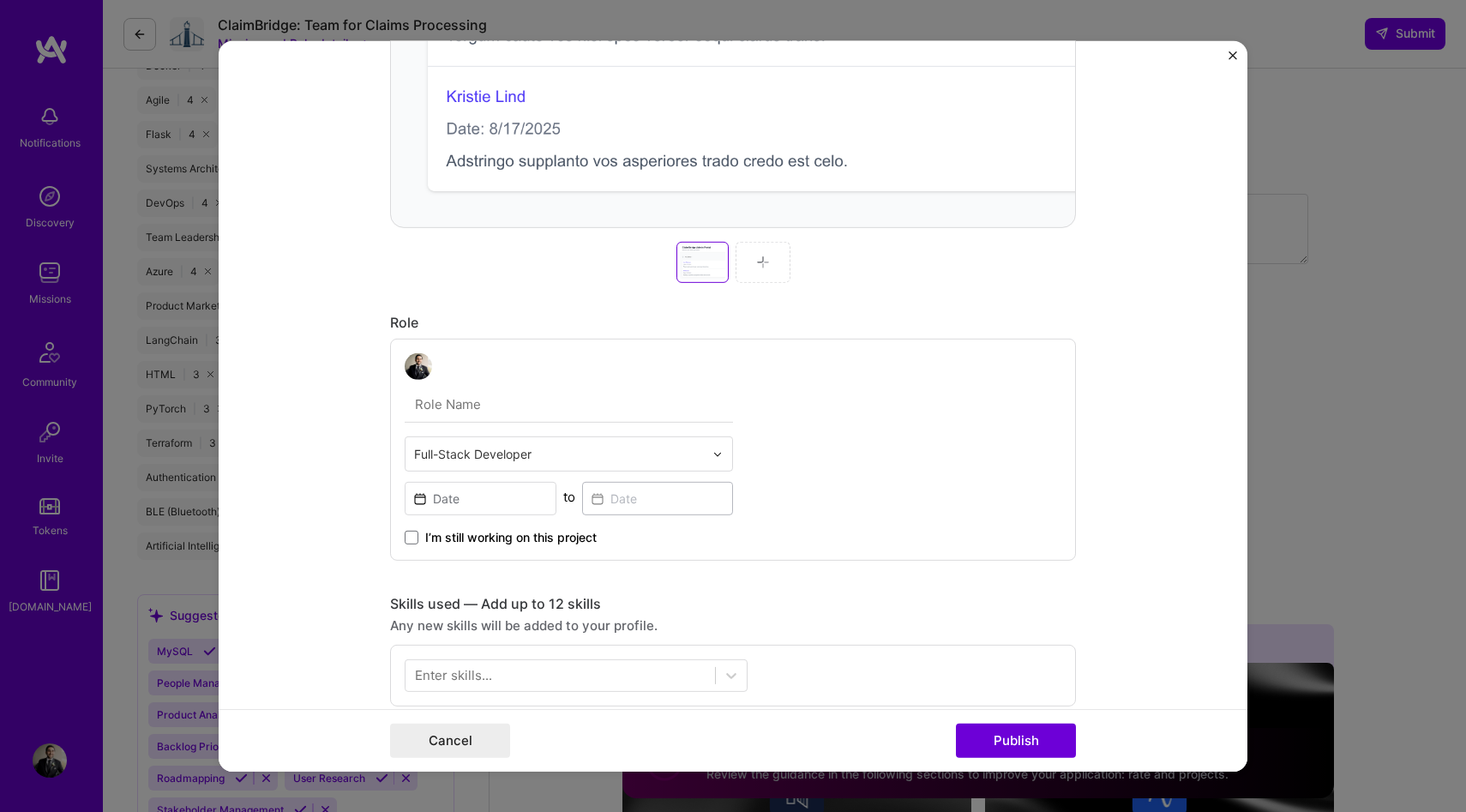
click at [558, 397] on input "text" at bounding box center [568, 404] width 328 height 36
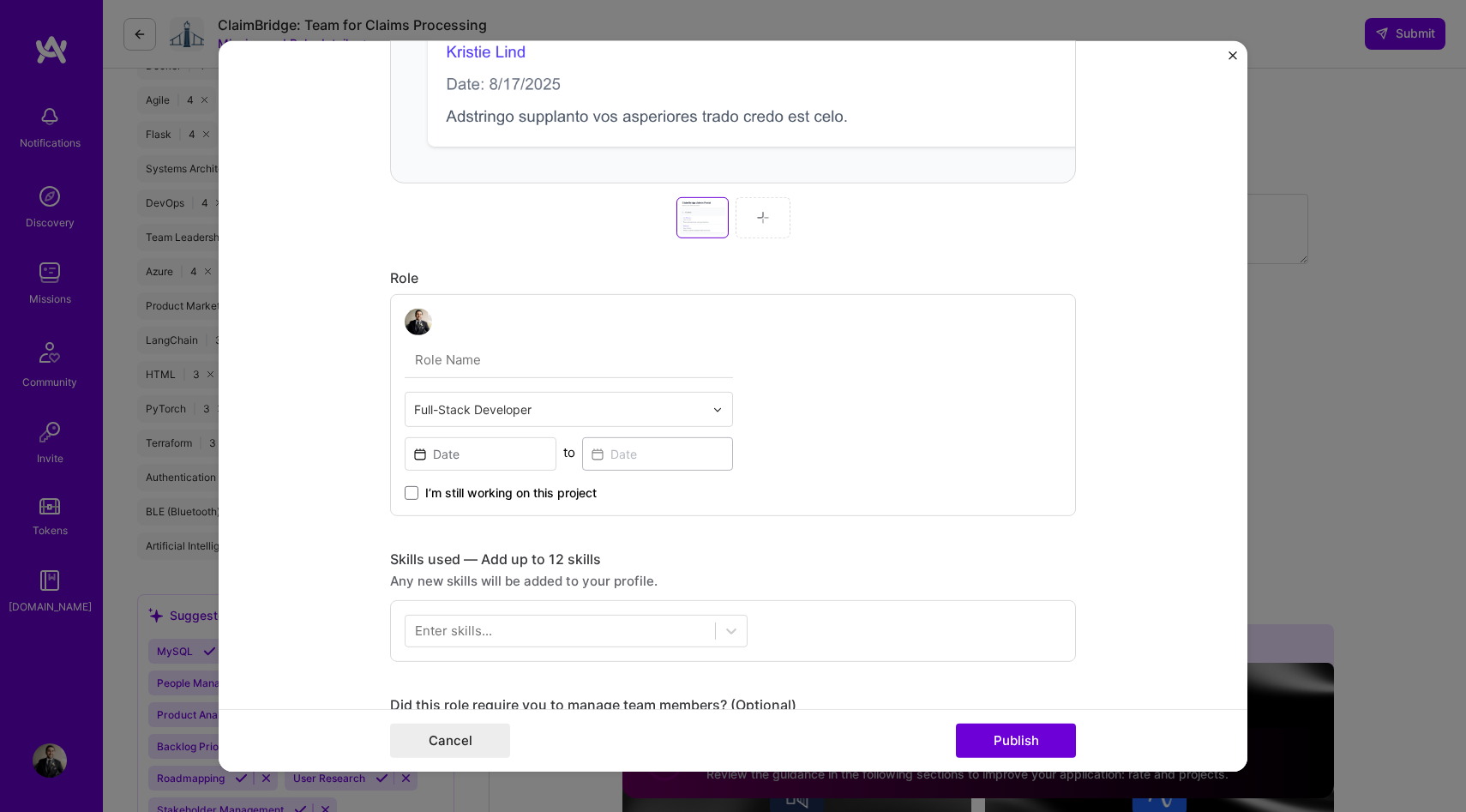
scroll to position [686, 0]
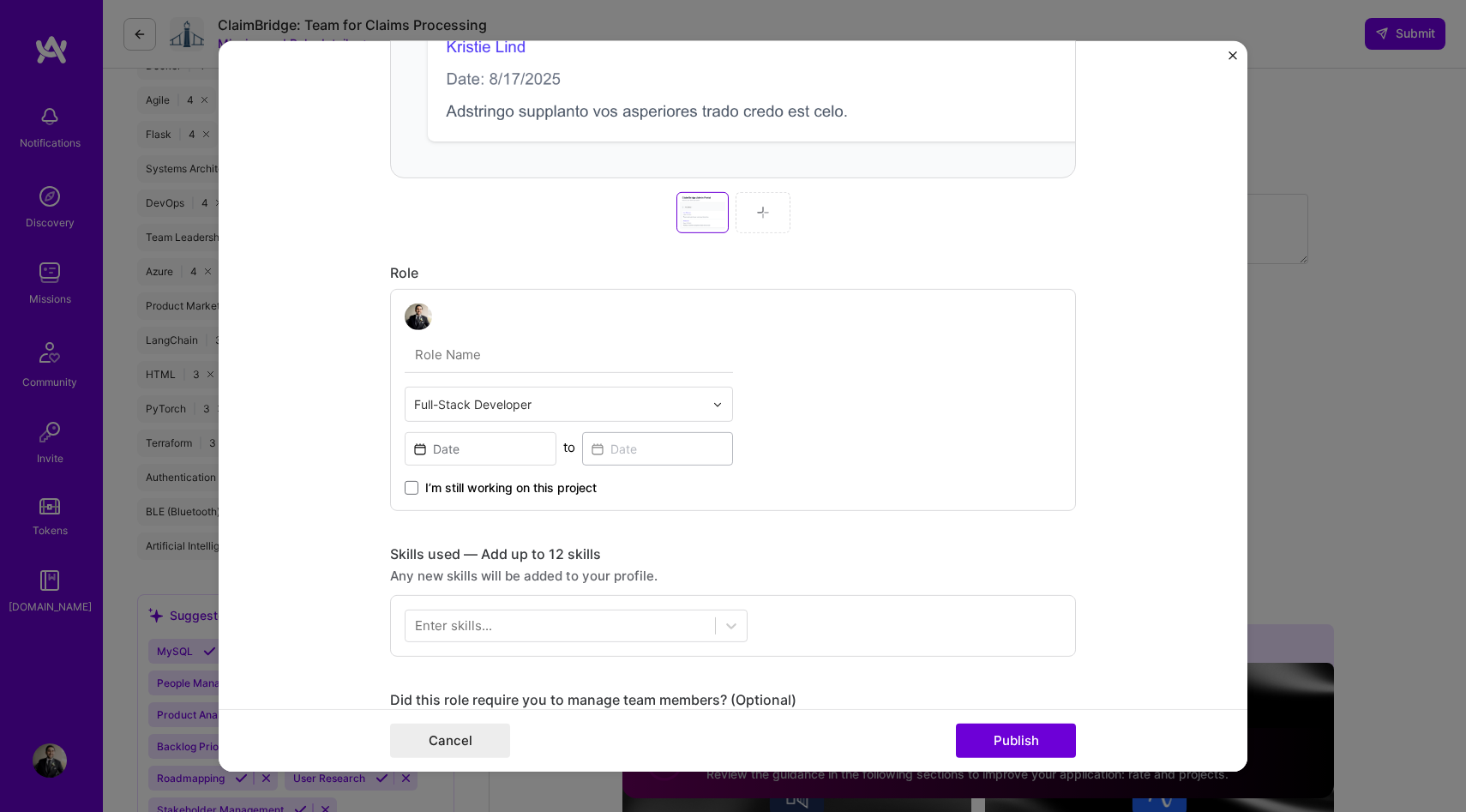
click at [602, 360] on input "text" at bounding box center [568, 355] width 328 height 36
click at [934, 392] on div "Full-Stack Developer to I’m still working on this project" at bounding box center [733, 399] width 686 height 223
click at [497, 450] on input at bounding box center [480, 448] width 152 height 34
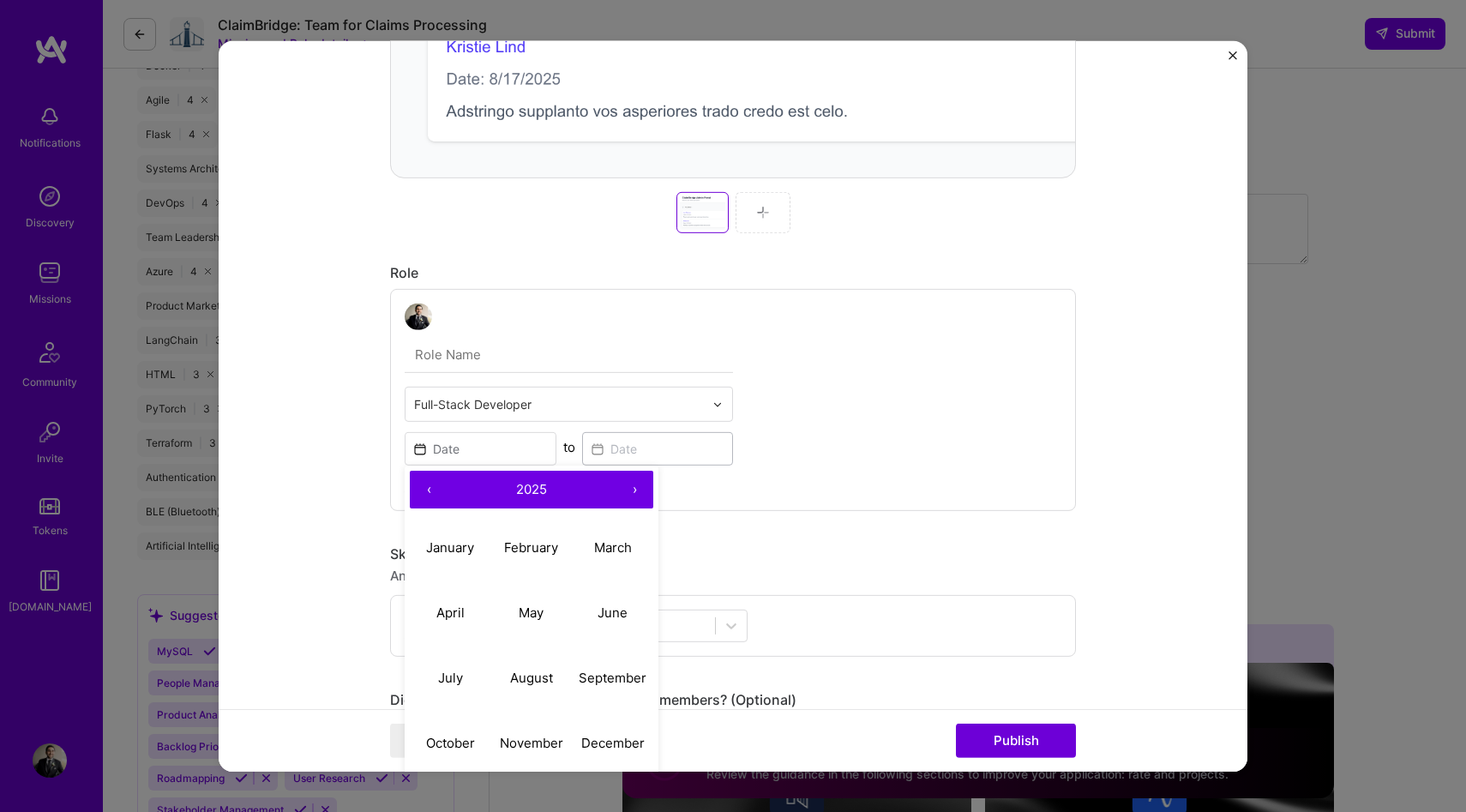
click at [367, 463] on form "Project title ClaimBridge Company Demo Project industry Industry 1 Project Link…" at bounding box center [733, 405] width 1029 height 730
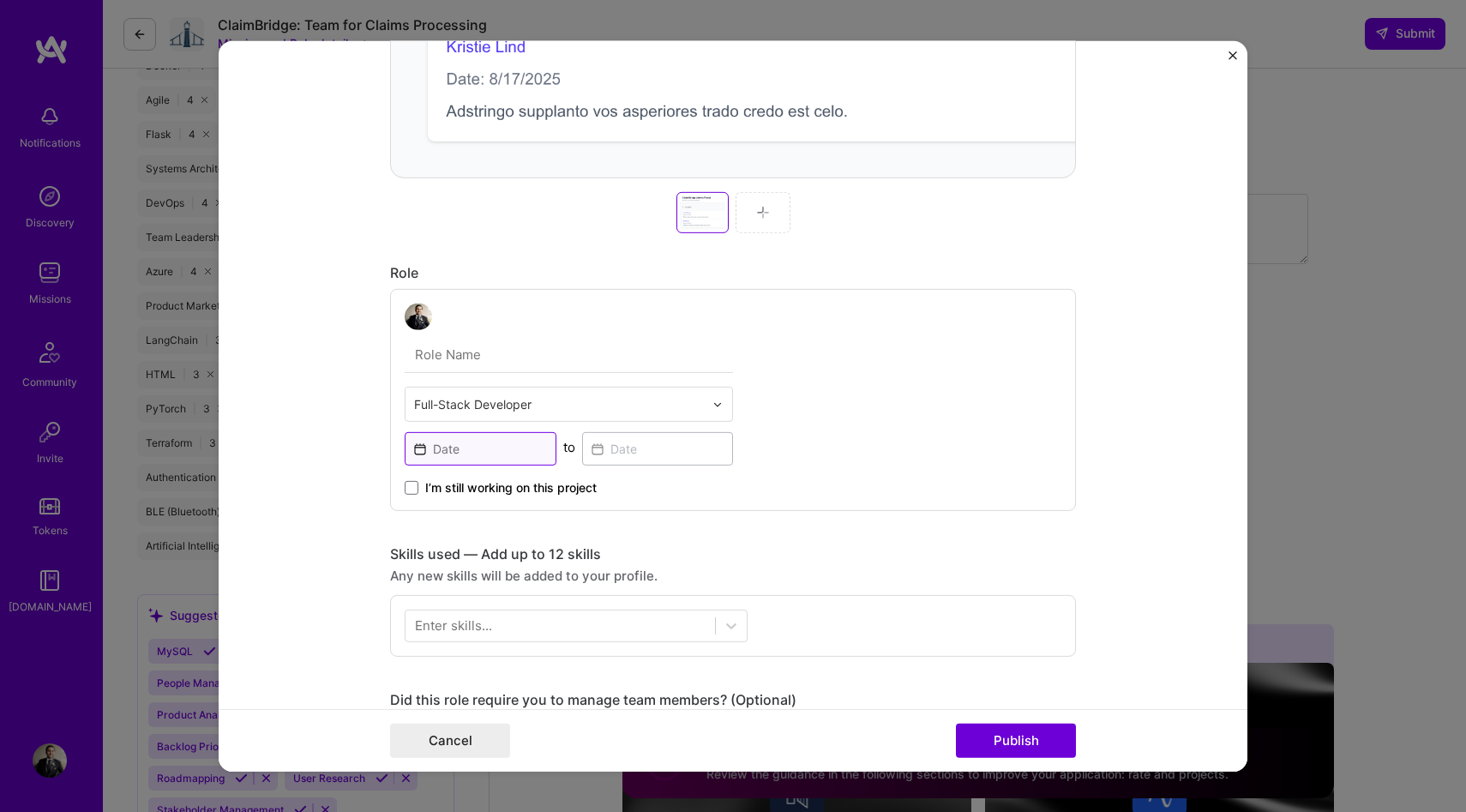
click at [485, 455] on input at bounding box center [480, 448] width 152 height 34
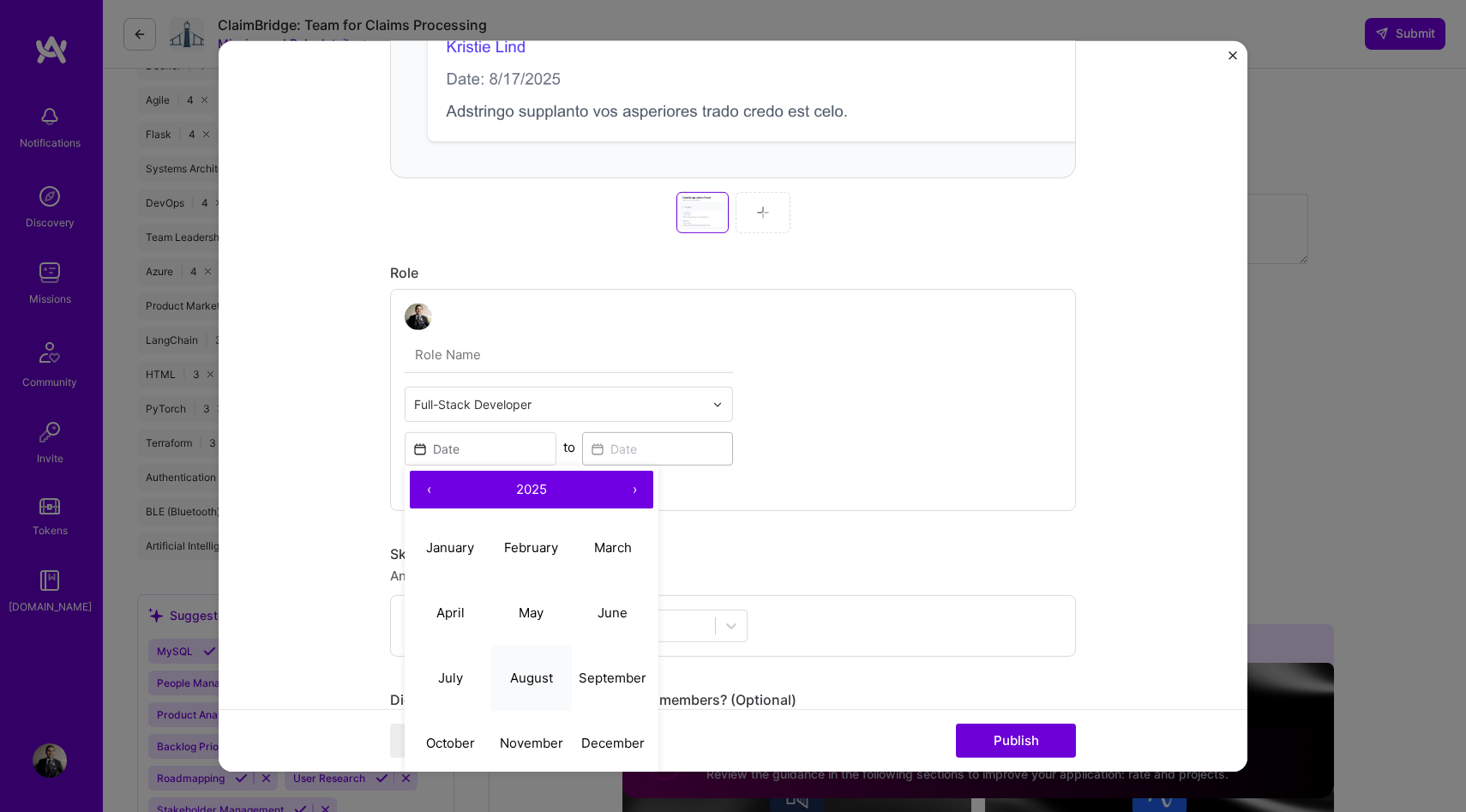
click at [540, 687] on button "August" at bounding box center [531, 678] width 82 height 65
type input "Aug, 2025"
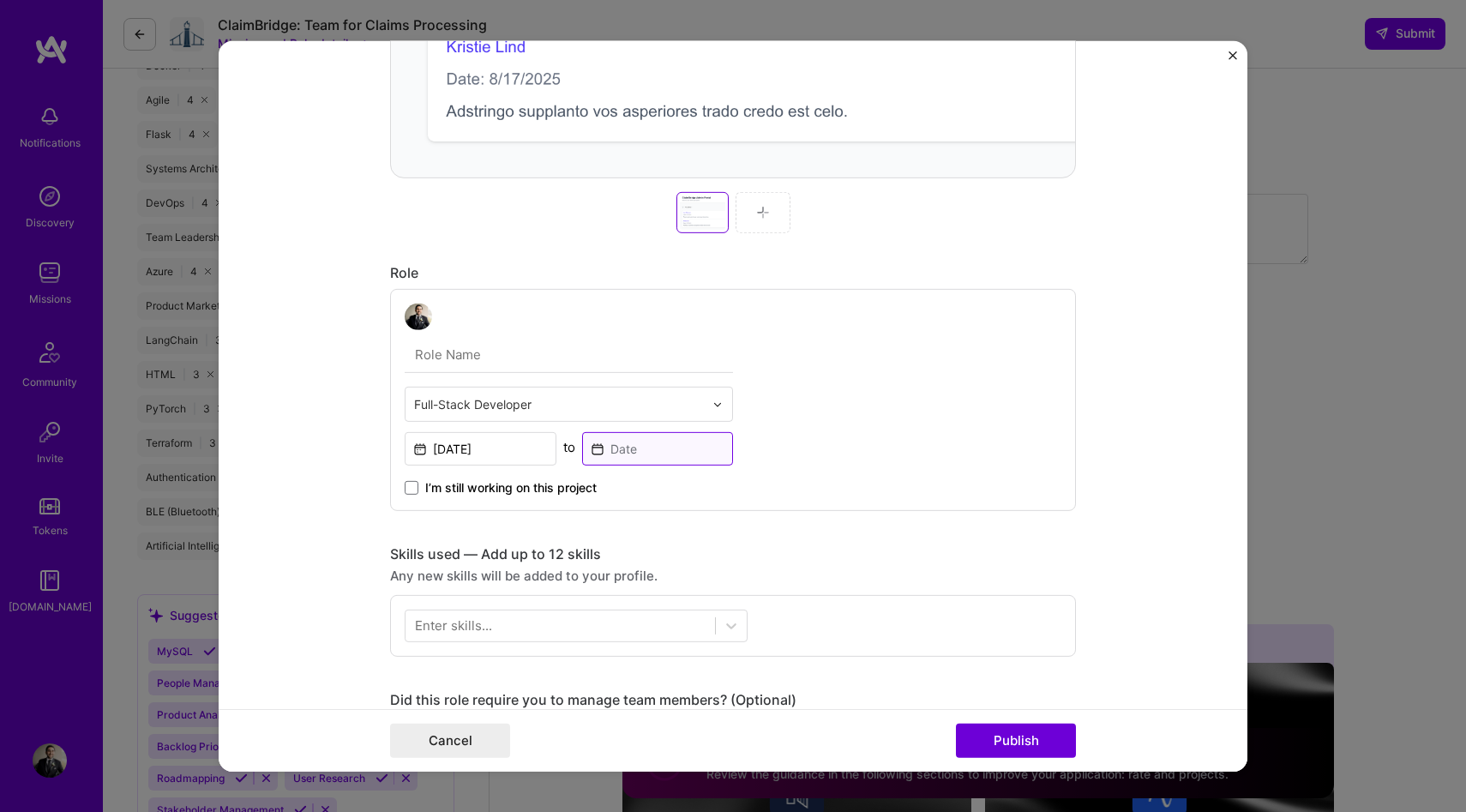
click at [648, 455] on input at bounding box center [658, 448] width 152 height 34
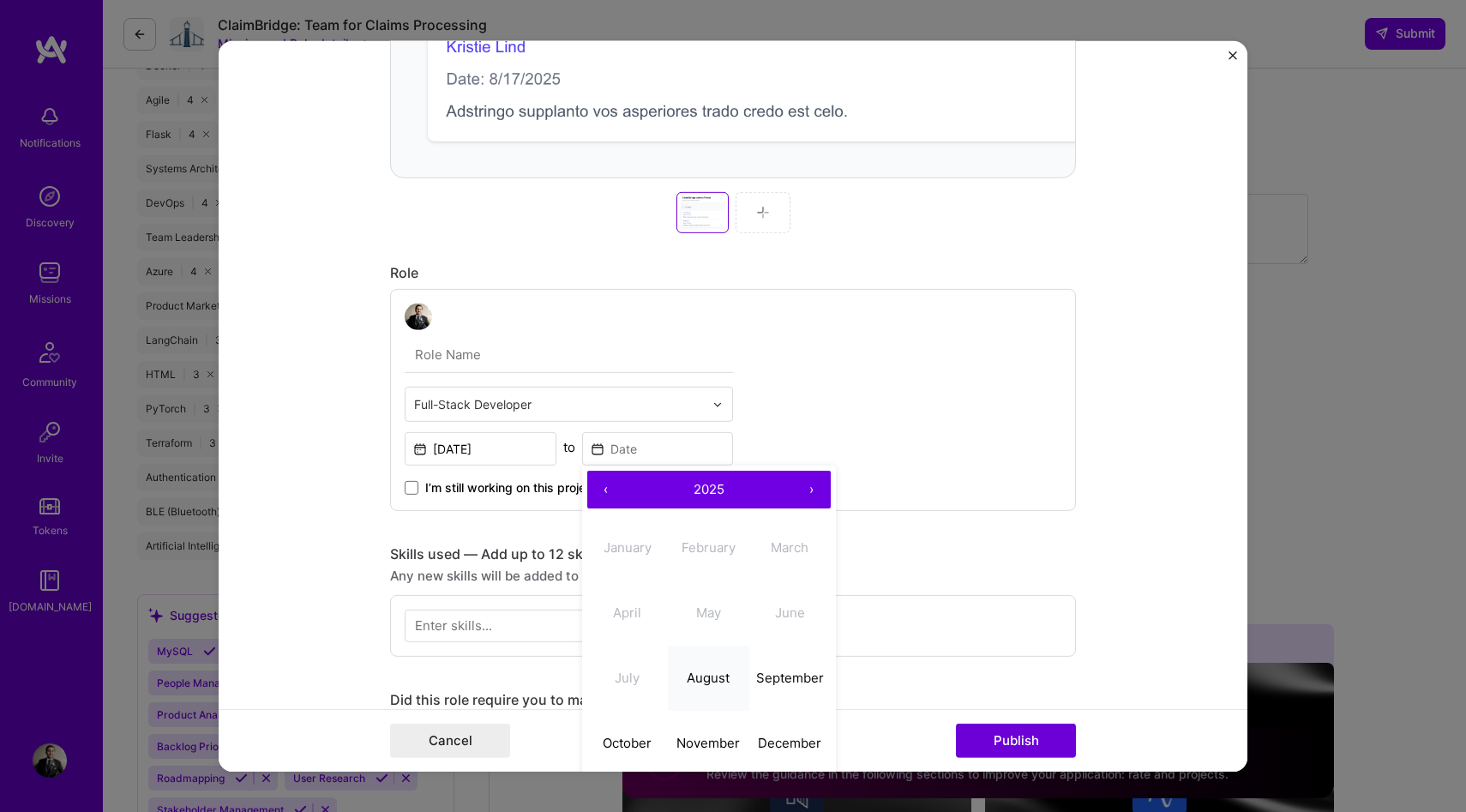
click at [720, 692] on button "August" at bounding box center [708, 678] width 82 height 65
type input "Aug, 2025"
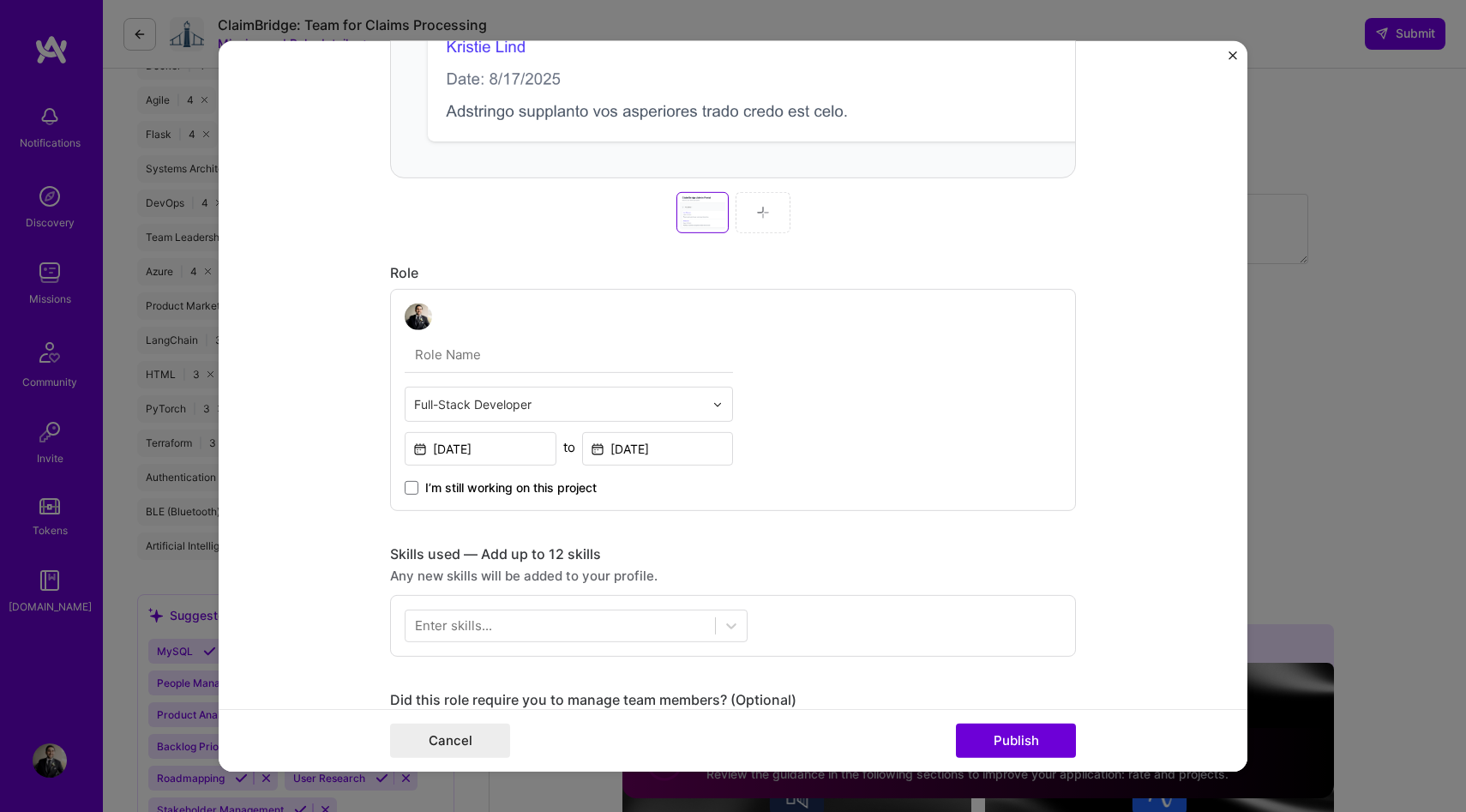
click at [860, 426] on div "Full-Stack Developer Aug, 2025 to Aug, 2025 I’m still working on this project" at bounding box center [733, 399] width 686 height 223
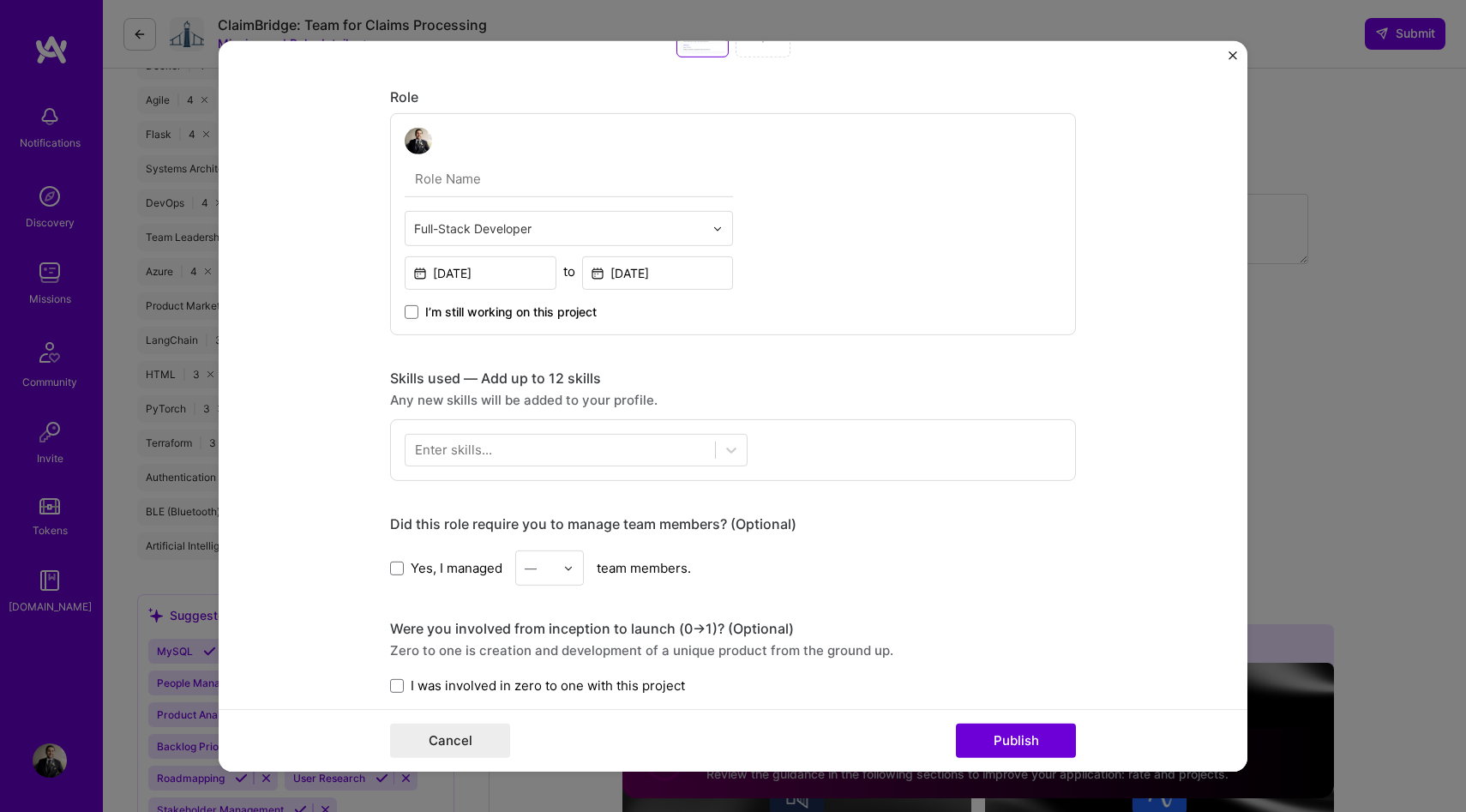
scroll to position [942, 0]
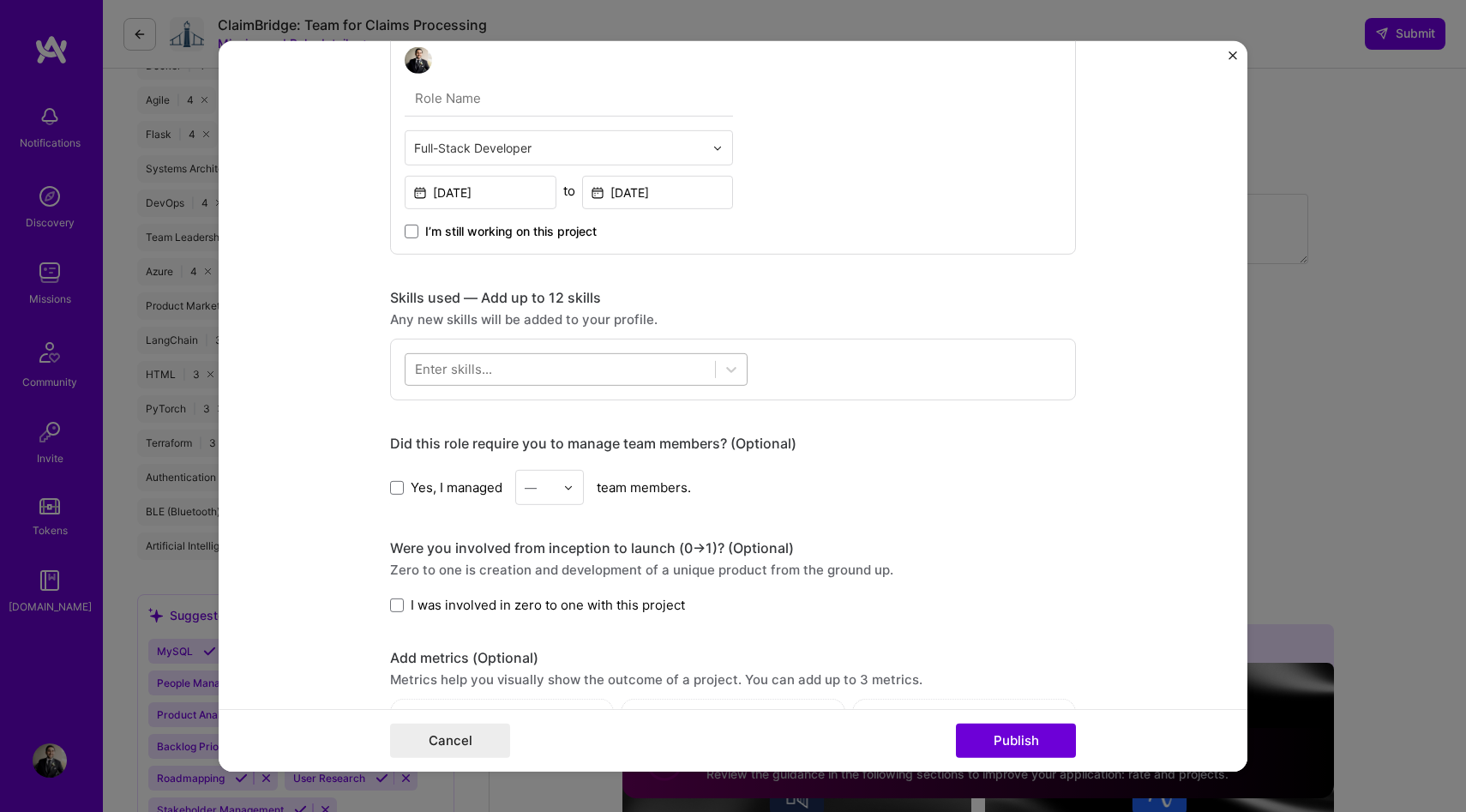
click at [617, 372] on div at bounding box center [560, 370] width 310 height 29
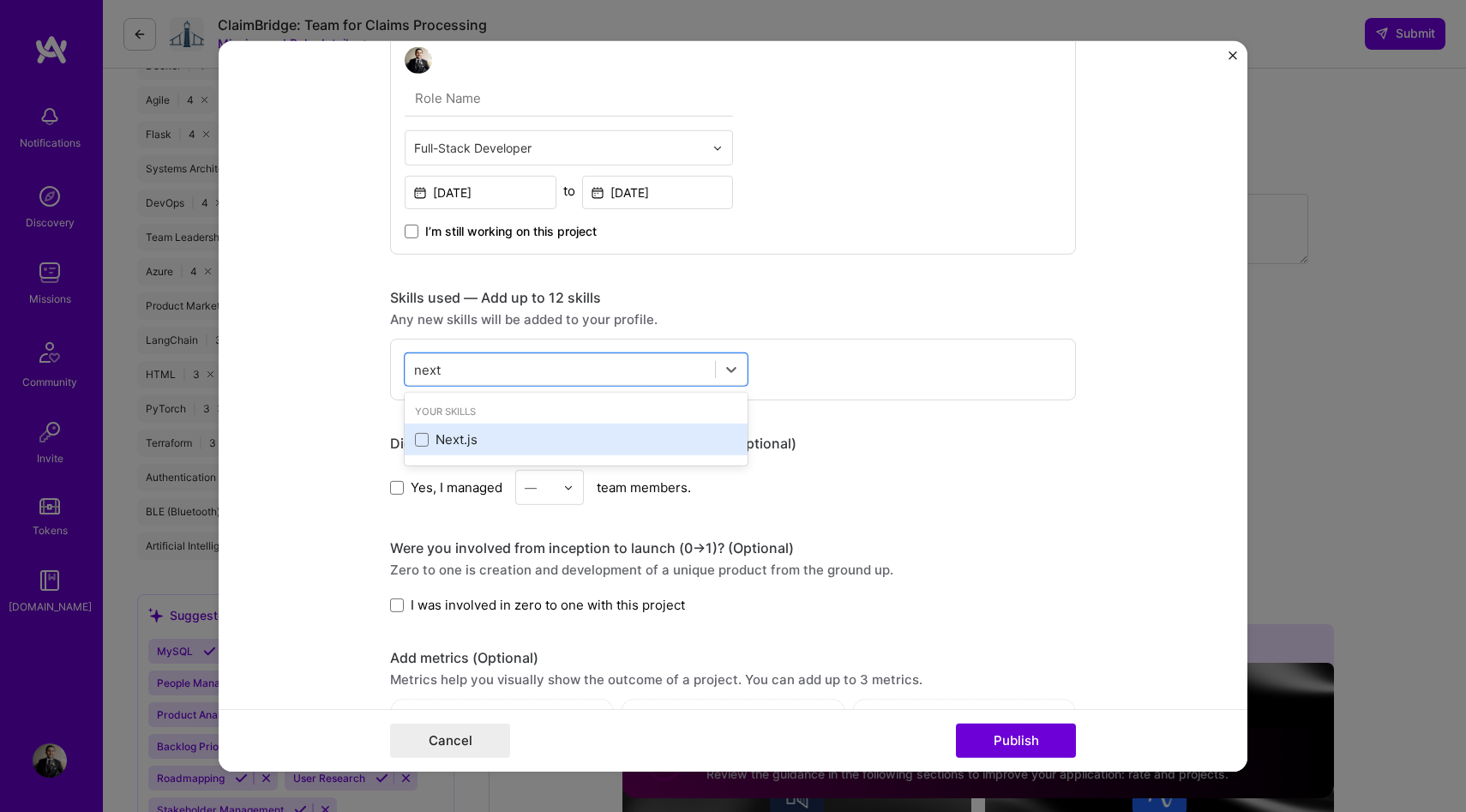
click at [497, 431] on div "Next.js" at bounding box center [576, 440] width 322 height 18
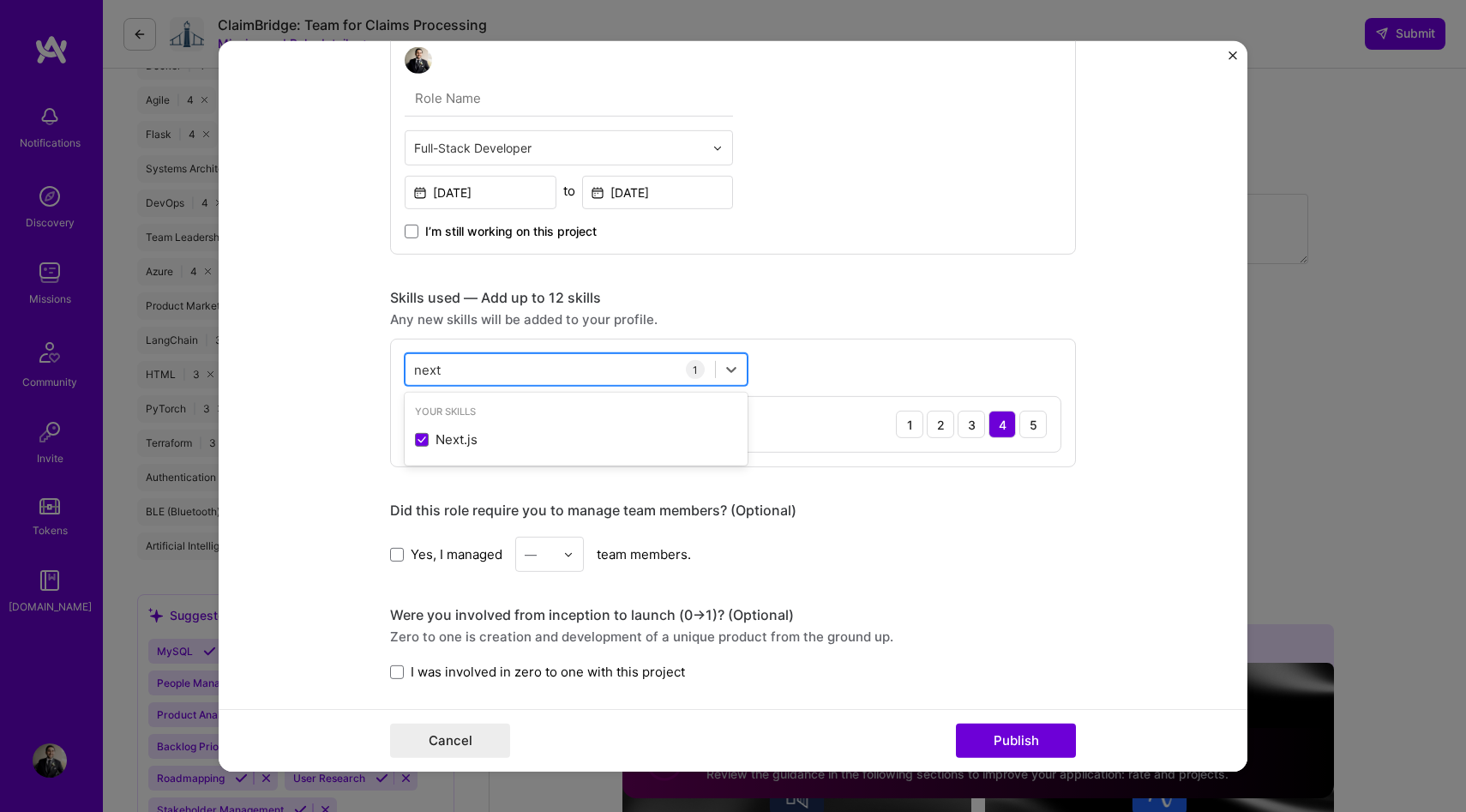
click at [500, 365] on div "next next" at bounding box center [560, 370] width 310 height 29
type input "nextver"
click at [460, 440] on div "Vercel" at bounding box center [576, 440] width 322 height 18
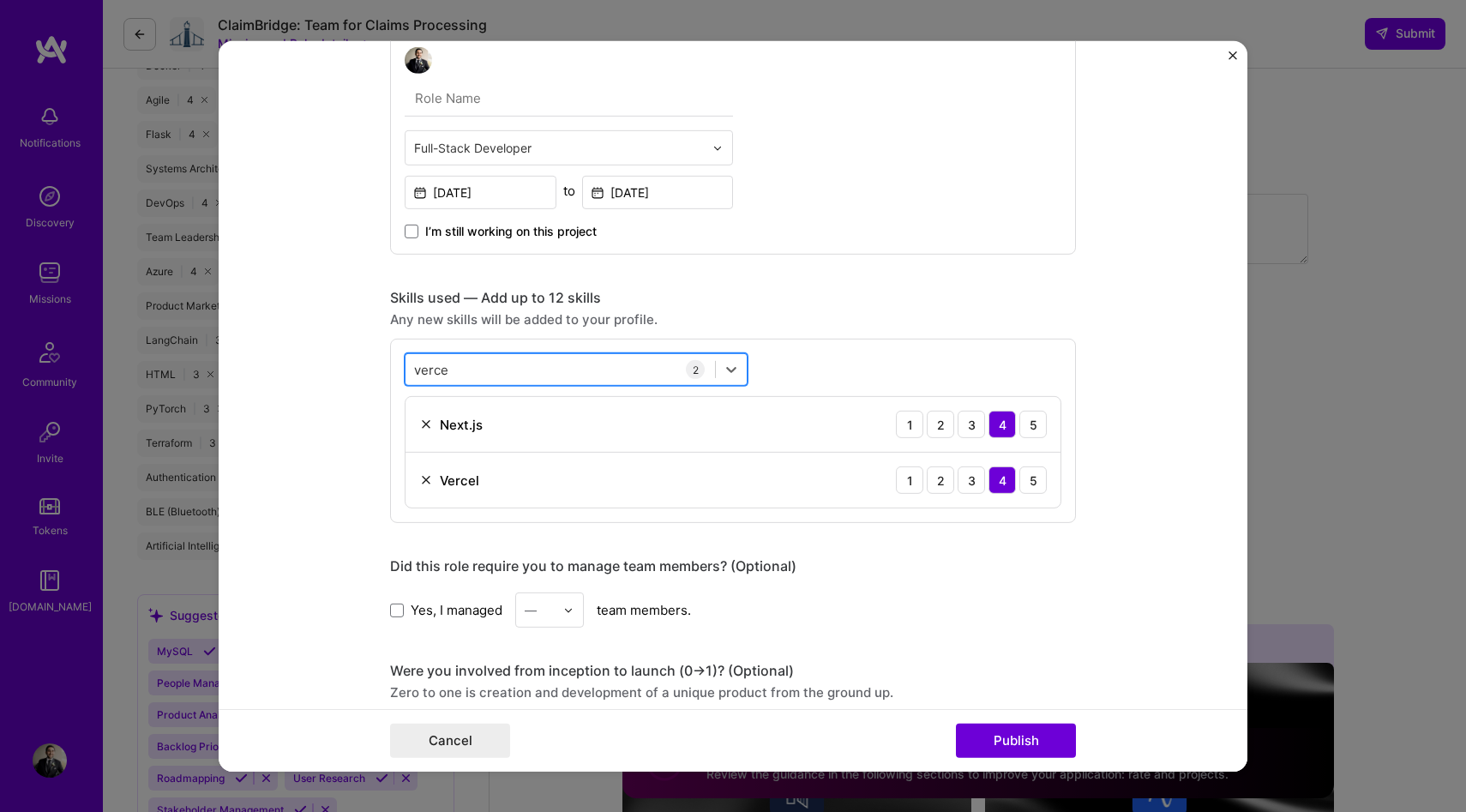
click at [488, 371] on div "verce verce" at bounding box center [560, 370] width 310 height 29
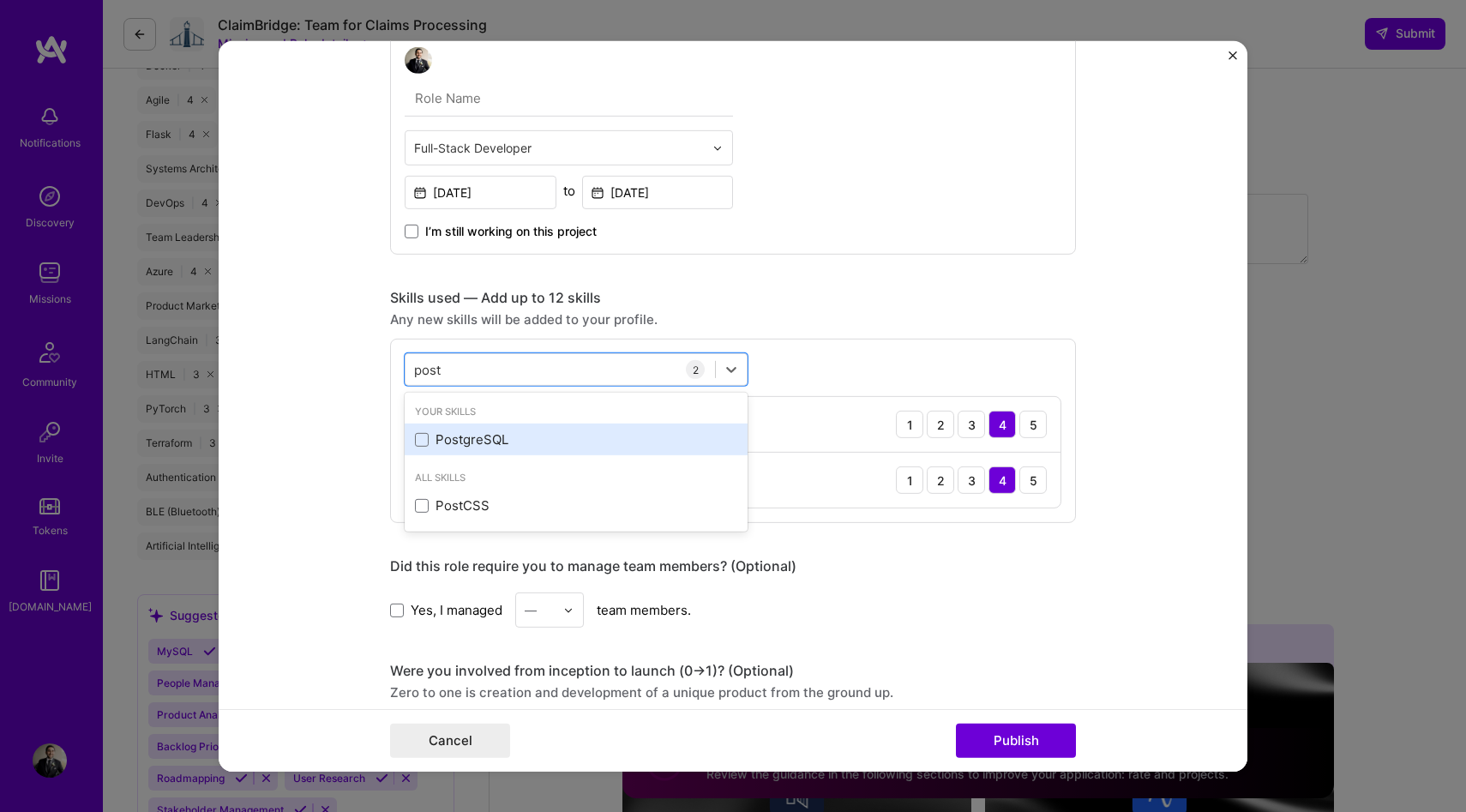
click at [491, 443] on div "PostgreSQL" at bounding box center [576, 440] width 322 height 18
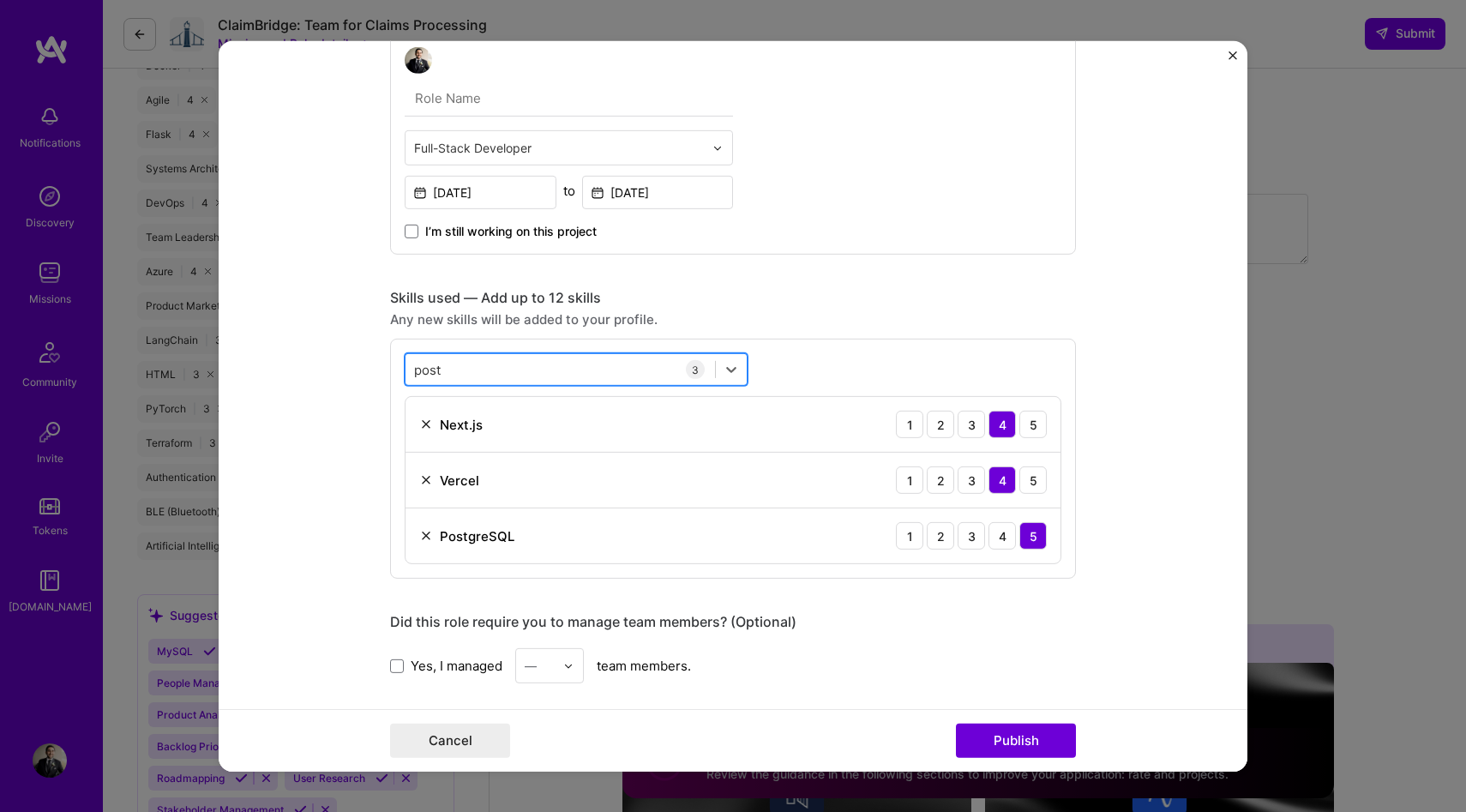
click at [529, 375] on div "post post" at bounding box center [560, 370] width 310 height 29
type input "p"
click at [329, 363] on form "Project title ClaimBridge Company Demo Project industry Industry 1 Project Link…" at bounding box center [733, 405] width 1029 height 730
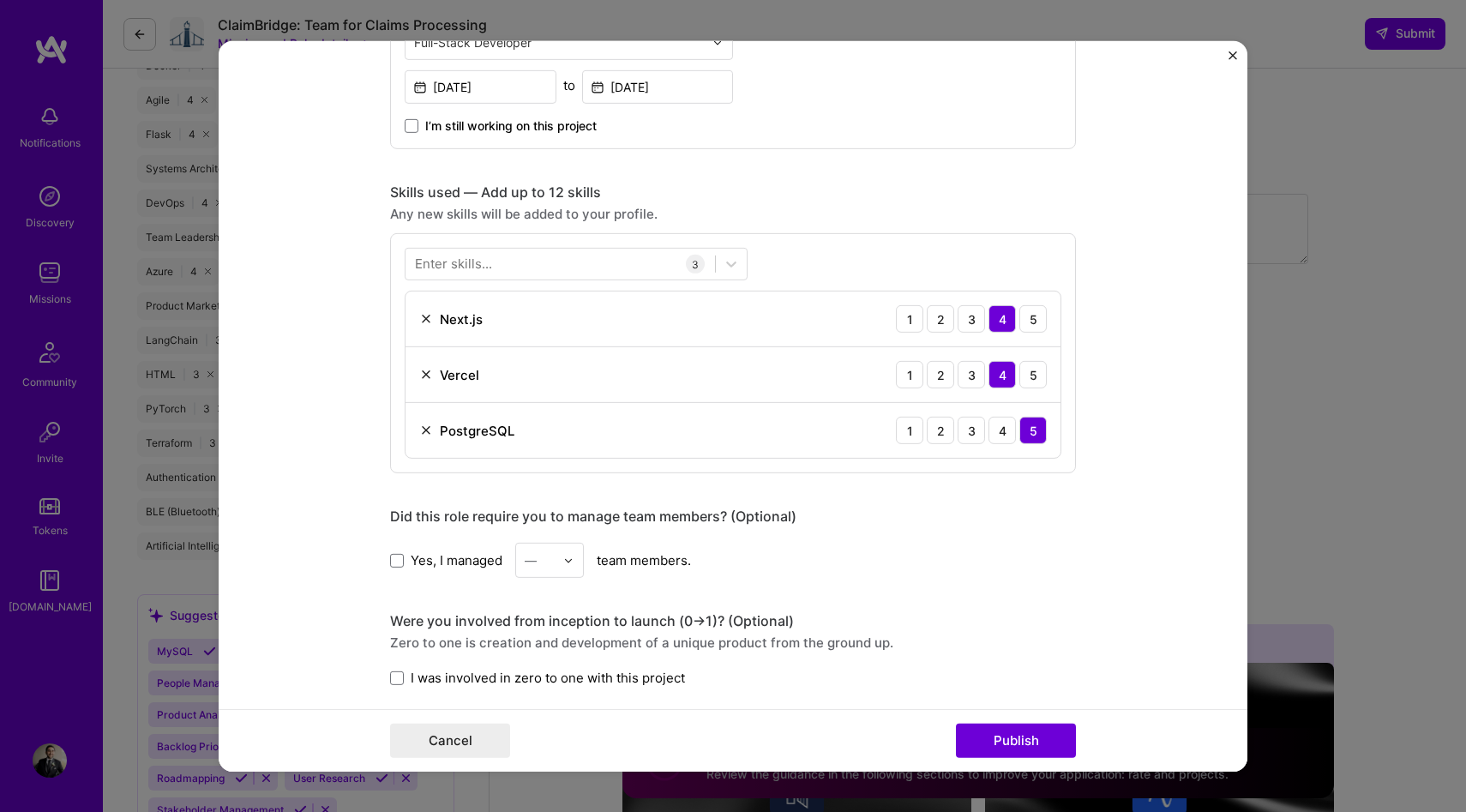
scroll to position [887, 0]
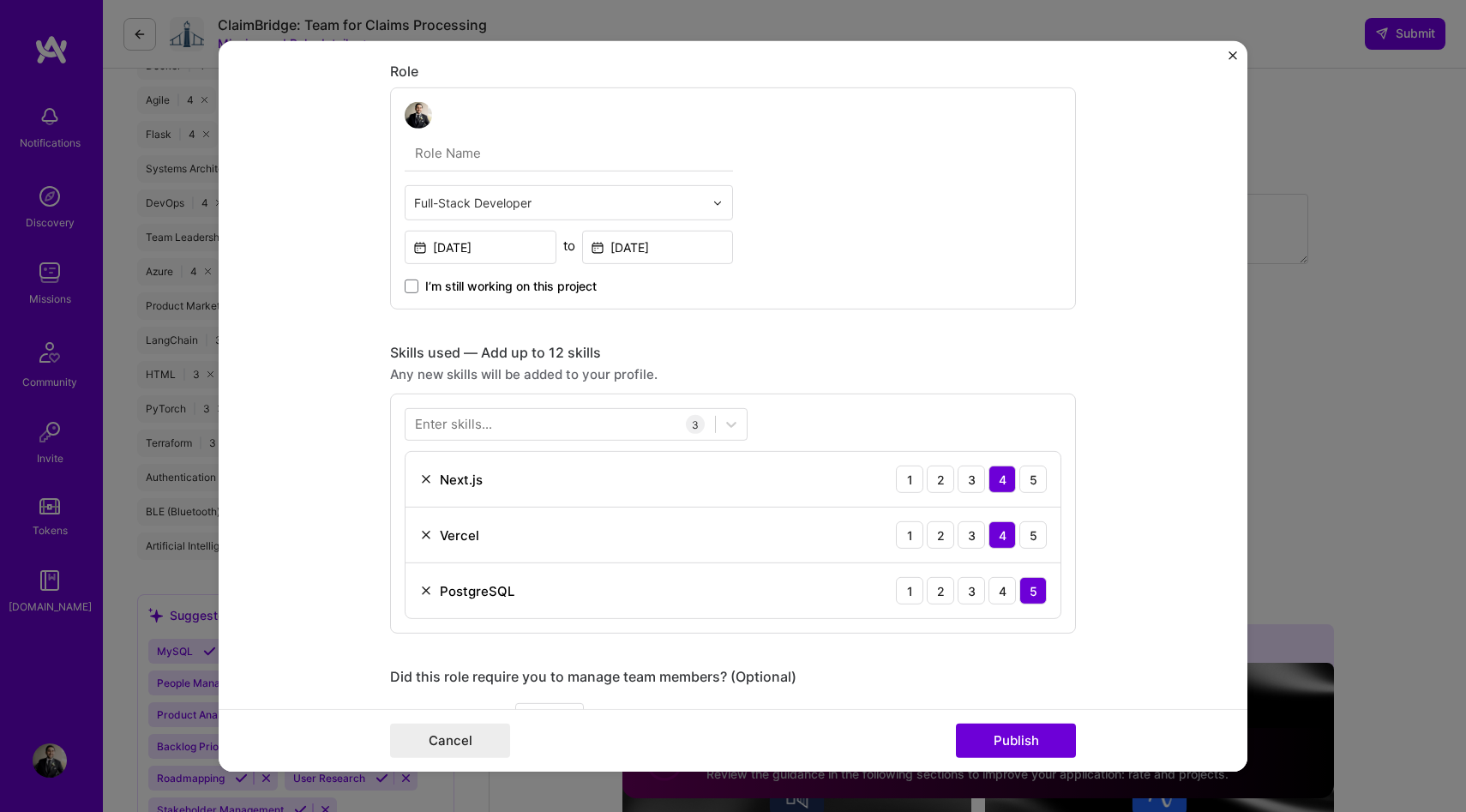
click at [452, 381] on div "Any new skills will be added to your profile." at bounding box center [733, 373] width 686 height 18
click at [475, 381] on div "Any new skills will be added to your profile." at bounding box center [733, 373] width 686 height 18
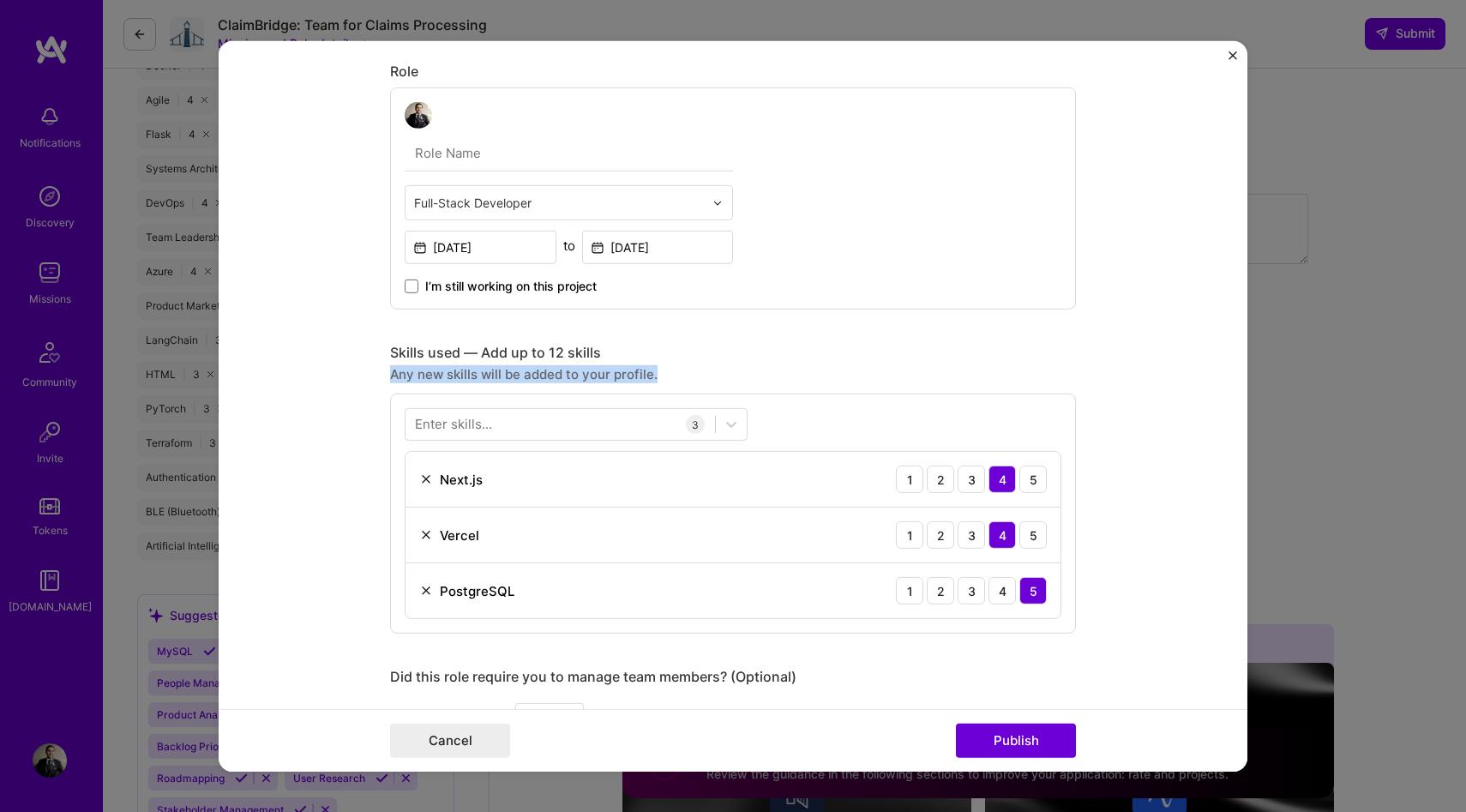
click at [475, 381] on div "Any new skills will be added to your profile." at bounding box center [733, 373] width 686 height 18
click at [475, 379] on div "Any new skills will be added to your profile." at bounding box center [733, 373] width 686 height 18
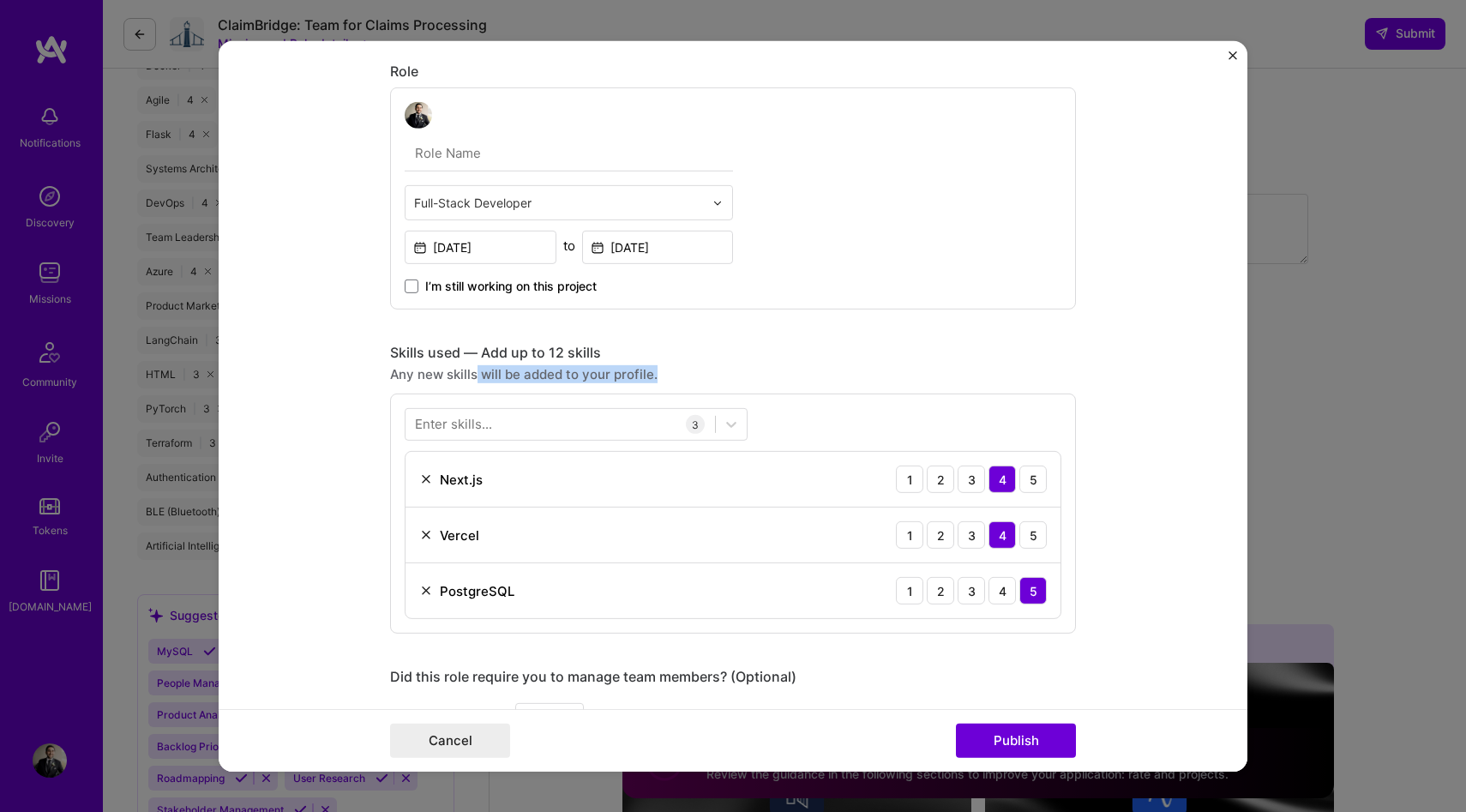
click at [475, 379] on div "Any new skills will be added to your profile." at bounding box center [733, 373] width 686 height 18
click at [491, 377] on div "Any new skills will be added to your profile." at bounding box center [733, 373] width 686 height 18
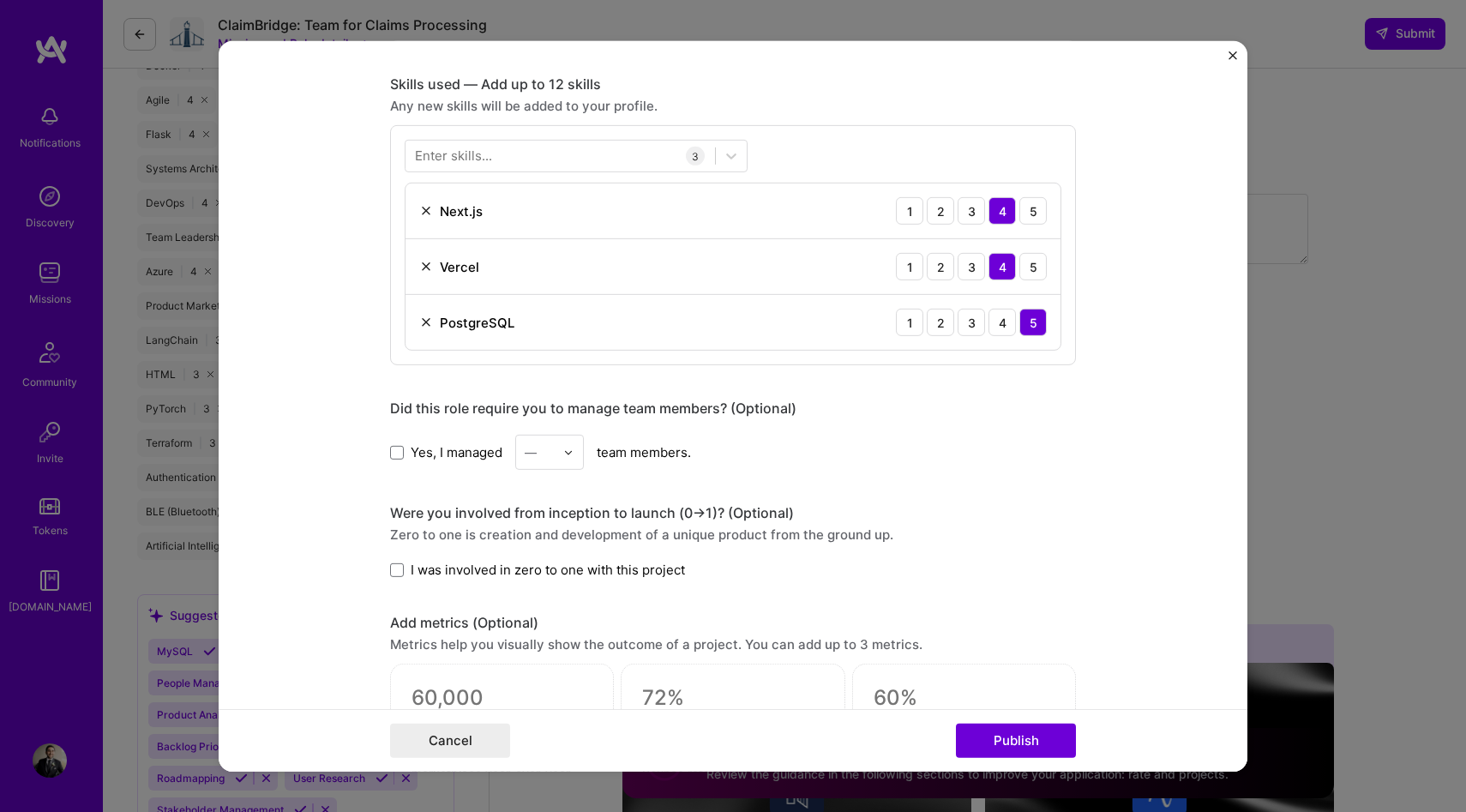
scroll to position [1156, 0]
click at [455, 562] on span "I was involved in zero to one with this project" at bounding box center [548, 569] width 274 height 18
click at [0, 0] on input "I was involved in zero to one with this project" at bounding box center [0, 0] width 0 height 0
click at [474, 569] on span "I was involved in zero to one with this project" at bounding box center [548, 569] width 274 height 18
click at [0, 0] on input "I was involved in zero to one with this project" at bounding box center [0, 0] width 0 height 0
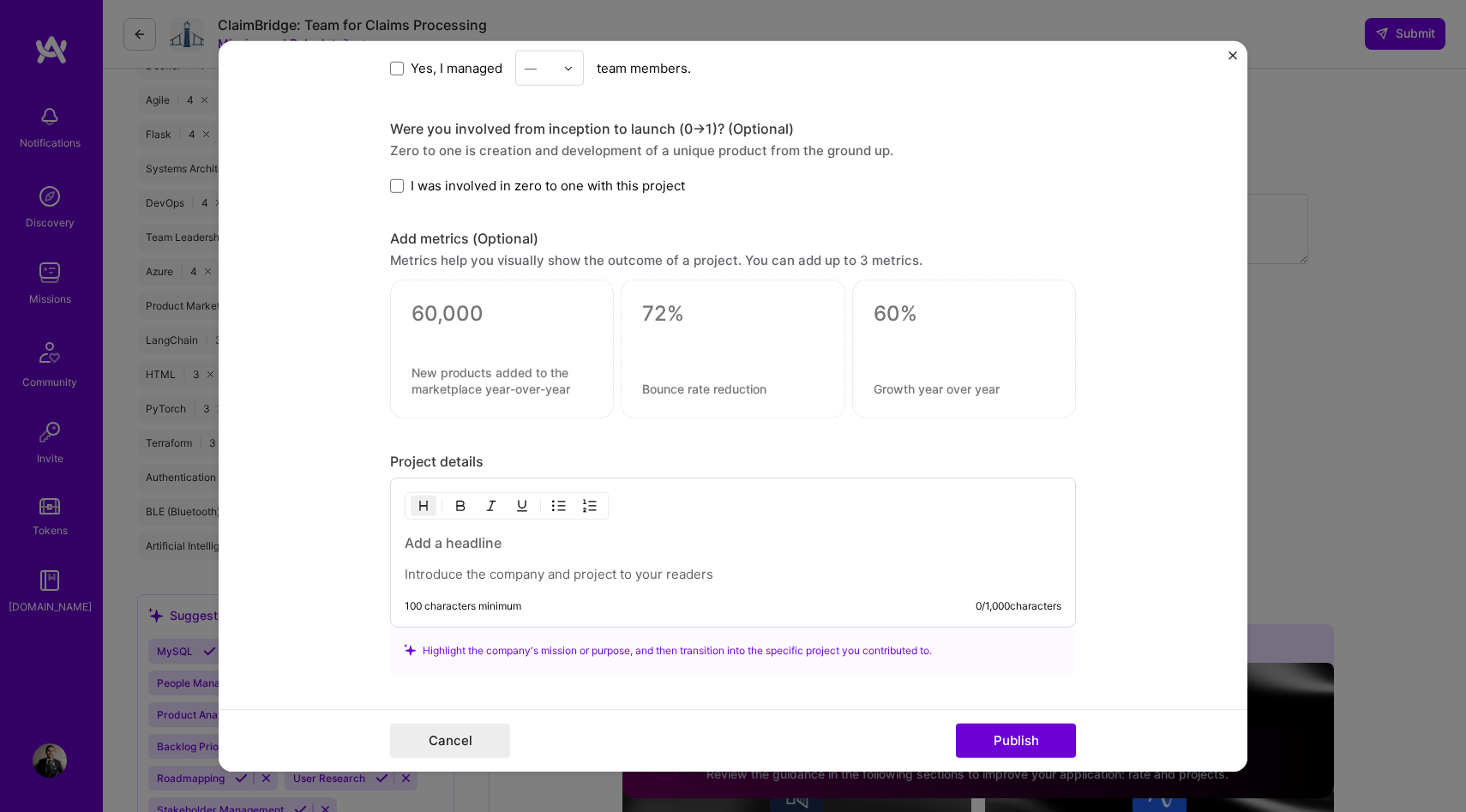
scroll to position [1541, 0]
click at [474, 569] on p at bounding box center [733, 571] width 657 height 17
click at [490, 542] on h3 at bounding box center [733, 539] width 657 height 19
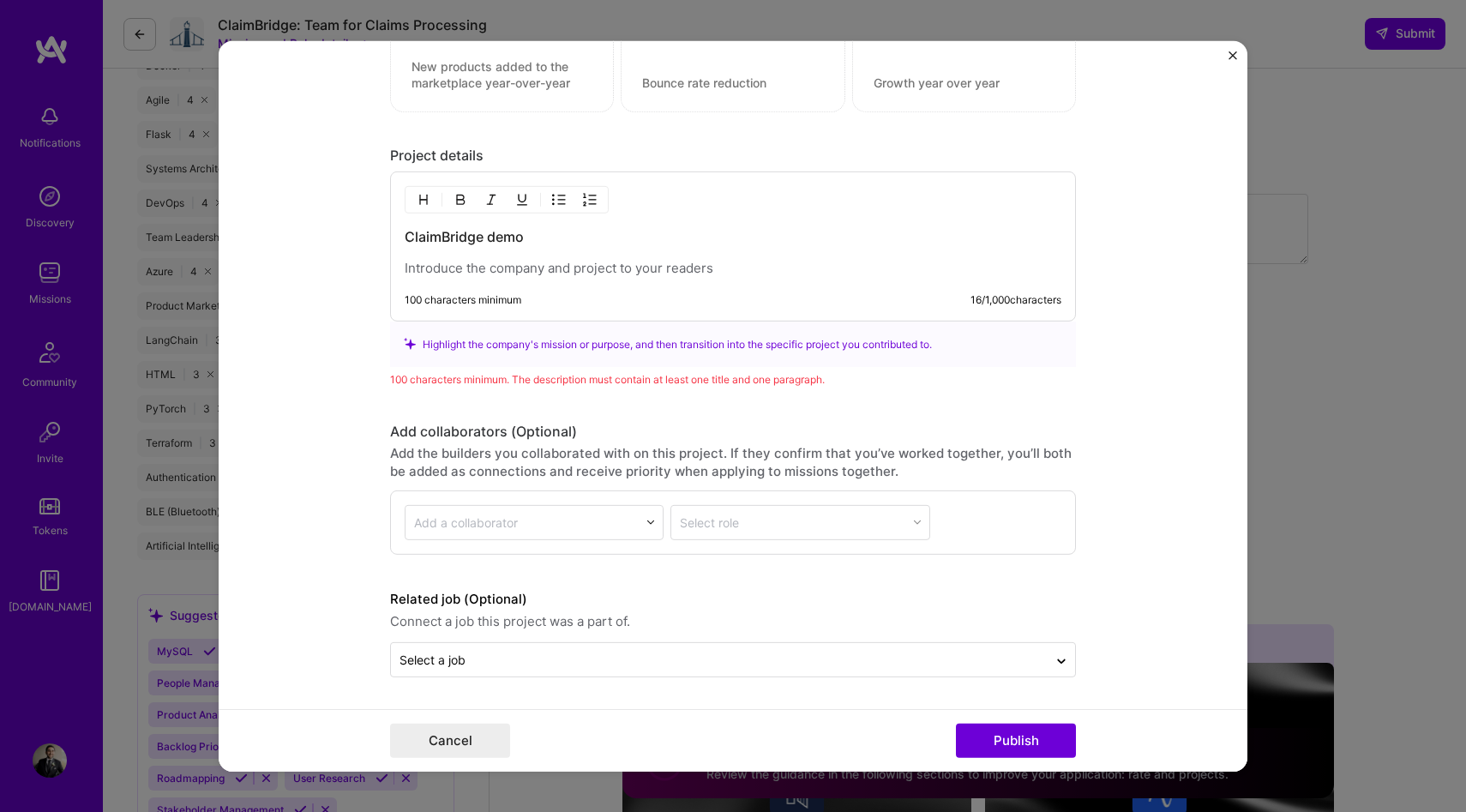
click at [476, 266] on p at bounding box center [733, 267] width 657 height 17
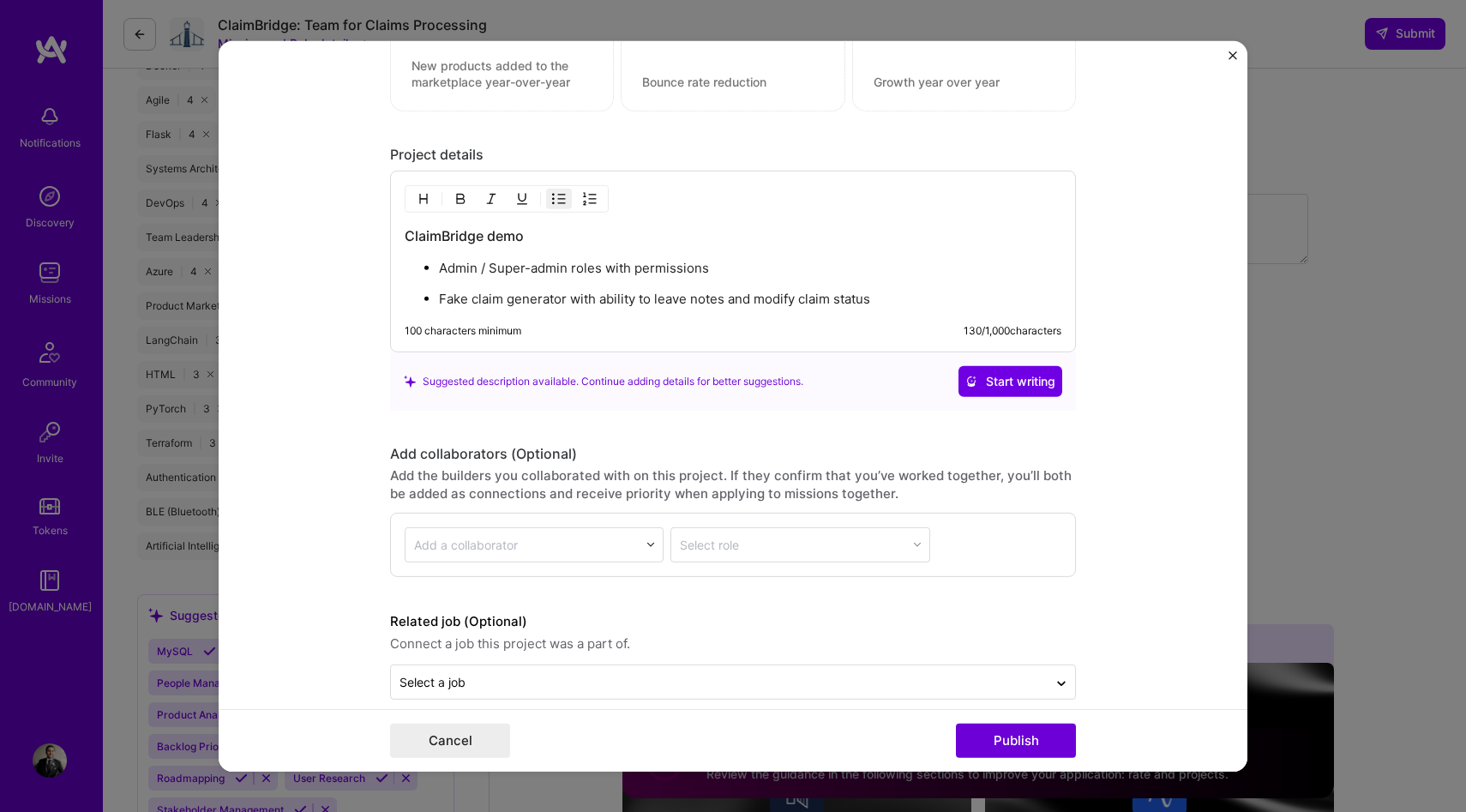
scroll to position [1868, 0]
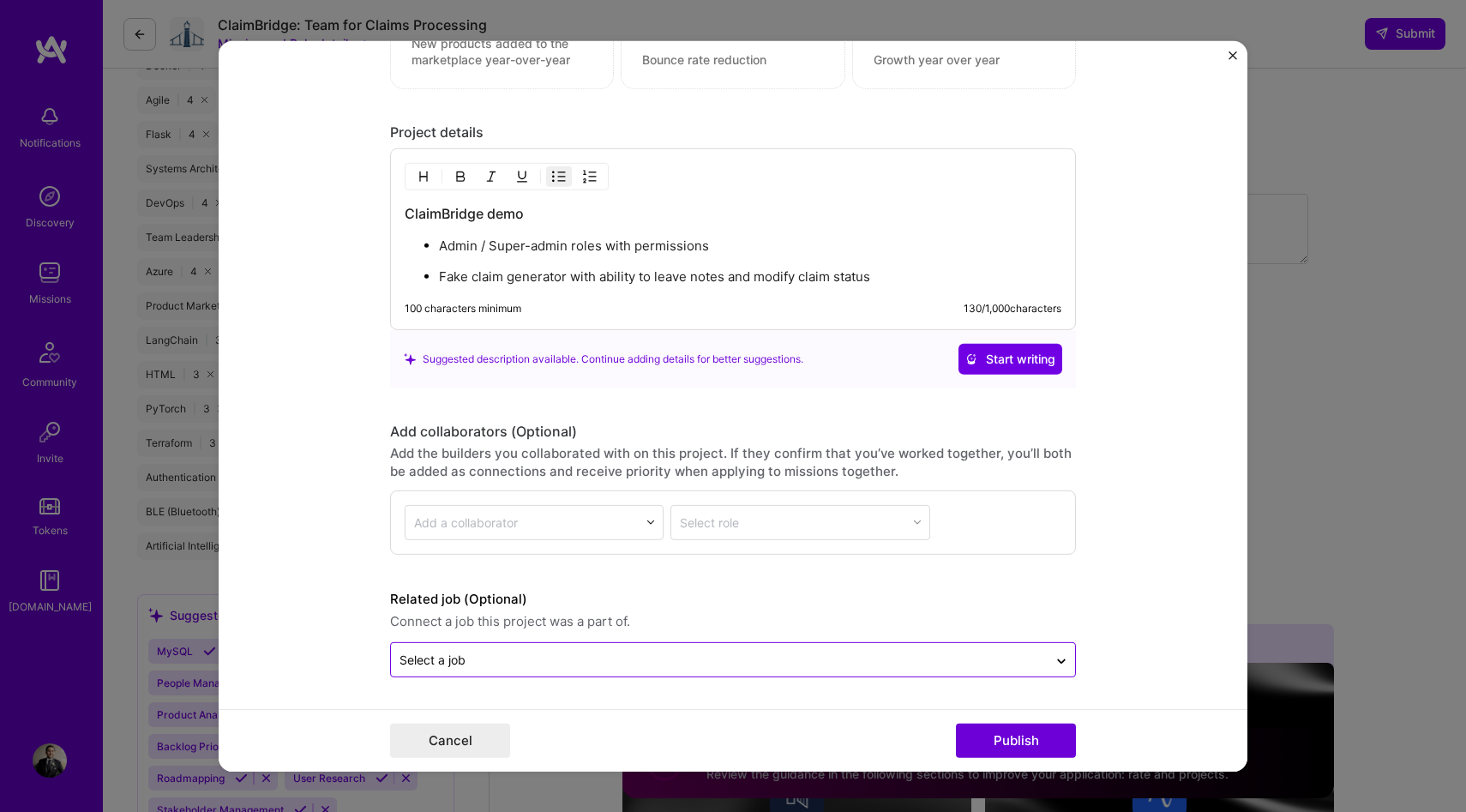
click at [641, 656] on input "text" at bounding box center [719, 659] width 640 height 18
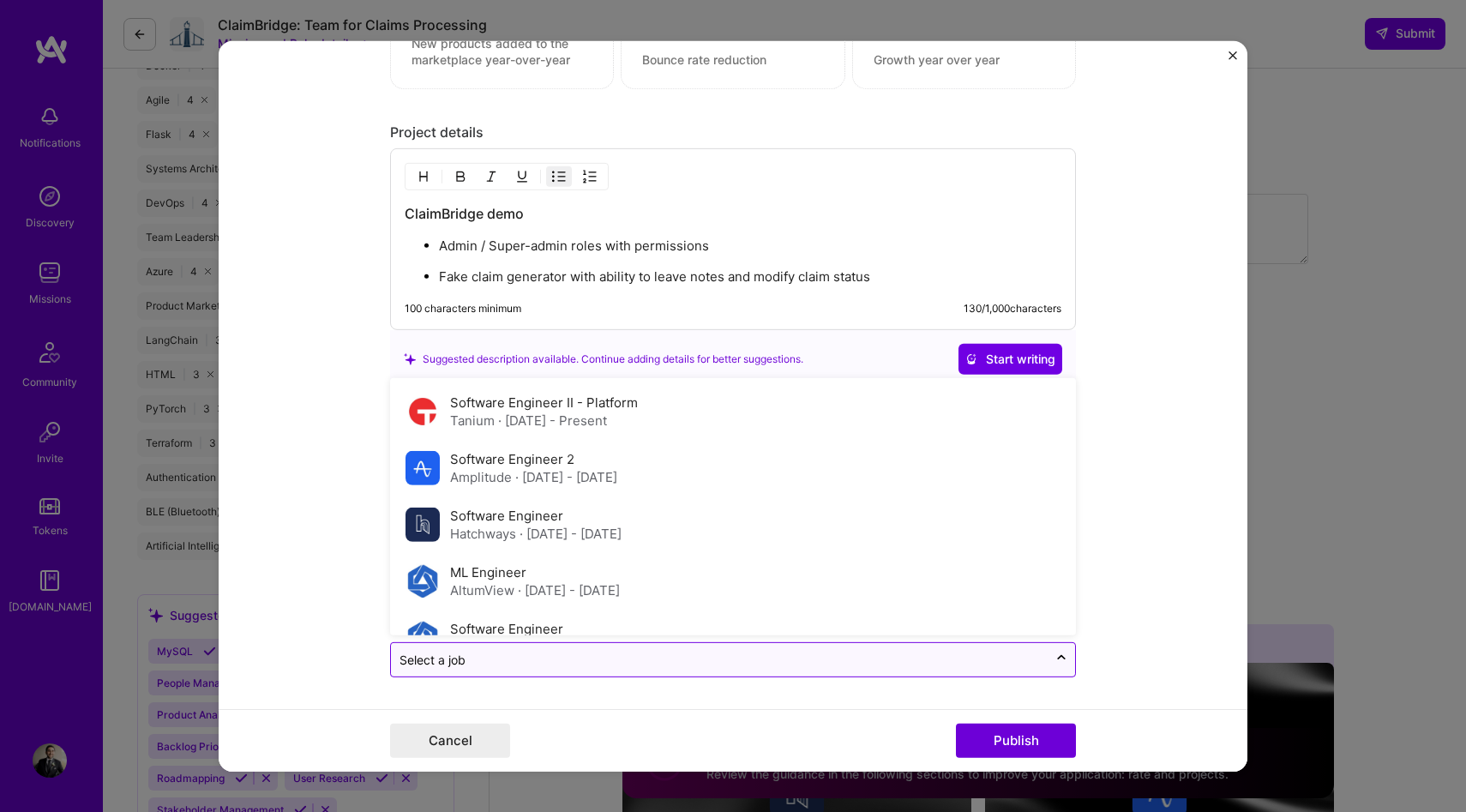
click at [641, 656] on input "text" at bounding box center [719, 659] width 640 height 18
click at [1145, 491] on form "Project title ClaimBridge Company Demo Project industry Industry 1 Project Link…" at bounding box center [733, 405] width 1029 height 730
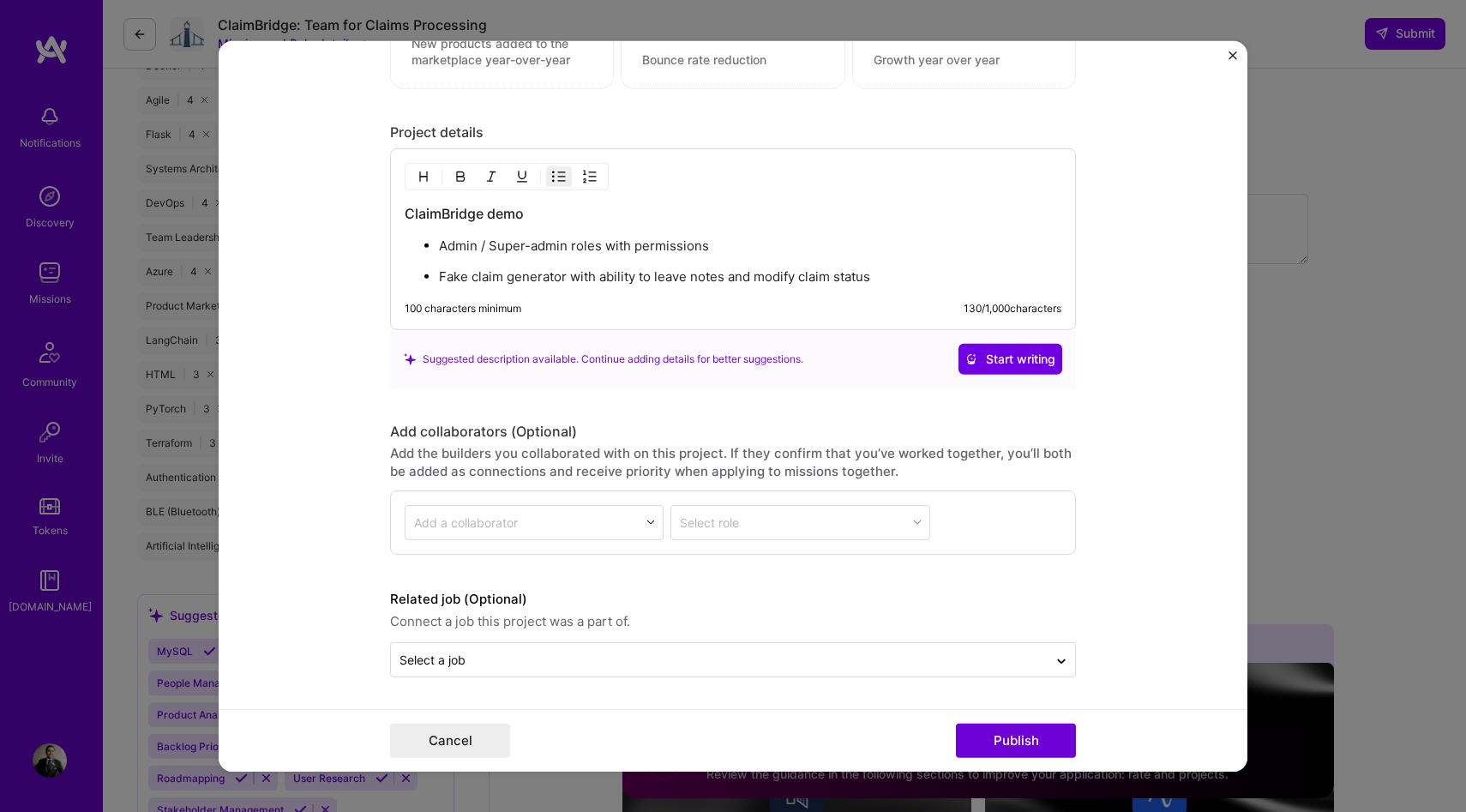
click at [1120, 530] on form "Project title ClaimBridge Company Demo Project industry Industry 1 Project Link…" at bounding box center [733, 405] width 1029 height 730
click at [990, 745] on button "Publish" at bounding box center [1016, 740] width 120 height 34
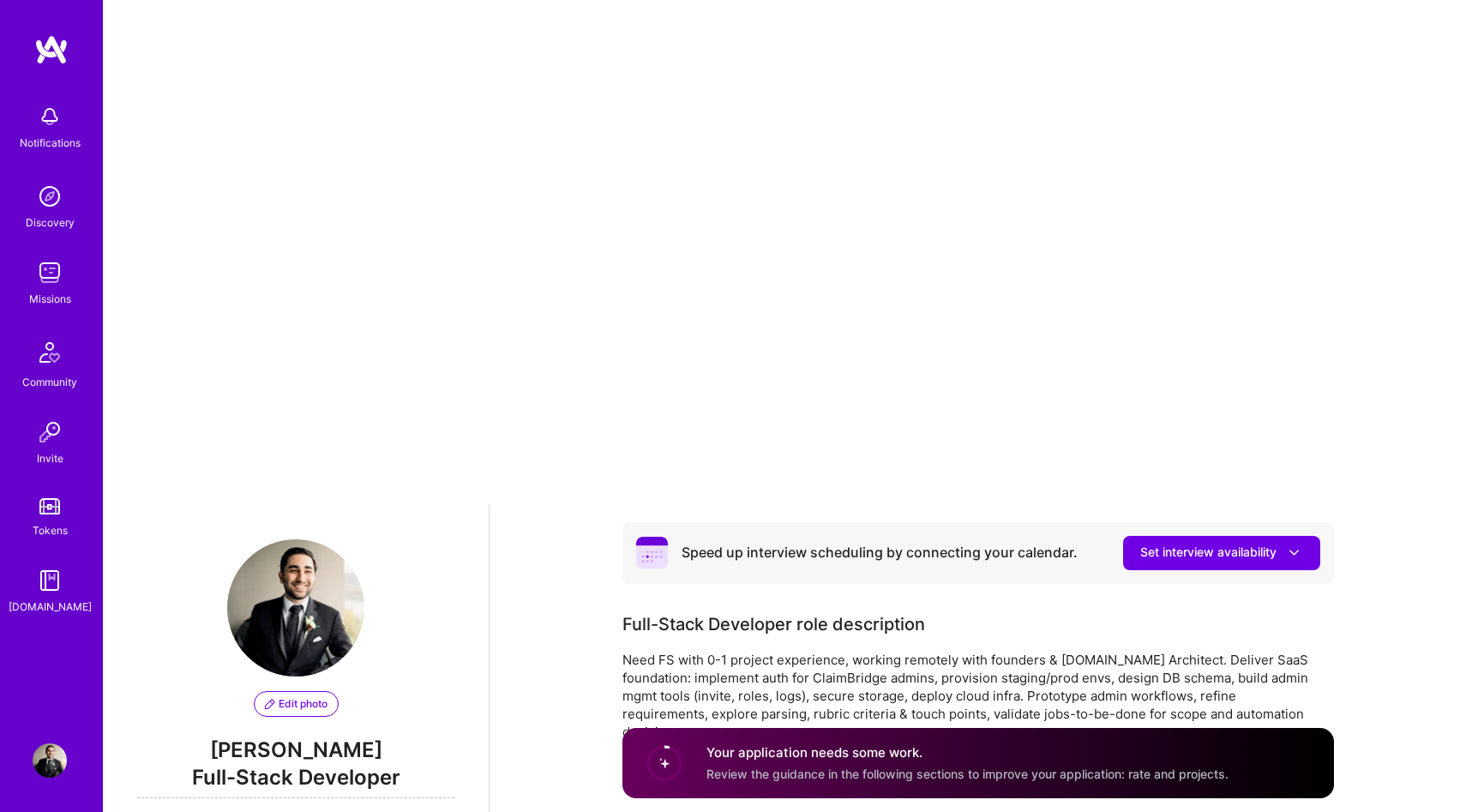
scroll to position [725, 0]
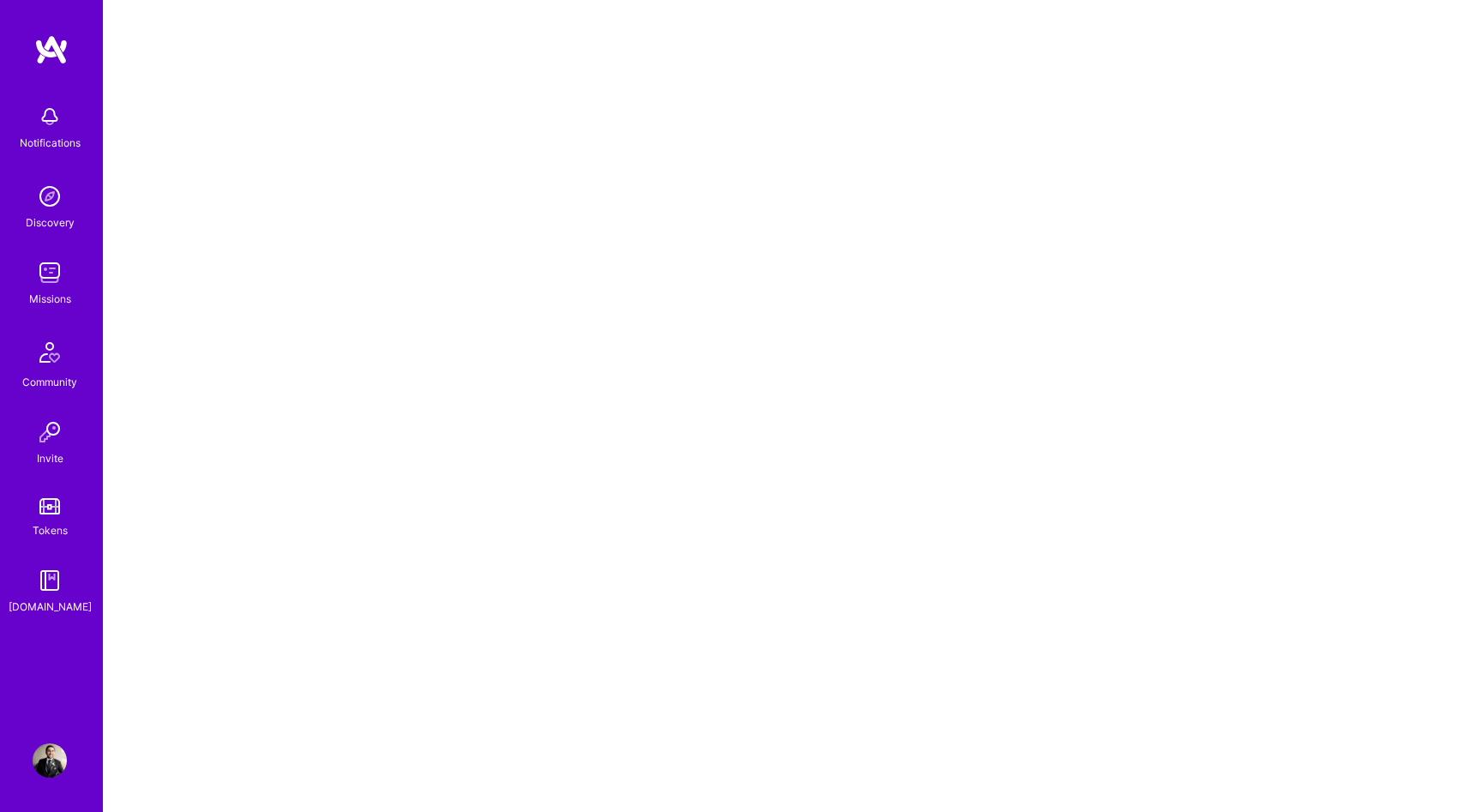
scroll to position [0, 0]
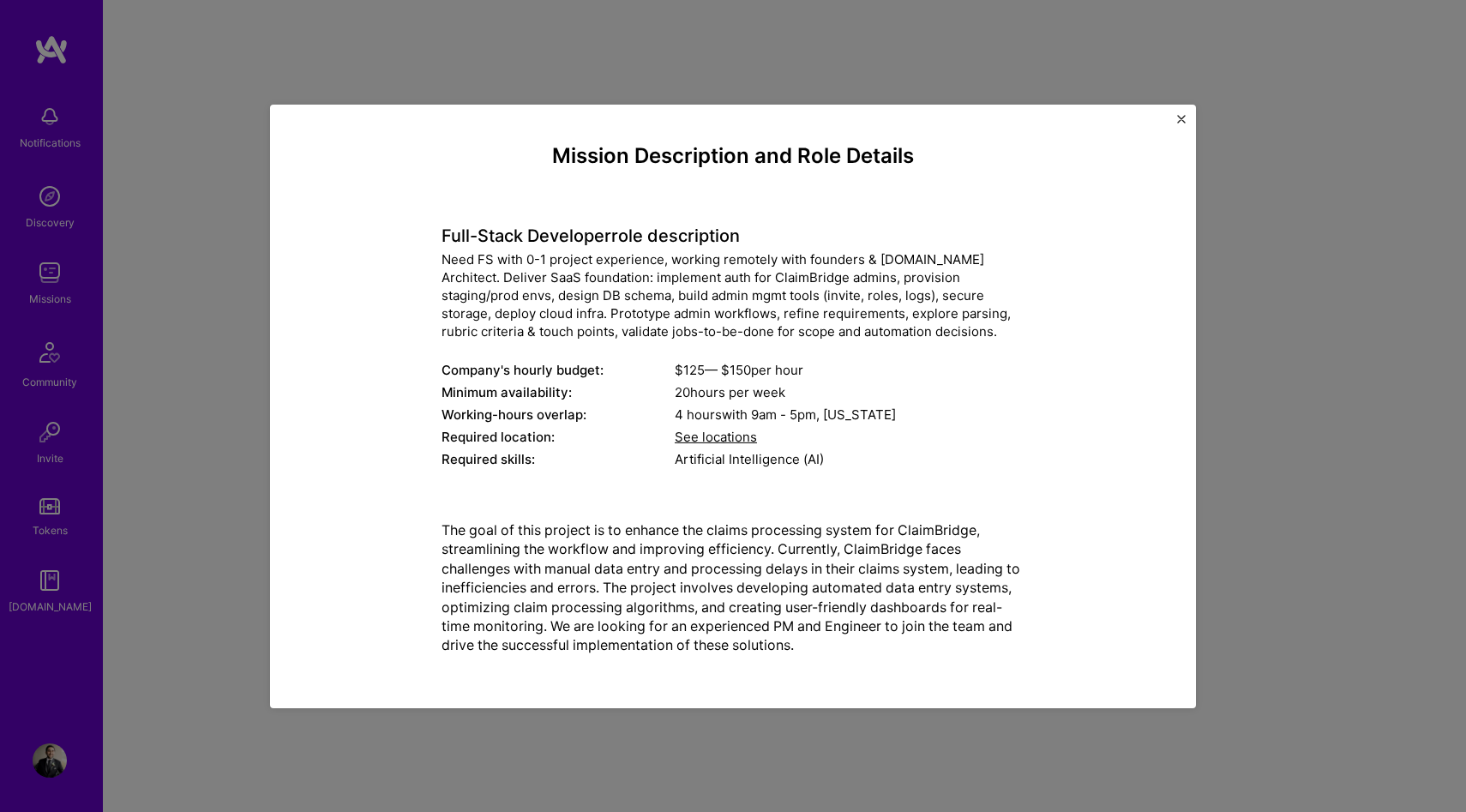
click at [1404, 418] on div "Mission Description and Role Details Full-Stack Developer role description Need…" at bounding box center [733, 406] width 1466 height 812
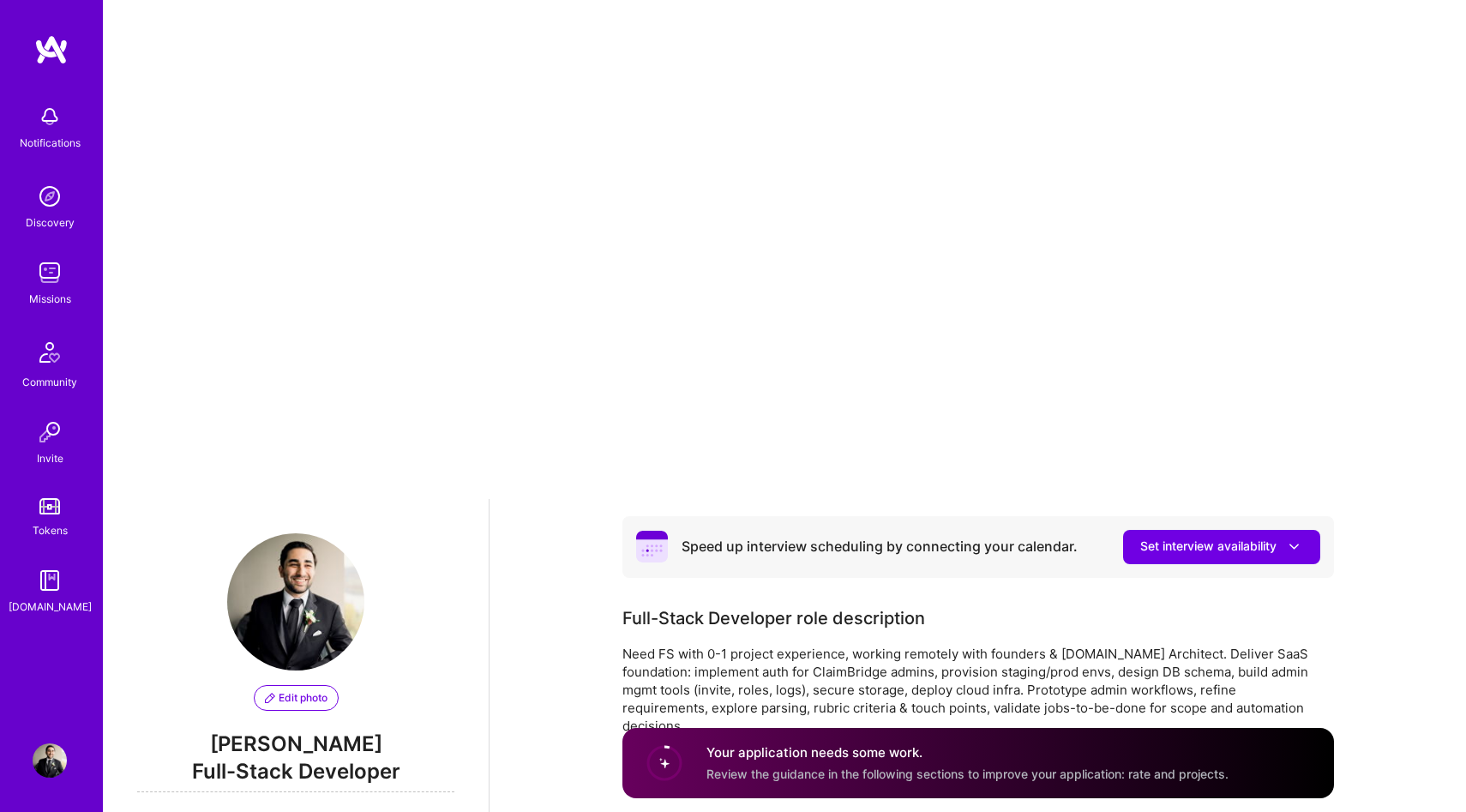
scroll to position [685, 0]
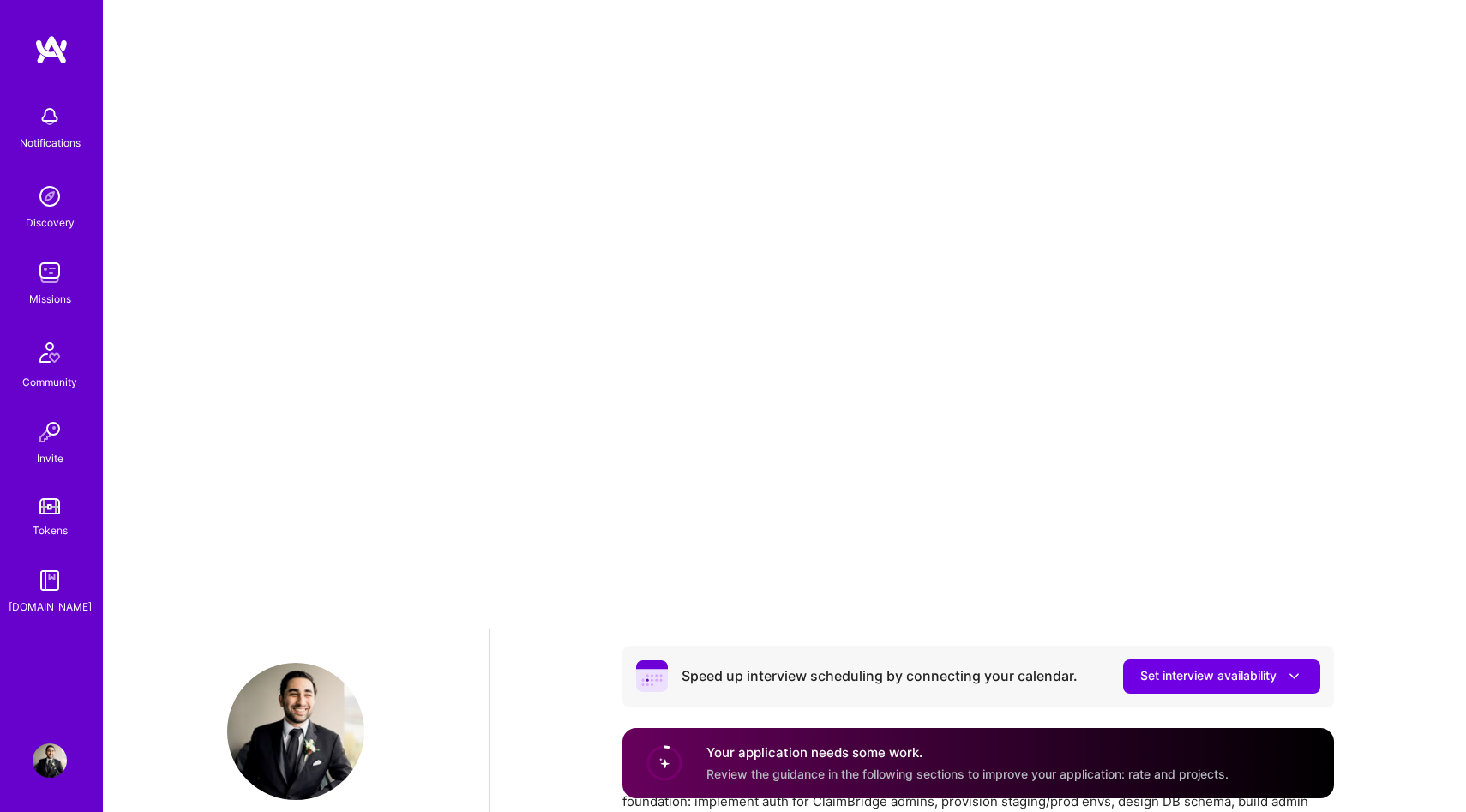
scroll to position [534, 0]
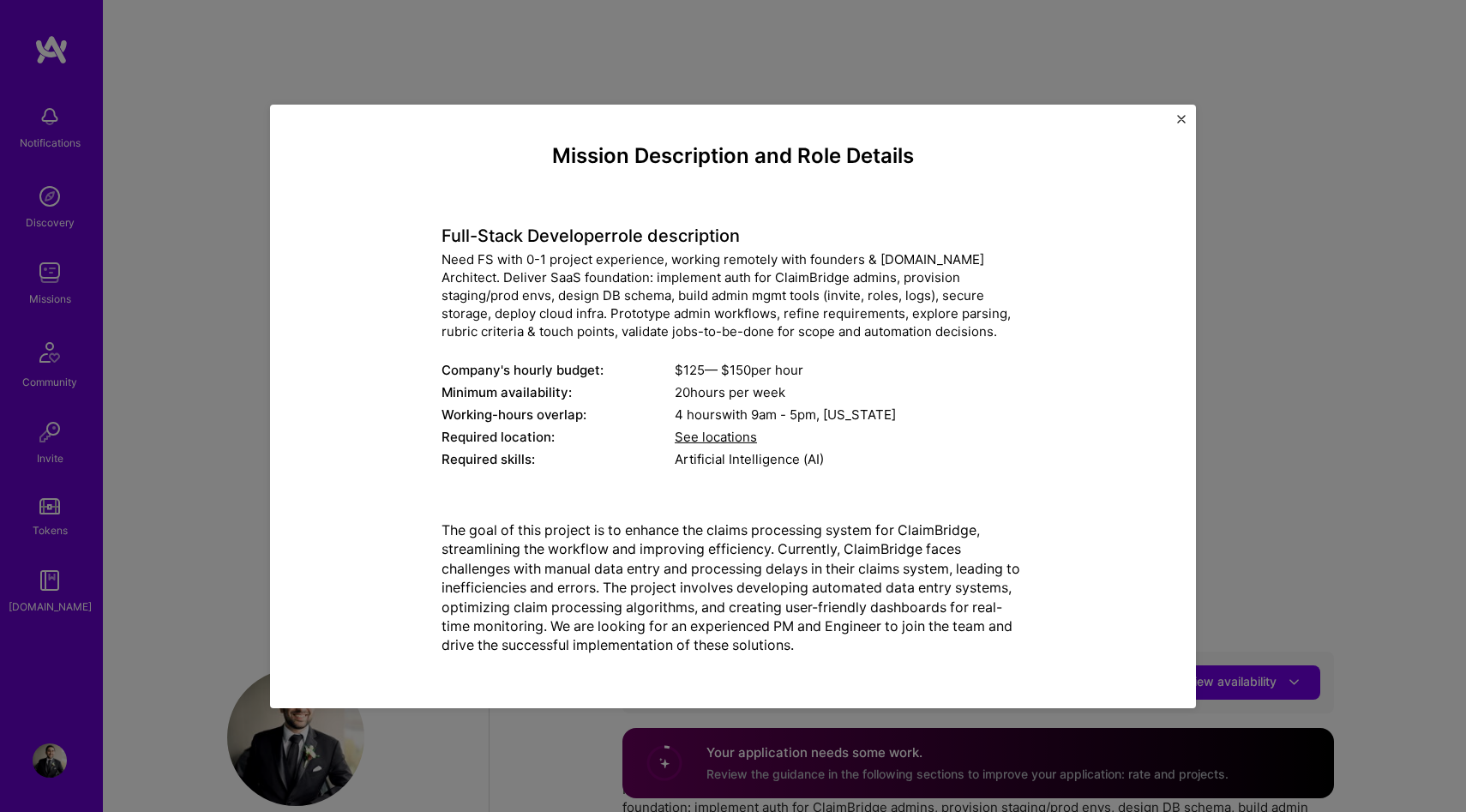
click at [648, 579] on p "The goal of this project is to enhance the claims processing system for ClaimBr…" at bounding box center [733, 587] width 583 height 135
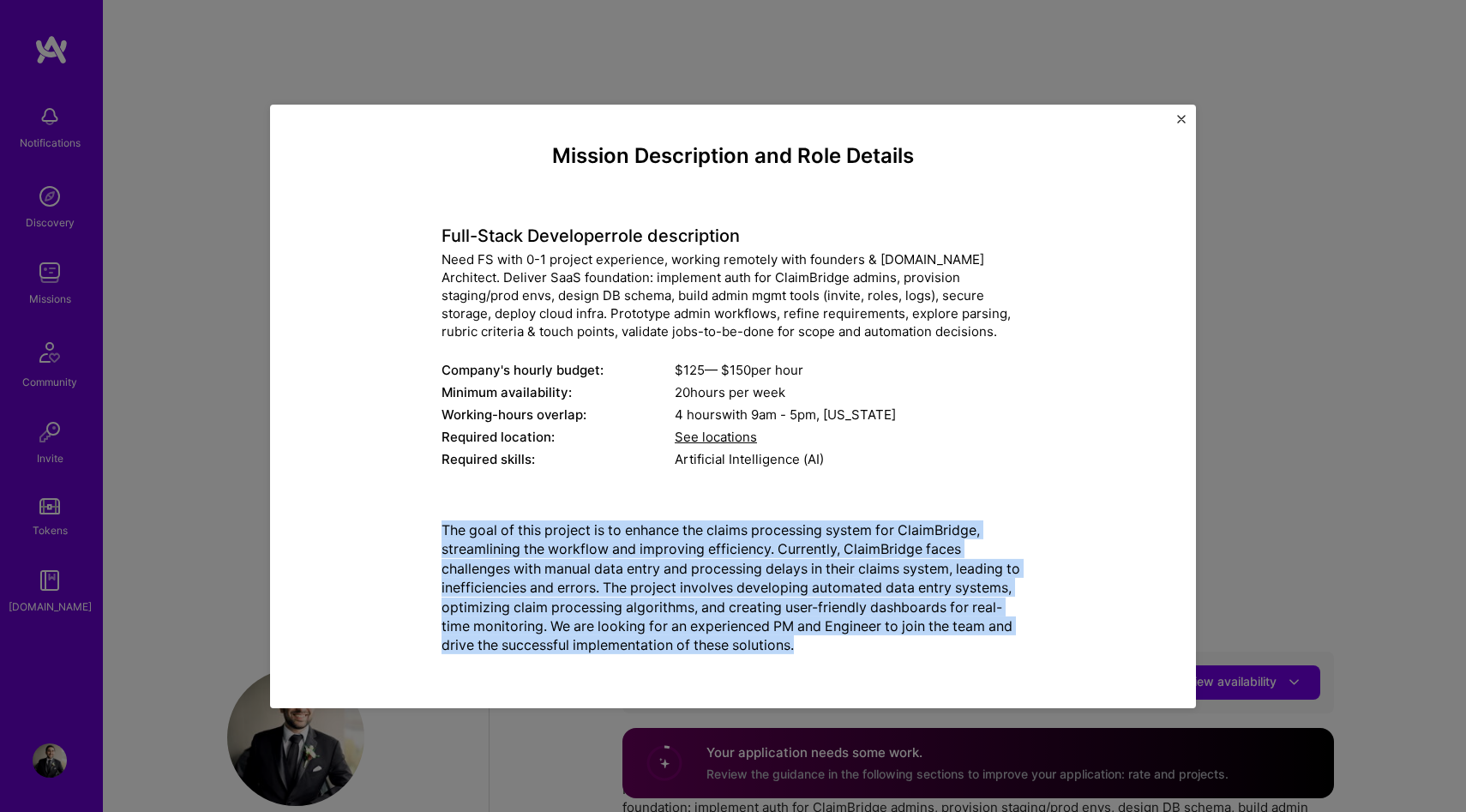
click at [648, 579] on p "The goal of this project is to enhance the claims processing system for ClaimBr…" at bounding box center [733, 587] width 583 height 135
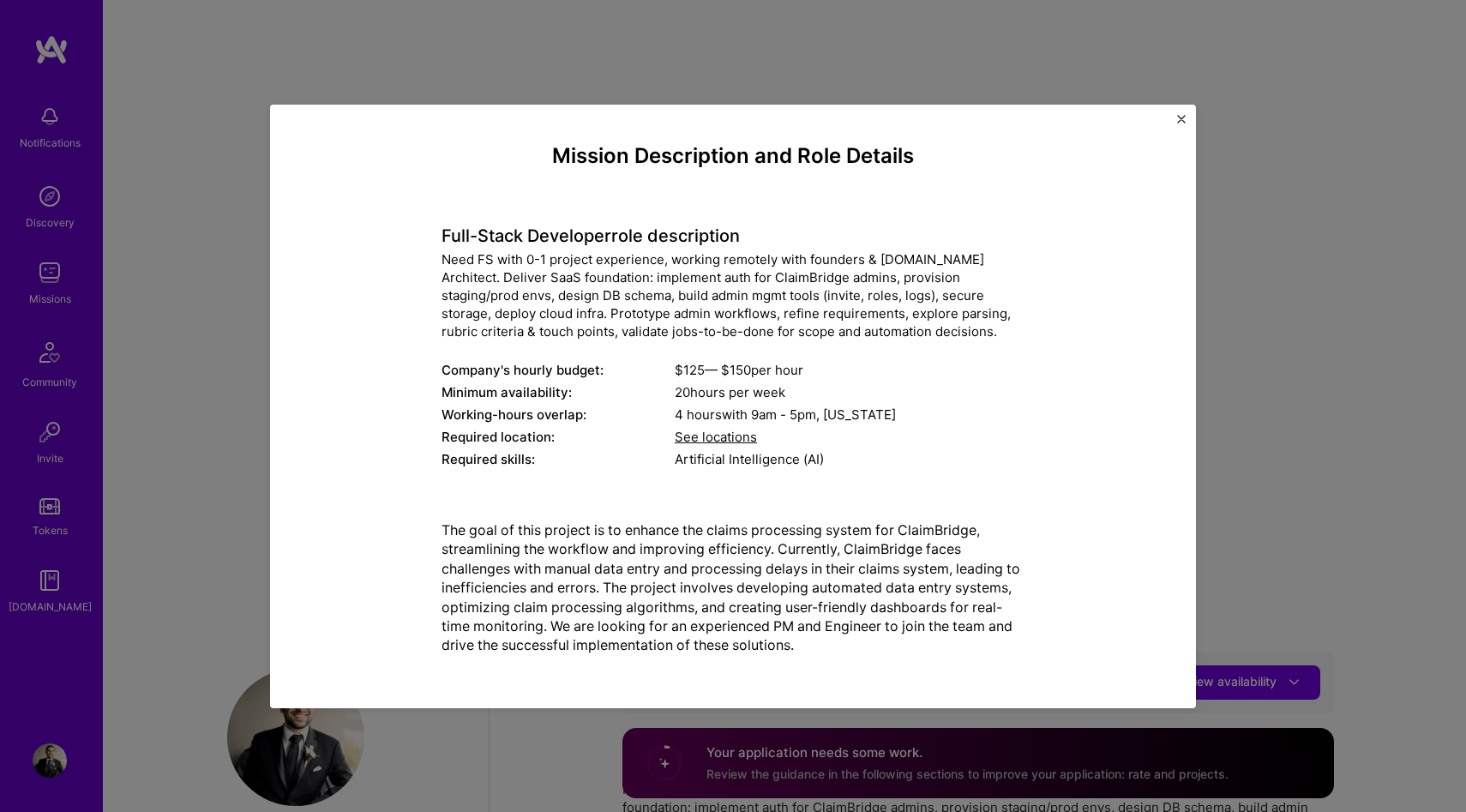
click at [1360, 519] on div "Mission Description and Role Details Full-Stack Developer role description Need…" at bounding box center [733, 406] width 1466 height 812
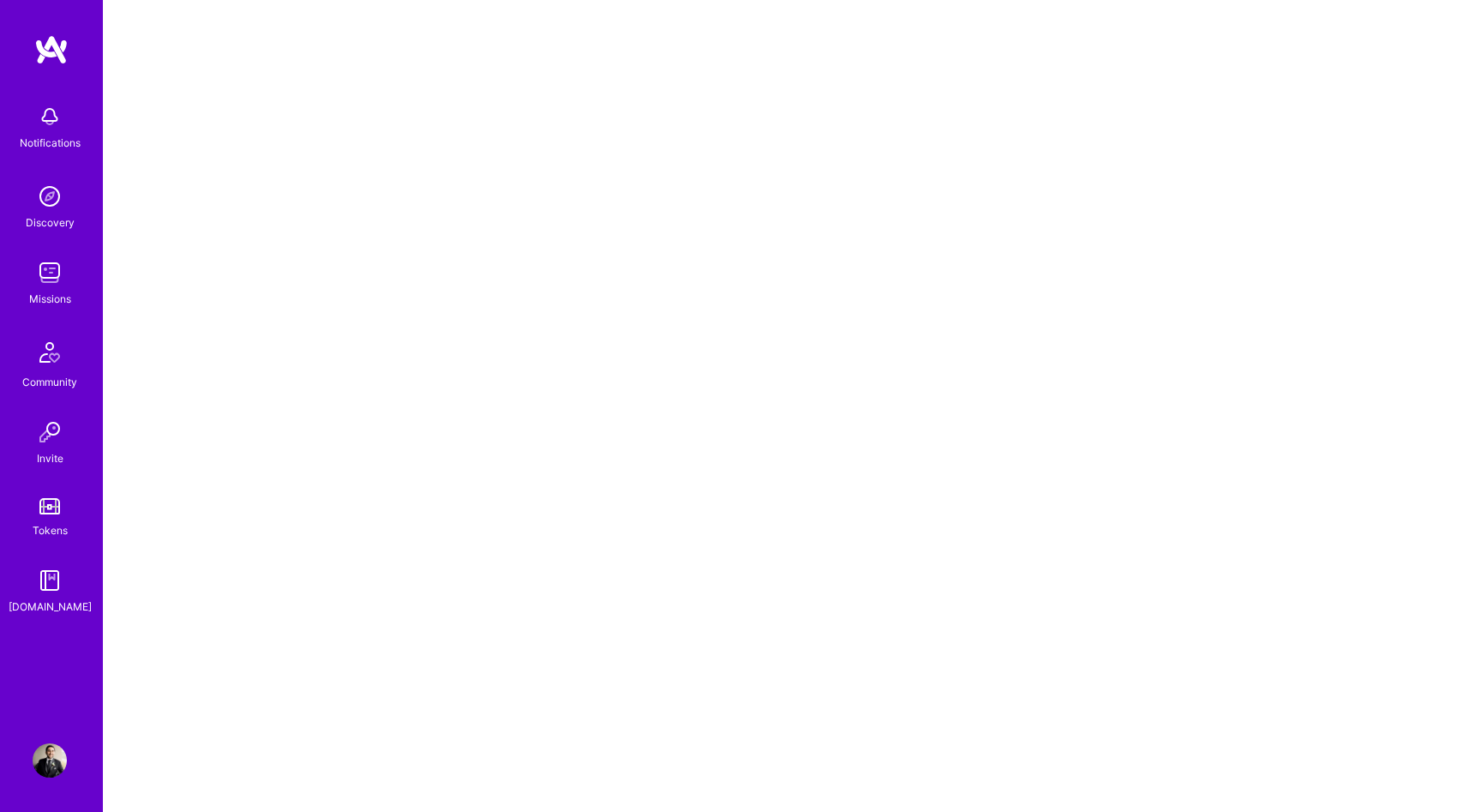
scroll to position [0, 0]
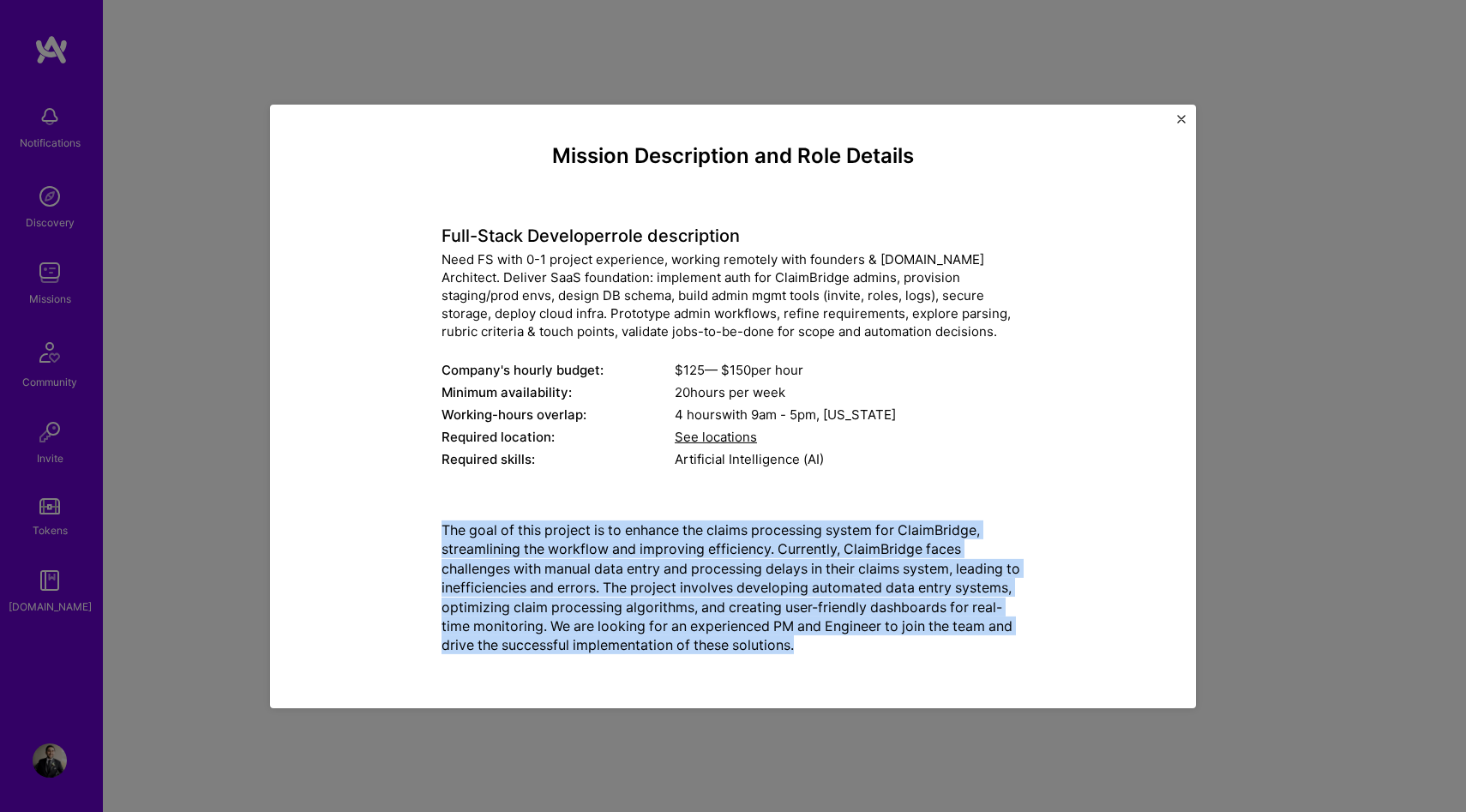
drag, startPoint x: 872, startPoint y: 641, endPoint x: 433, endPoint y: 490, distance: 464.2
click at [433, 490] on div "Mission Description and Role Details Full-Stack Developer role description Need…" at bounding box center [733, 405] width 847 height 524
copy p "The goal of this project is to enhance the claims processing system for ClaimBr…"
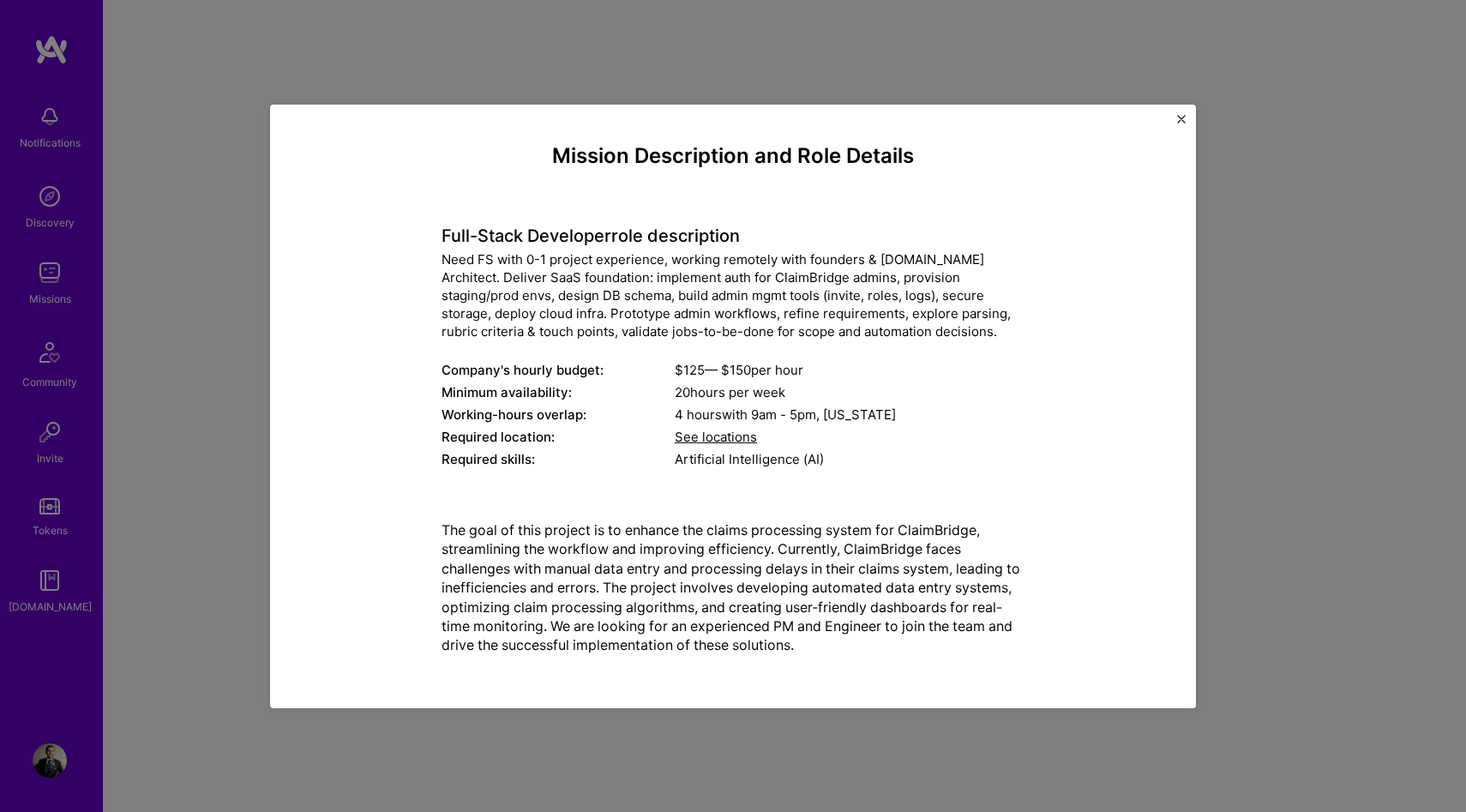
click at [1287, 528] on div "Mission Description and Role Details Full-Stack Developer role description Need…" at bounding box center [733, 406] width 1466 height 812
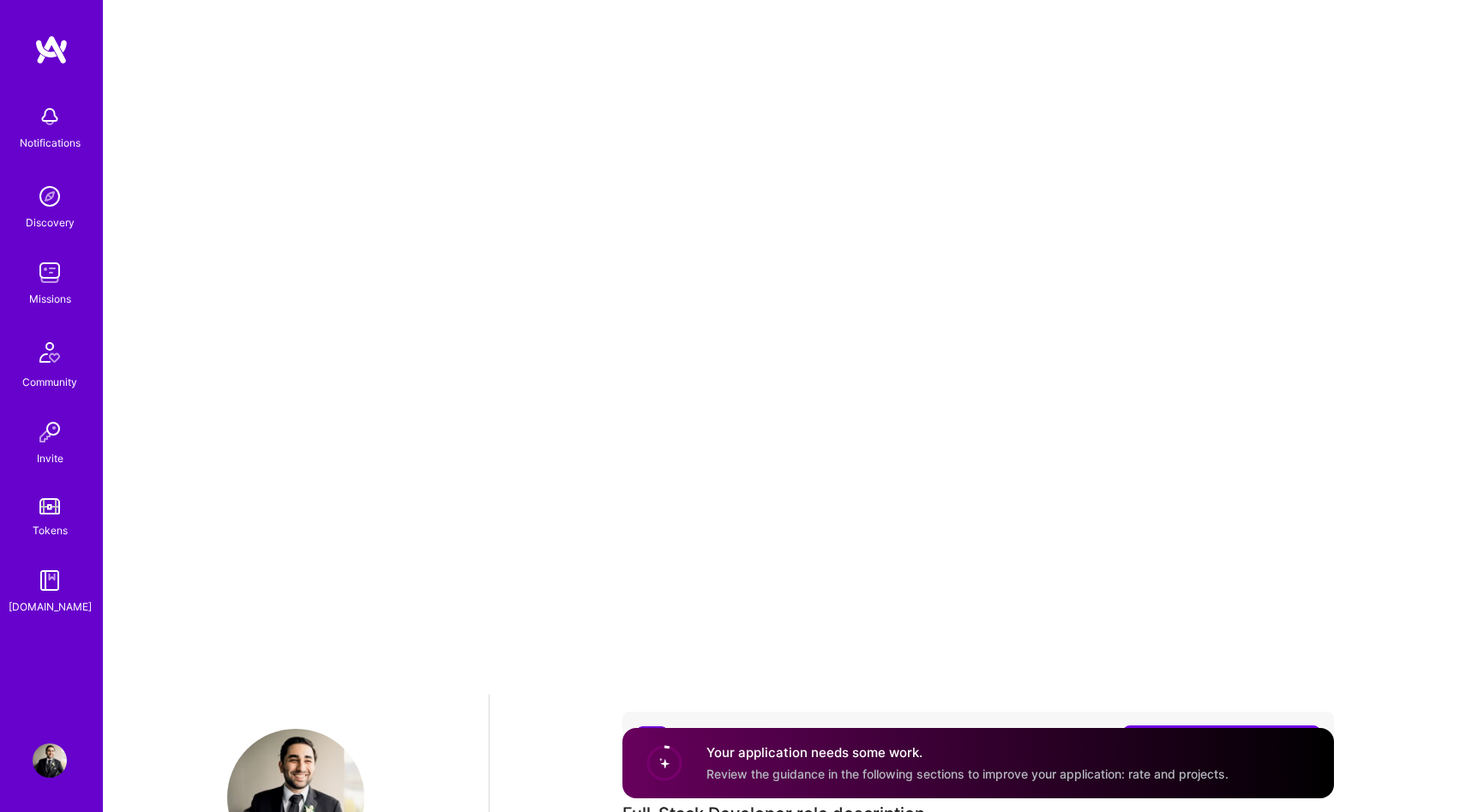
scroll to position [483, 0]
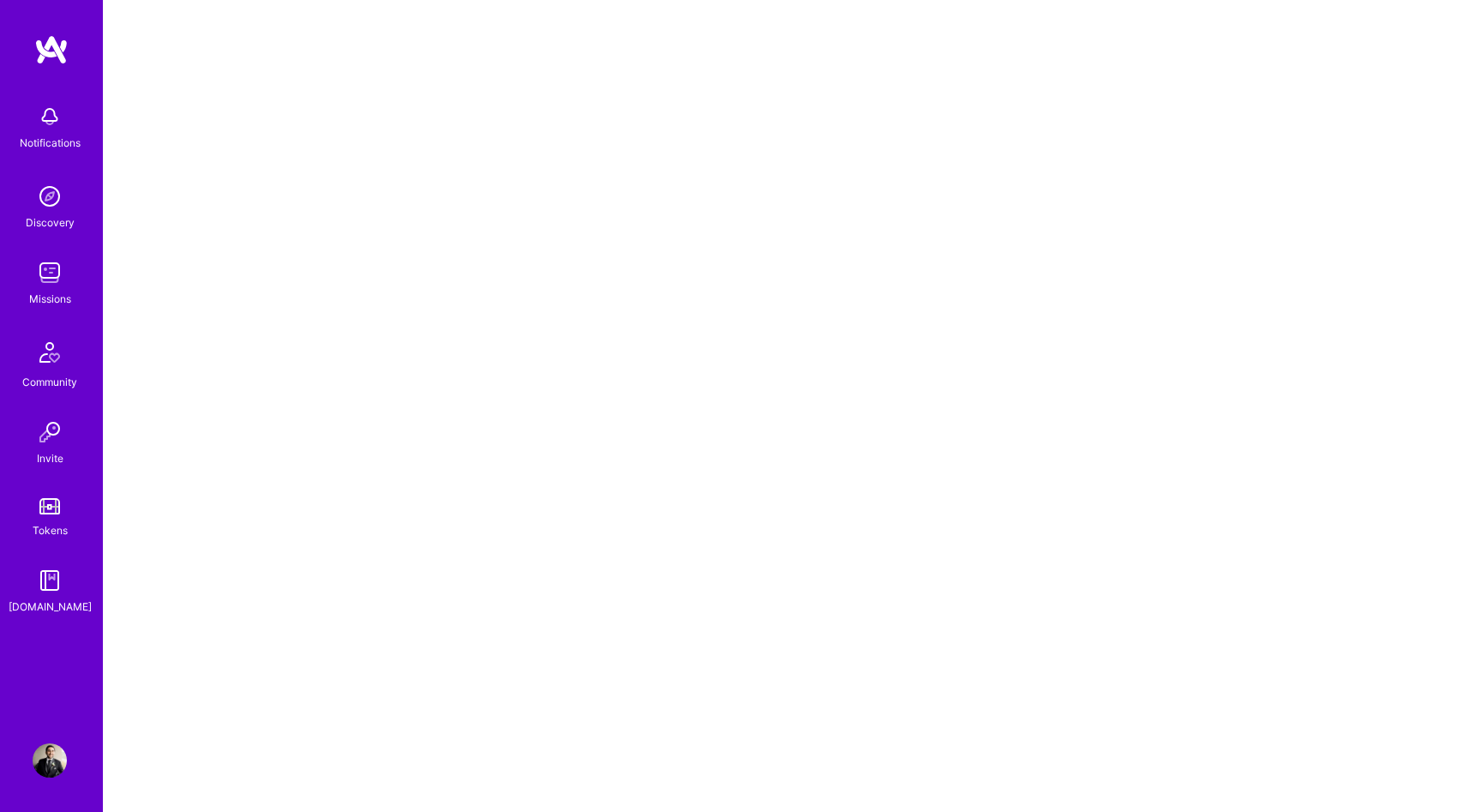
scroll to position [0, 0]
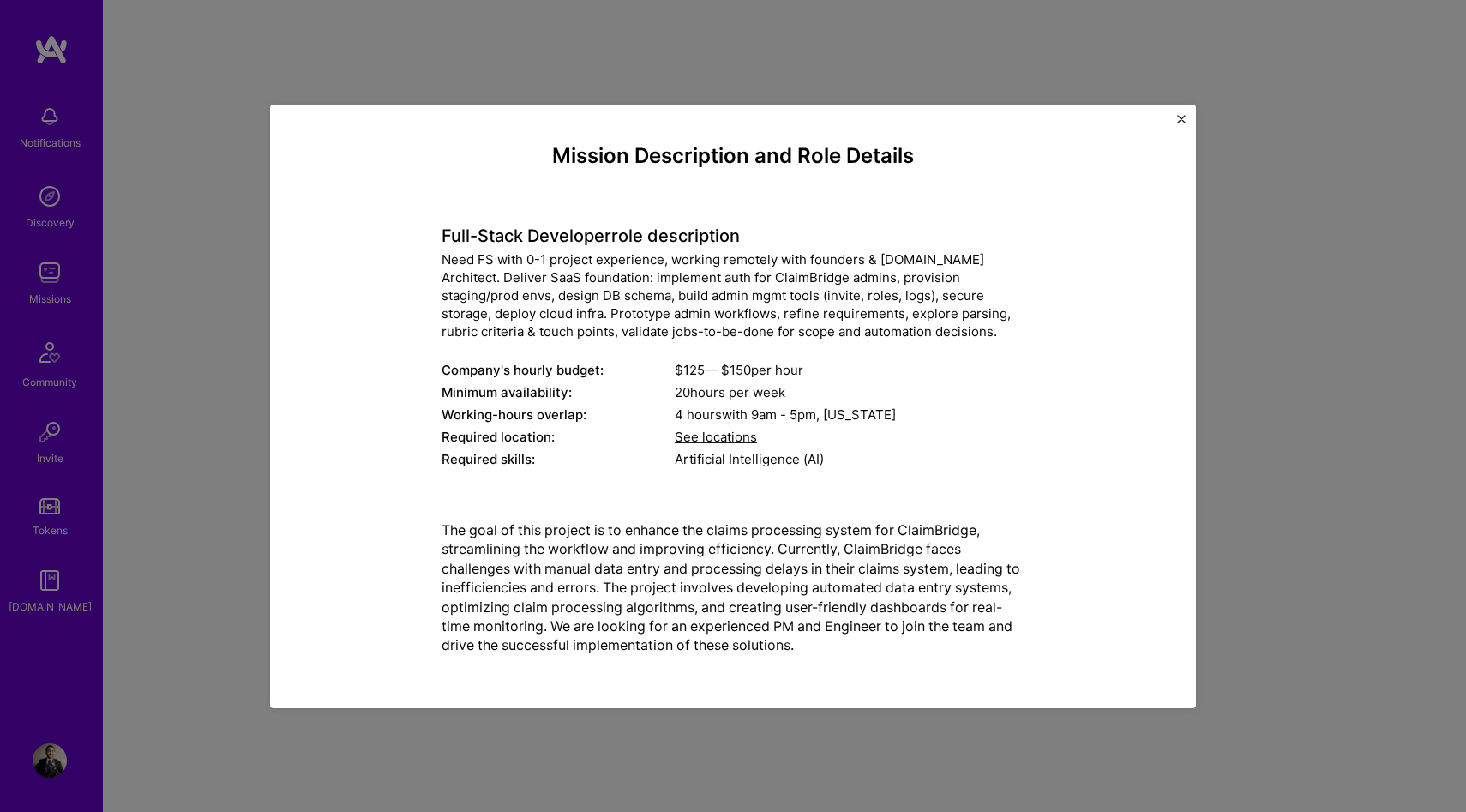
click at [1323, 375] on div "Mission Description and Role Details Full-Stack Developer role description Need…" at bounding box center [733, 406] width 1466 height 812
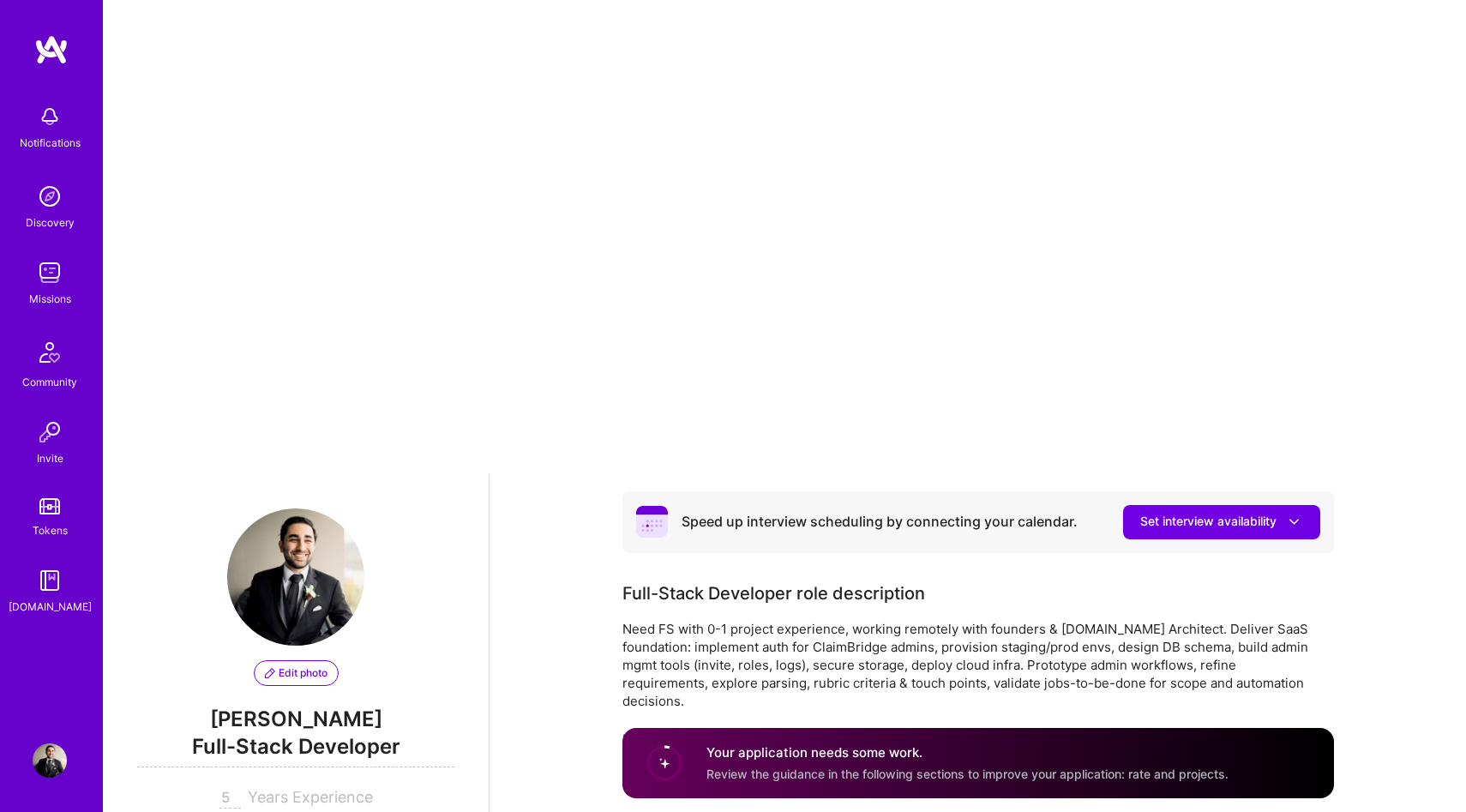
scroll to position [696, 0]
type textarea "Most of my career has involved joining 0 -> 1 projects. - Out of school I was e…"
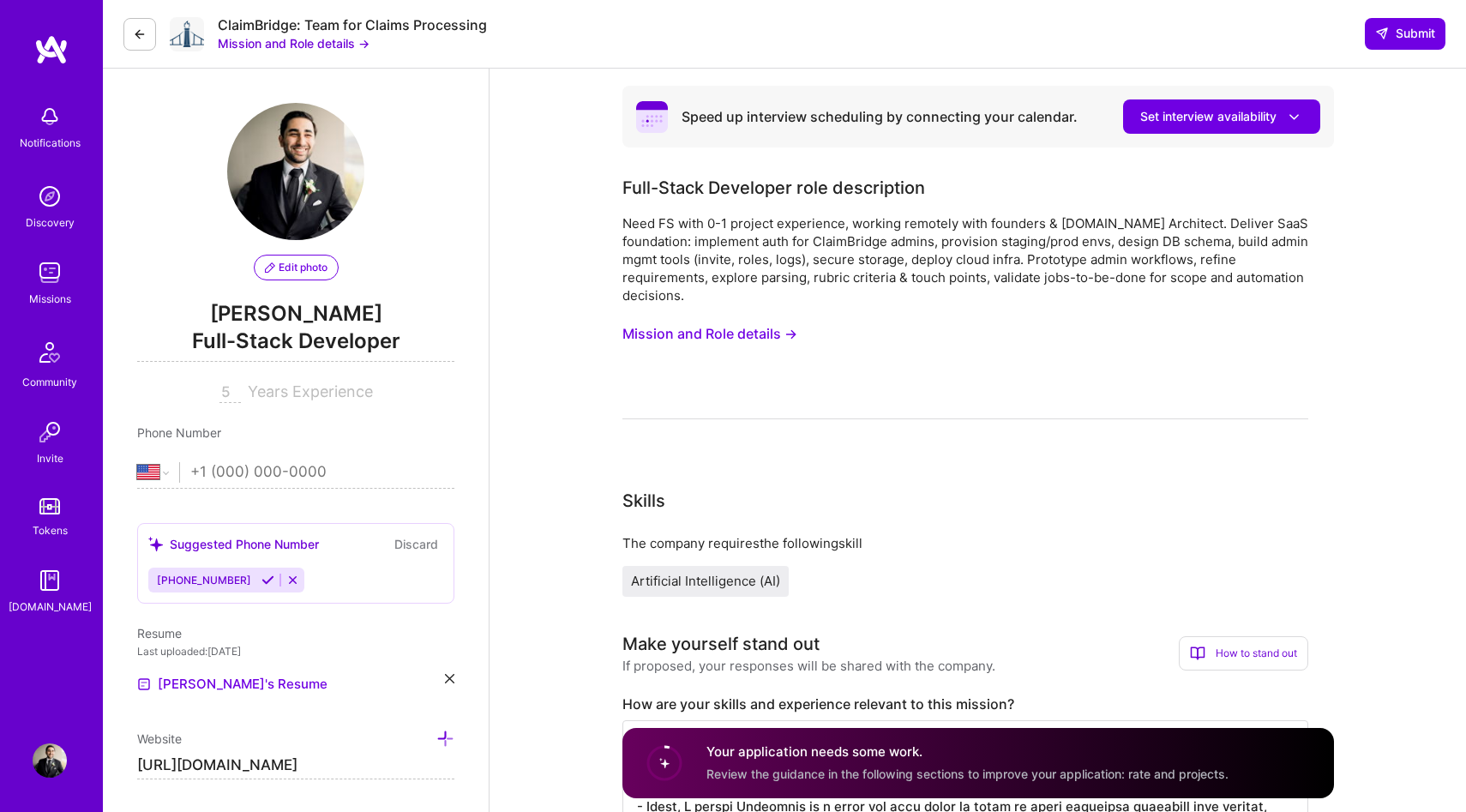
select select "US"
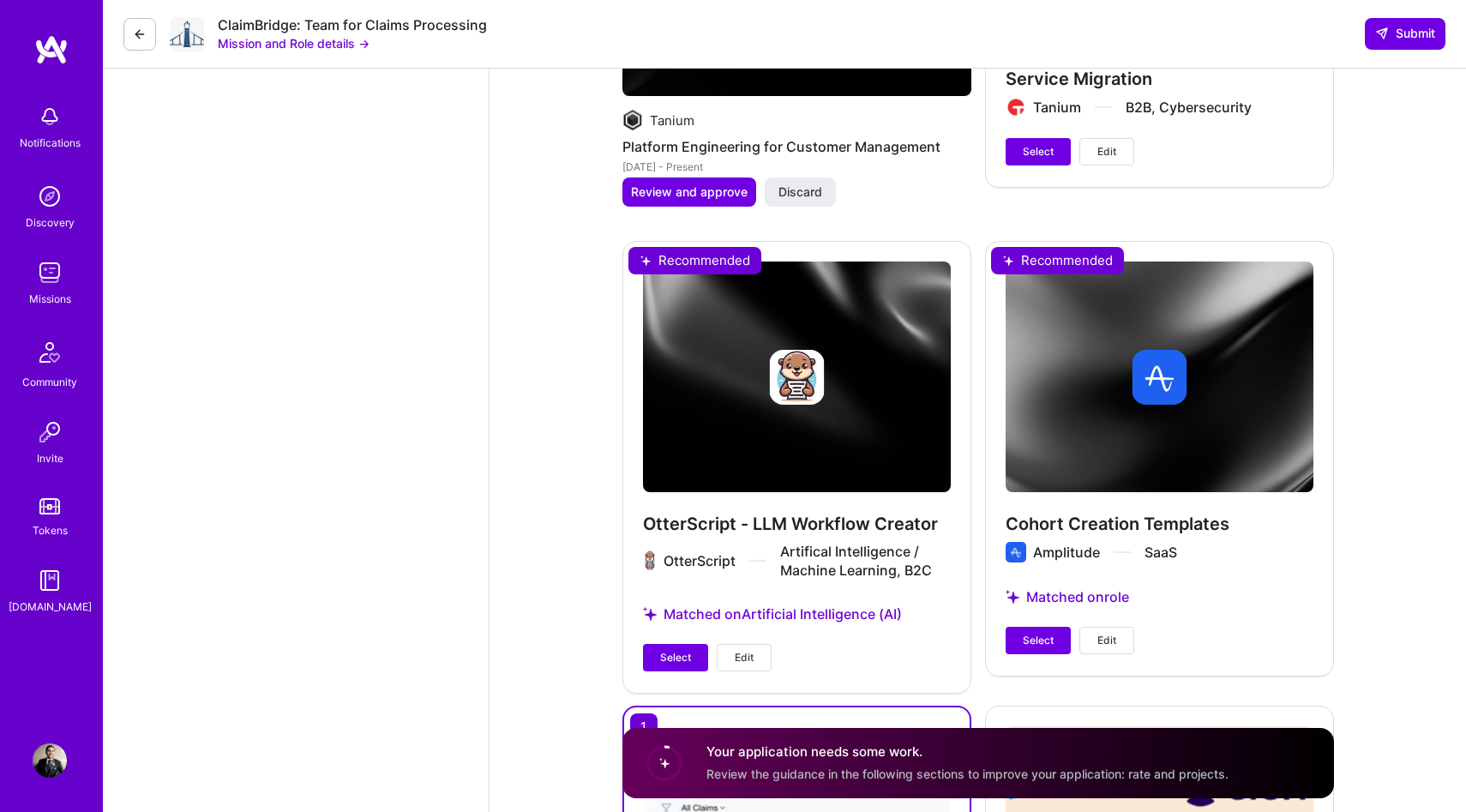
scroll to position [2985, 0]
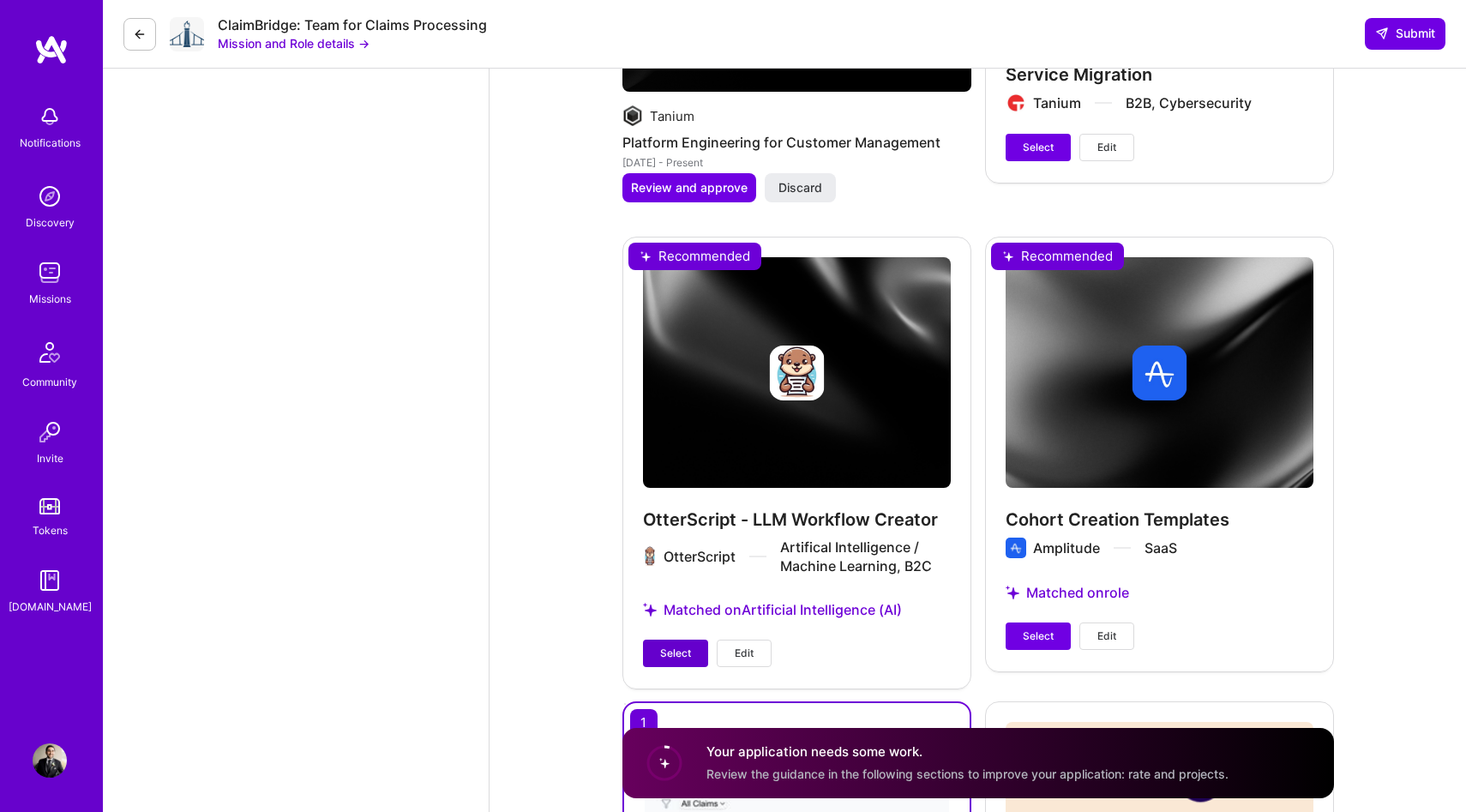
type textarea "Most of my career has involved joining 0 -> 1 projects. - Out of school I was e…"
click at [671, 645] on span "Select" at bounding box center [675, 653] width 31 height 16
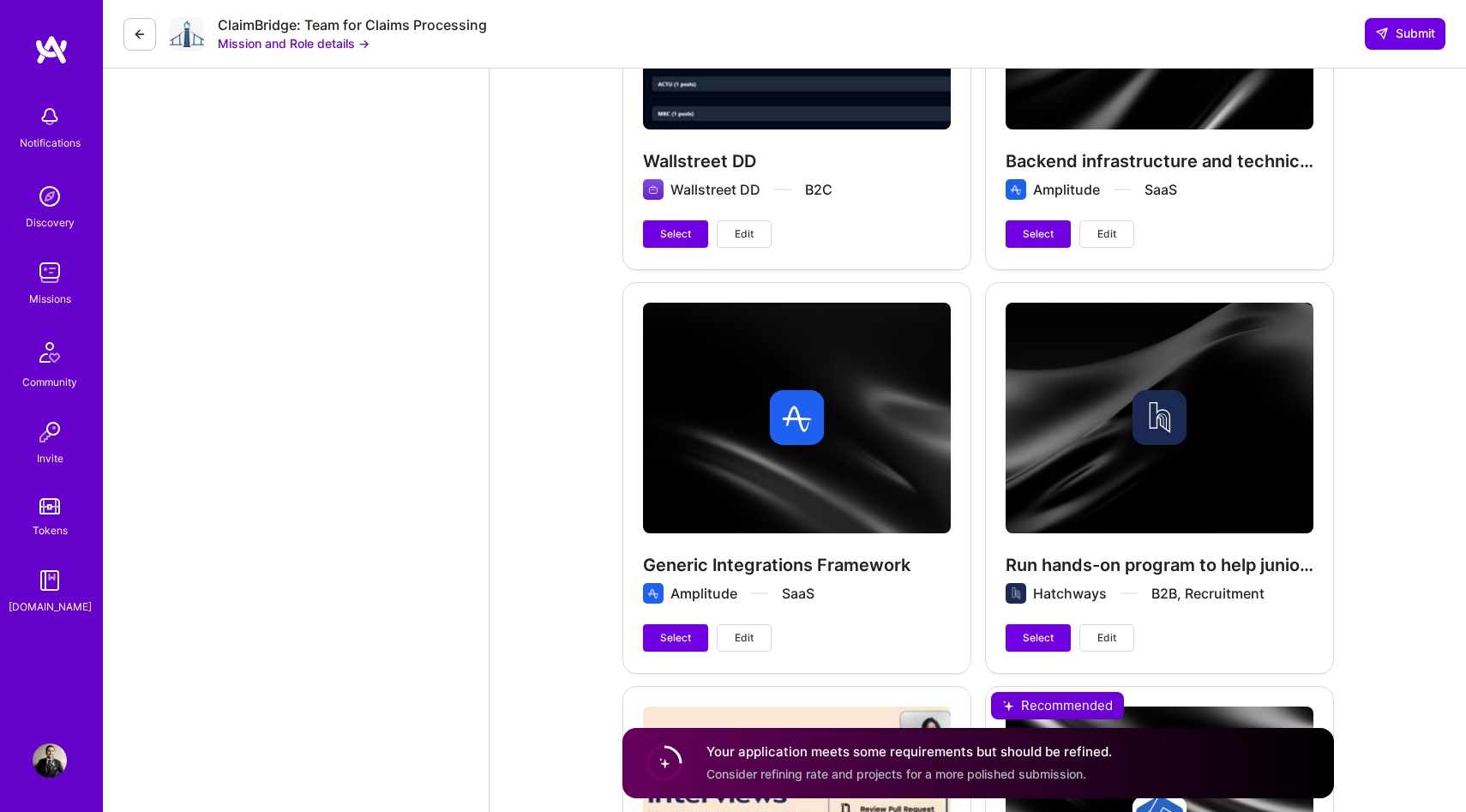
scroll to position [4217, 0]
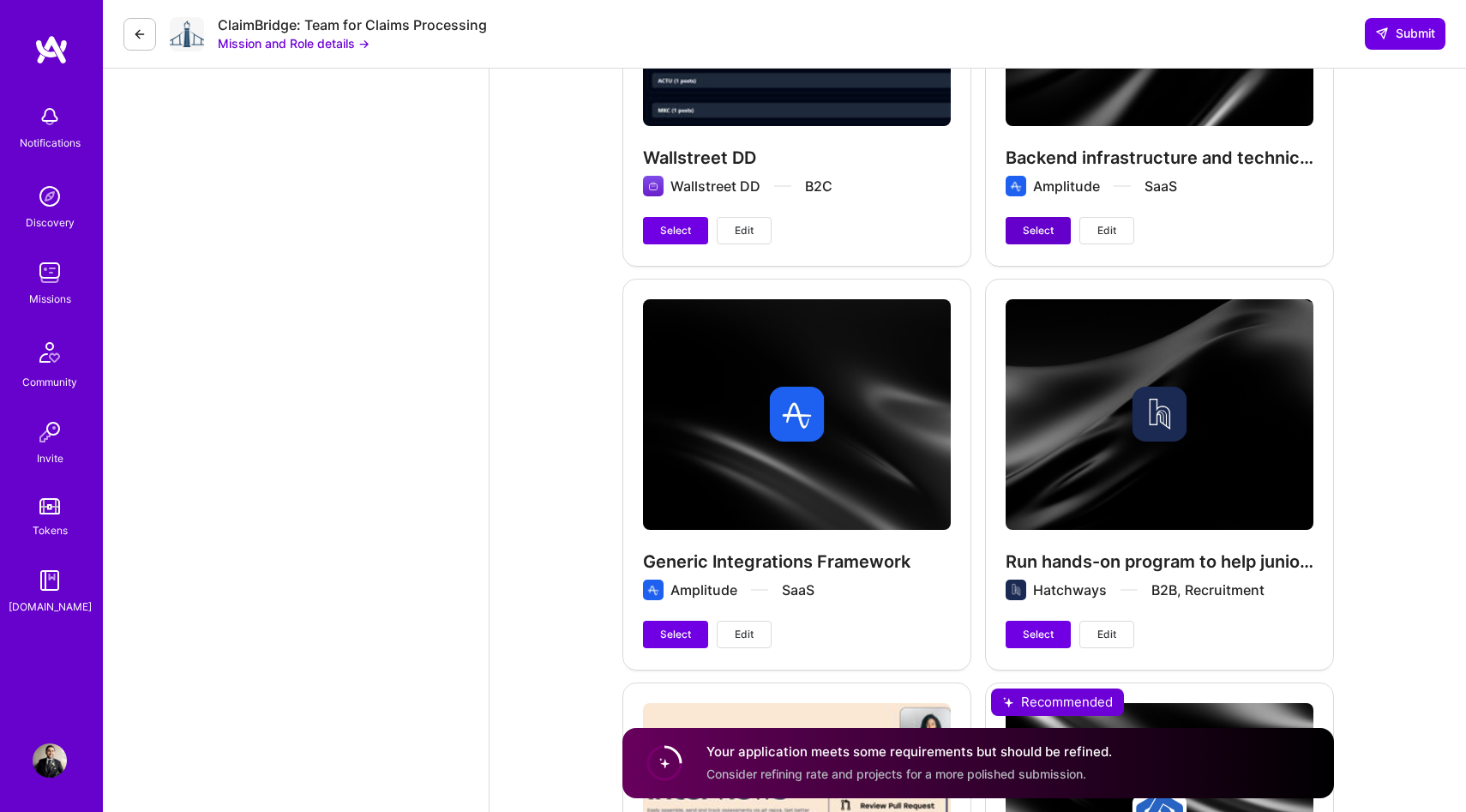
click at [1048, 232] on span "Select" at bounding box center [1037, 231] width 31 height 16
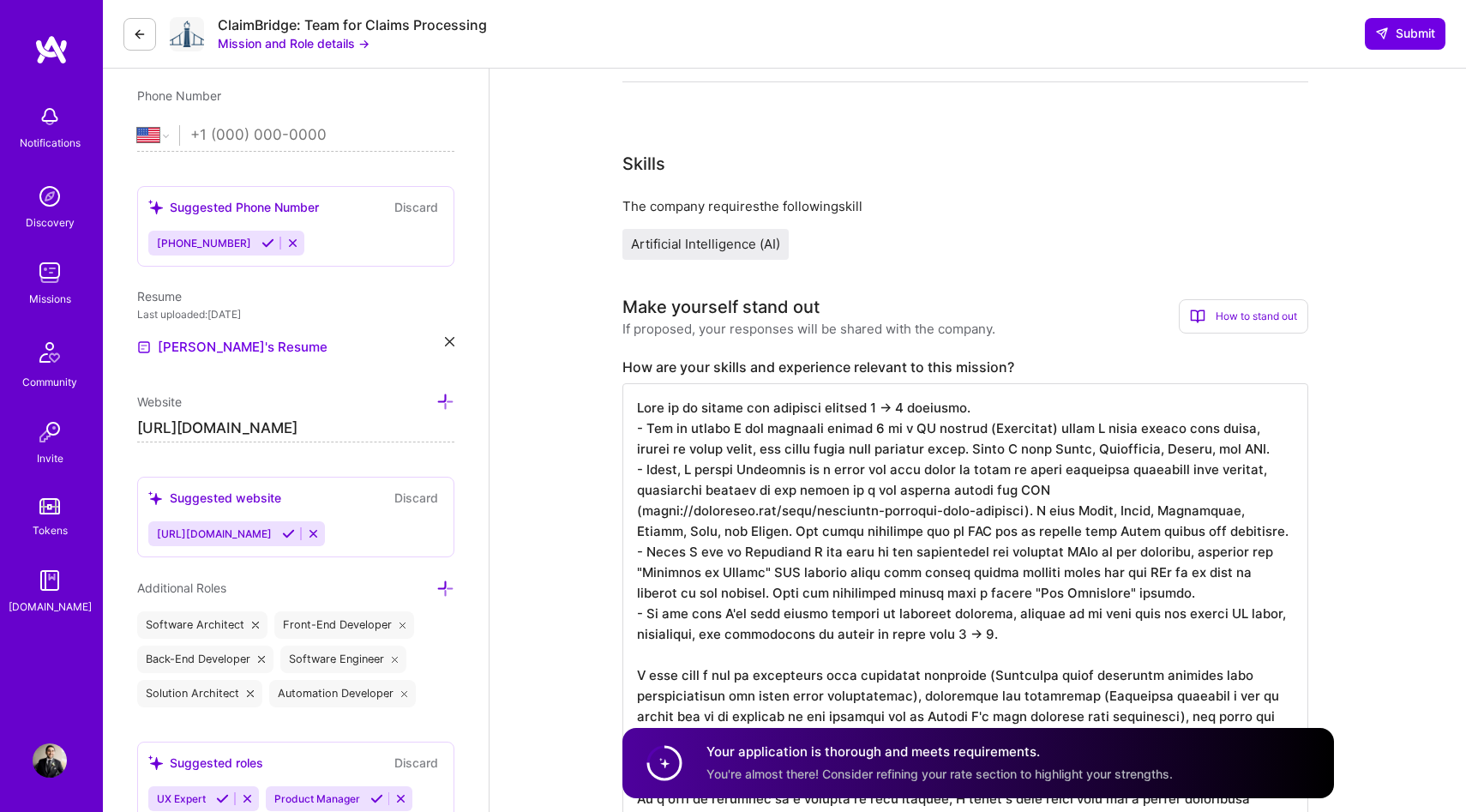
scroll to position [0, 0]
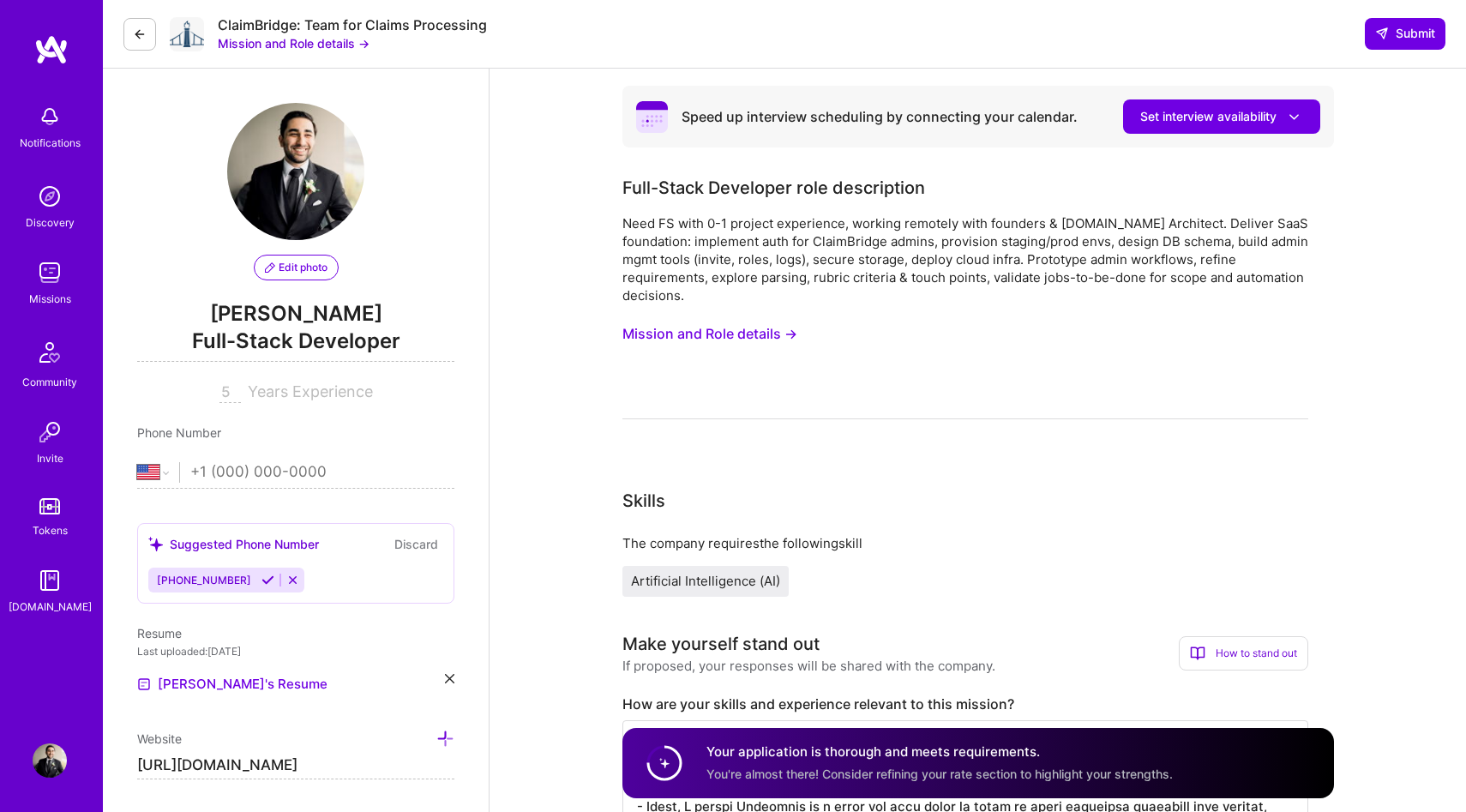
click at [714, 331] on button "Mission and Role details →" at bounding box center [709, 334] width 175 height 32
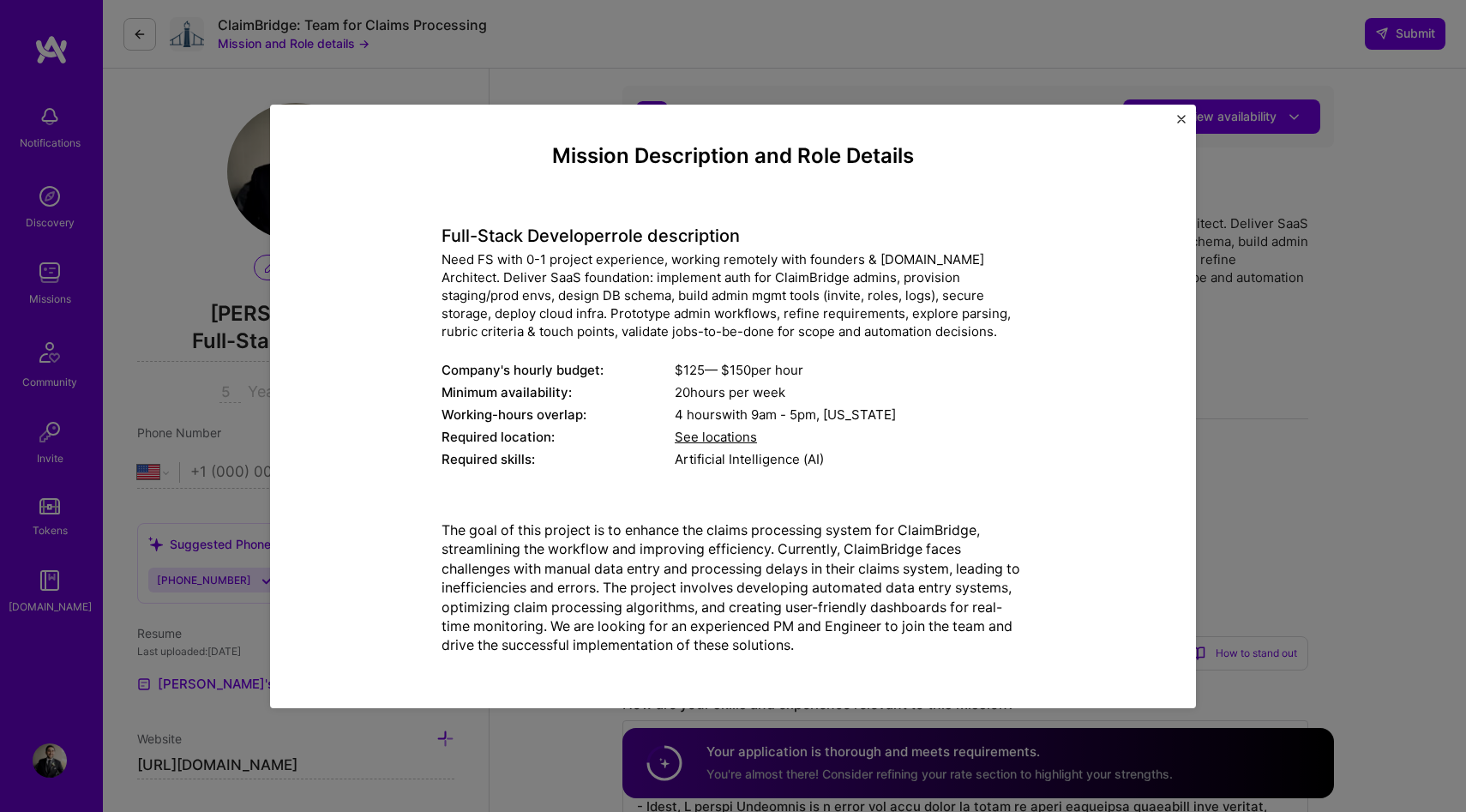
click at [873, 330] on div "Need FS with 0-1 project experience, working remotely with founders & [DOMAIN_N…" at bounding box center [733, 295] width 583 height 90
click at [1364, 362] on div "Mission Description and Role Details Full-Stack Developer role description Need…" at bounding box center [733, 406] width 1466 height 812
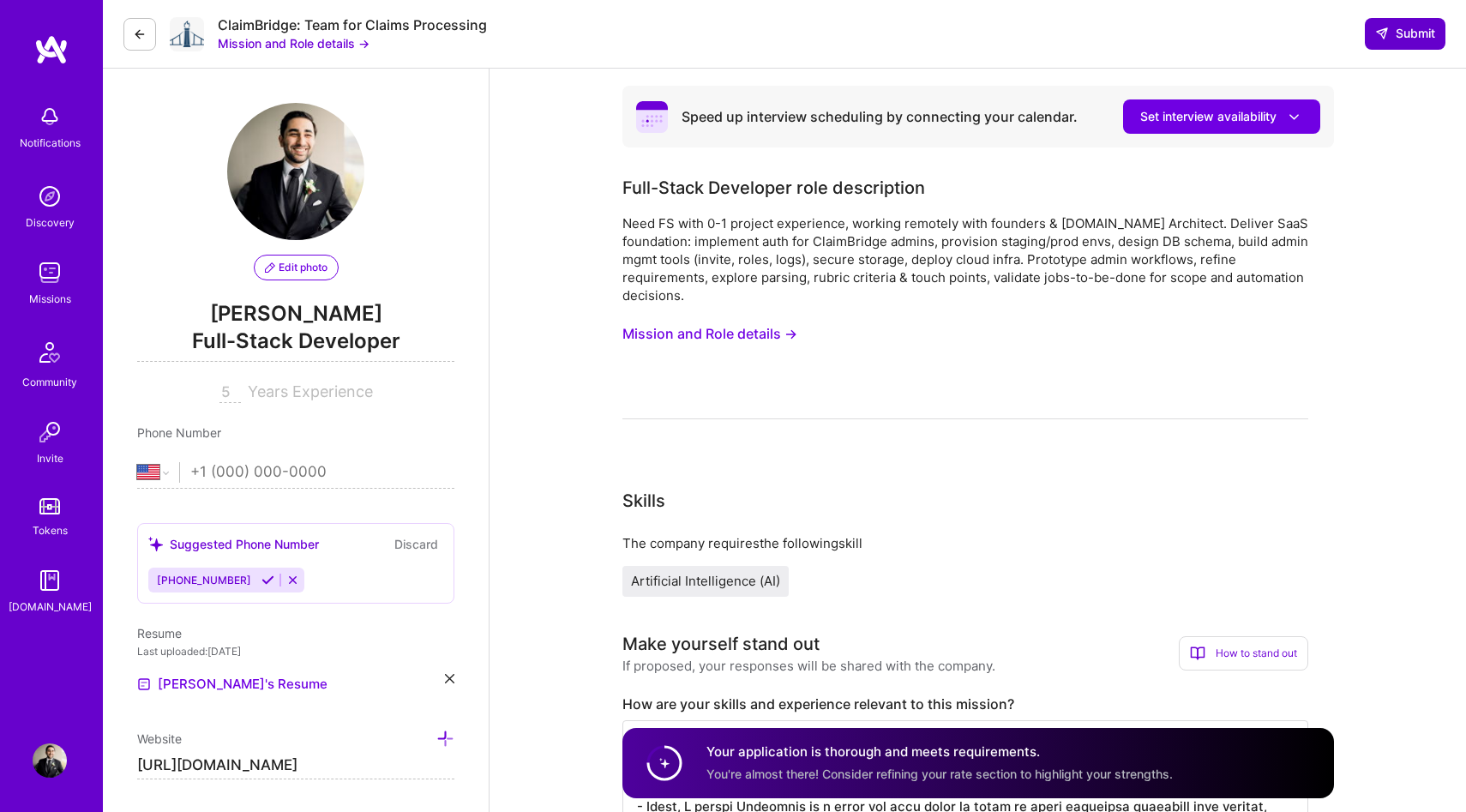
click at [1398, 29] on span "Submit" at bounding box center [1405, 33] width 60 height 17
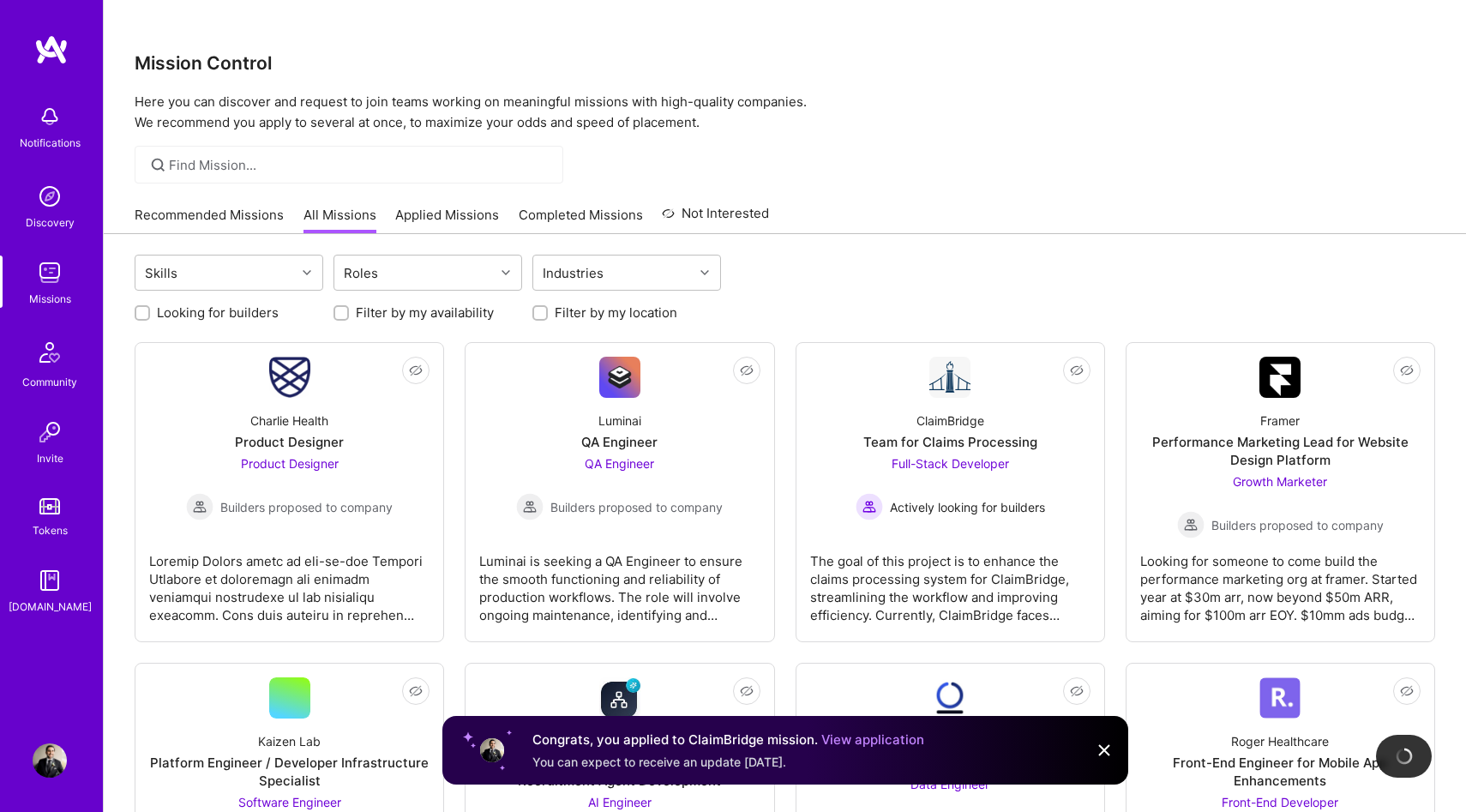
click at [217, 206] on link "Recommended Missions" at bounding box center [209, 220] width 149 height 29
